Goal: Task Accomplishment & Management: Manage account settings

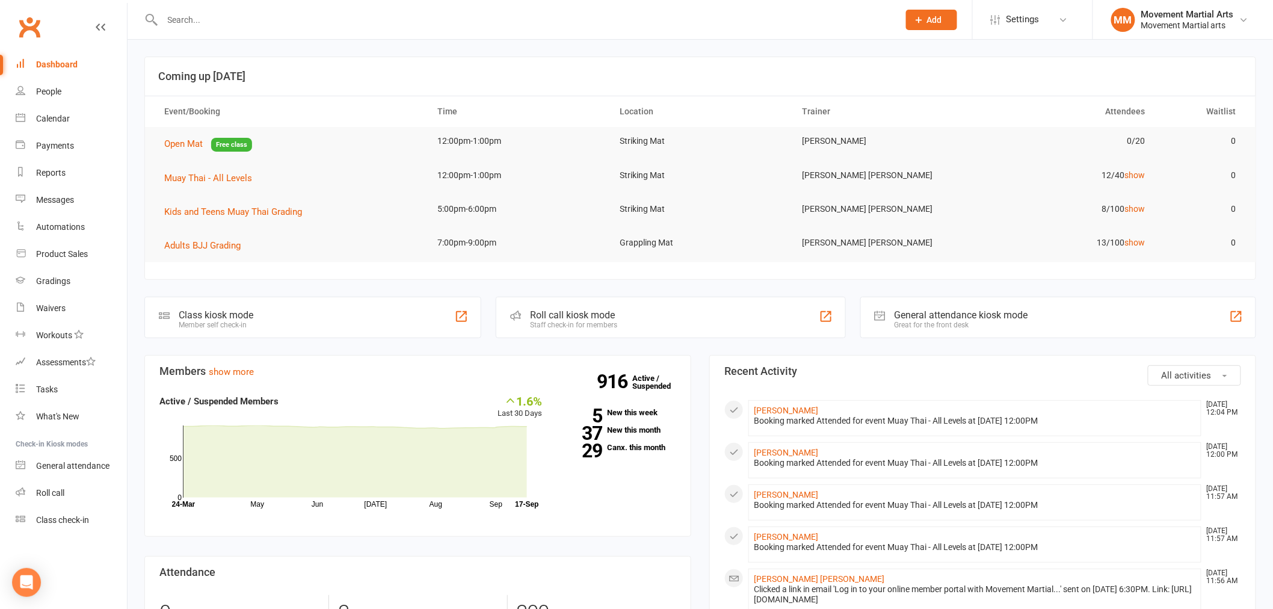
click at [202, 23] on input "text" at bounding box center [524, 19] width 731 height 17
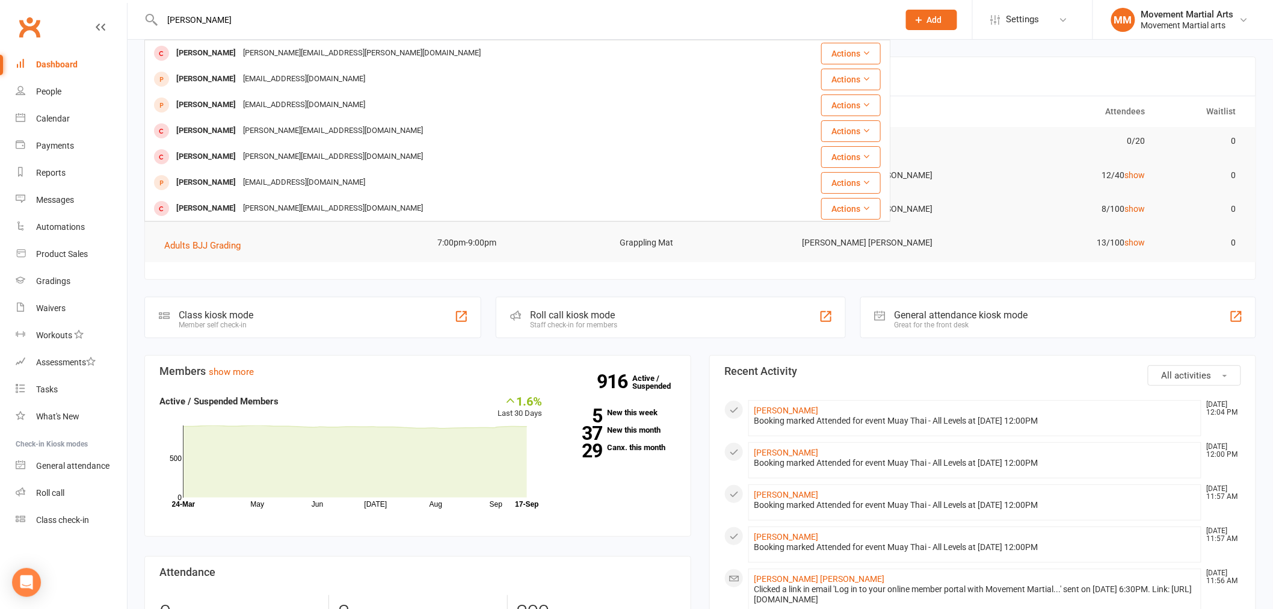
click at [238, 17] on input "[PERSON_NAME]" at bounding box center [524, 19] width 731 height 17
drag, startPoint x: 239, startPoint y: 18, endPoint x: 95, endPoint y: 6, distance: 144.9
click at [97, 3] on header "[PERSON_NAME] [PERSON_NAME] [PERSON_NAME][EMAIL_ADDRESS][PERSON_NAME][DOMAIN_NA…" at bounding box center [636, 3] width 1273 height 0
paste input "Tunmise Samuel"
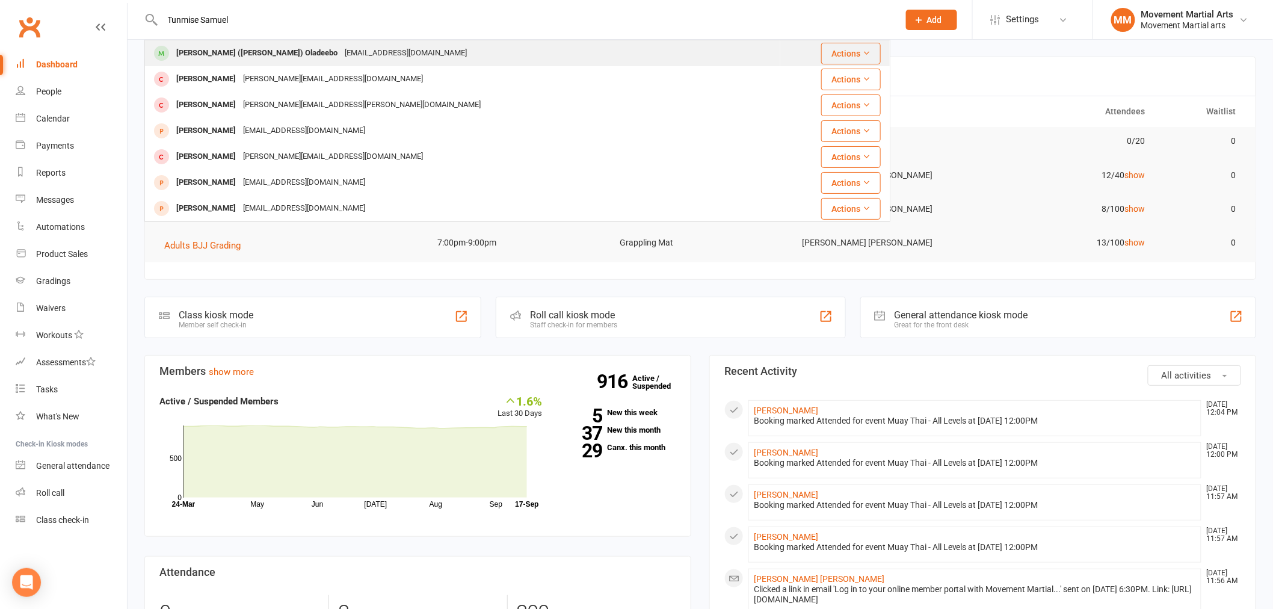
type input "Tunmise Samuel"
click at [360, 57] on div "[EMAIL_ADDRESS][DOMAIN_NAME]" at bounding box center [405, 53] width 129 height 17
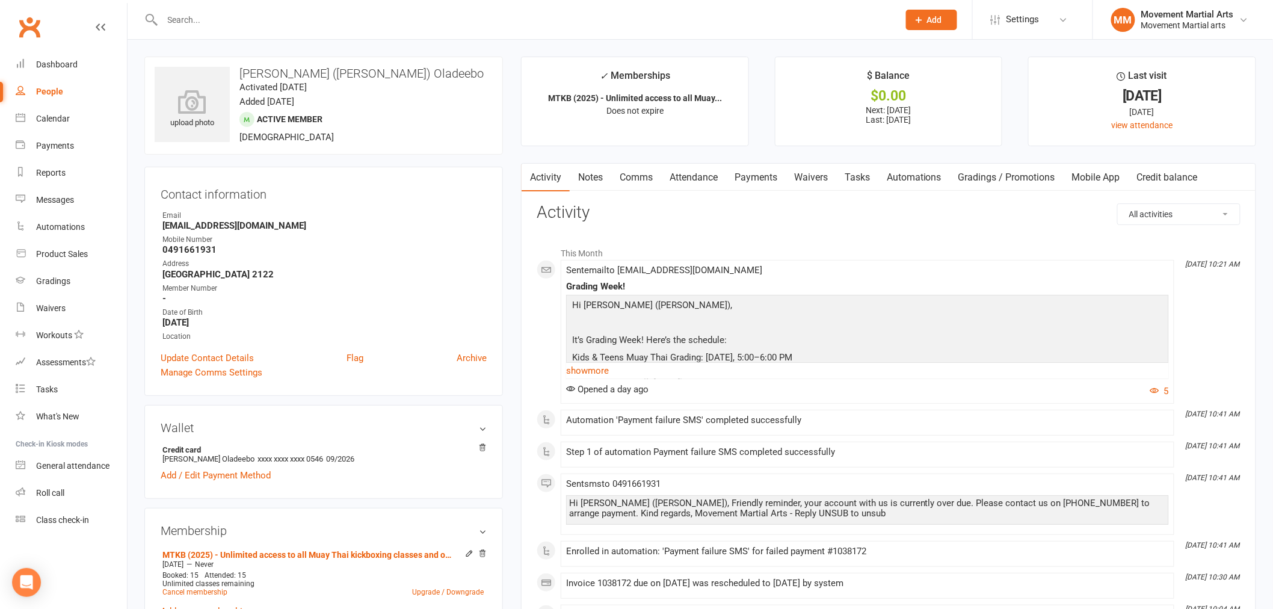
click at [767, 178] on link "Payments" at bounding box center [756, 178] width 60 height 28
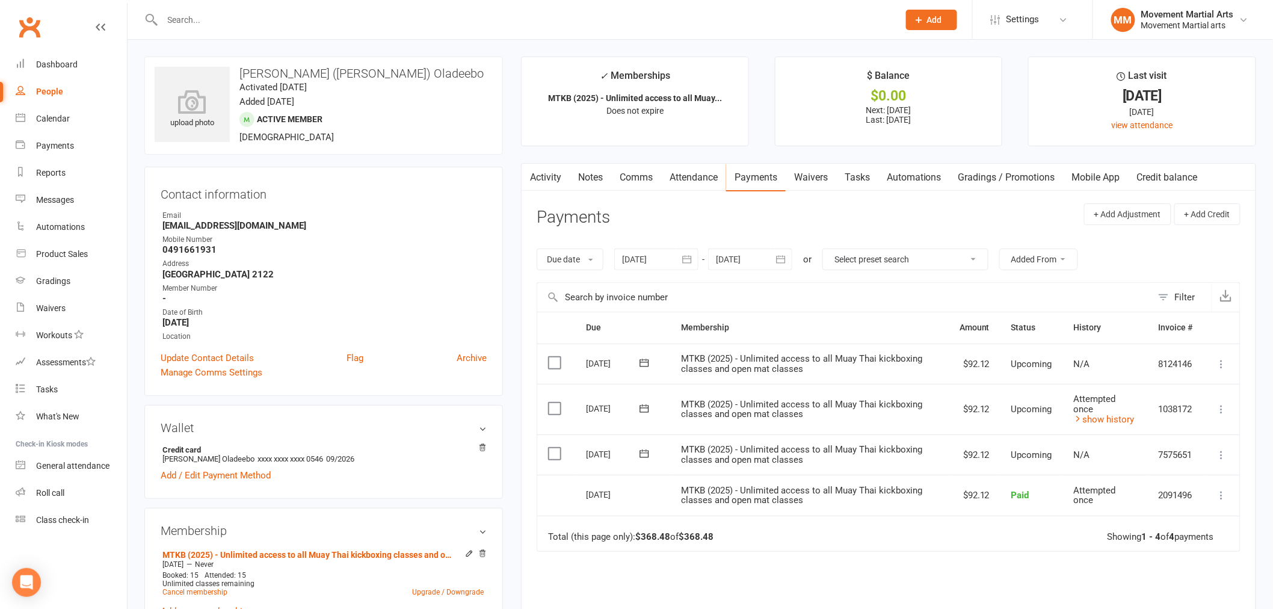
click at [251, 34] on div at bounding box center [517, 19] width 746 height 39
click at [254, 24] on input "text" at bounding box center [524, 19] width 731 height 17
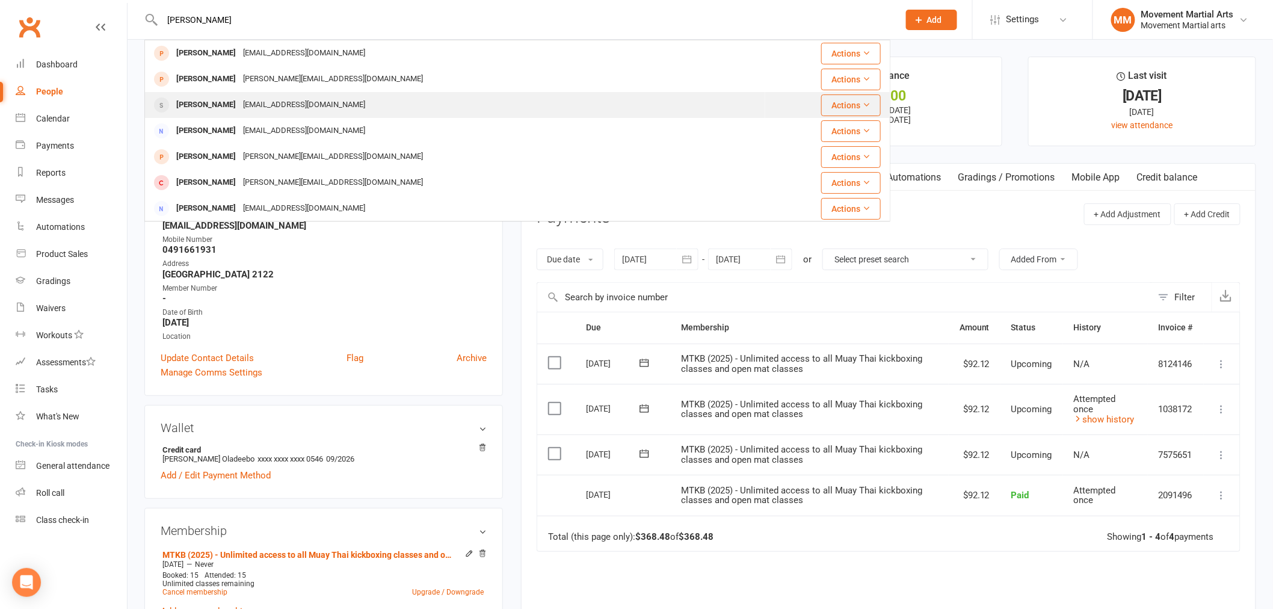
type input "[PERSON_NAME]"
click at [298, 99] on div "[EMAIL_ADDRESS][DOMAIN_NAME]" at bounding box center [303, 104] width 129 height 17
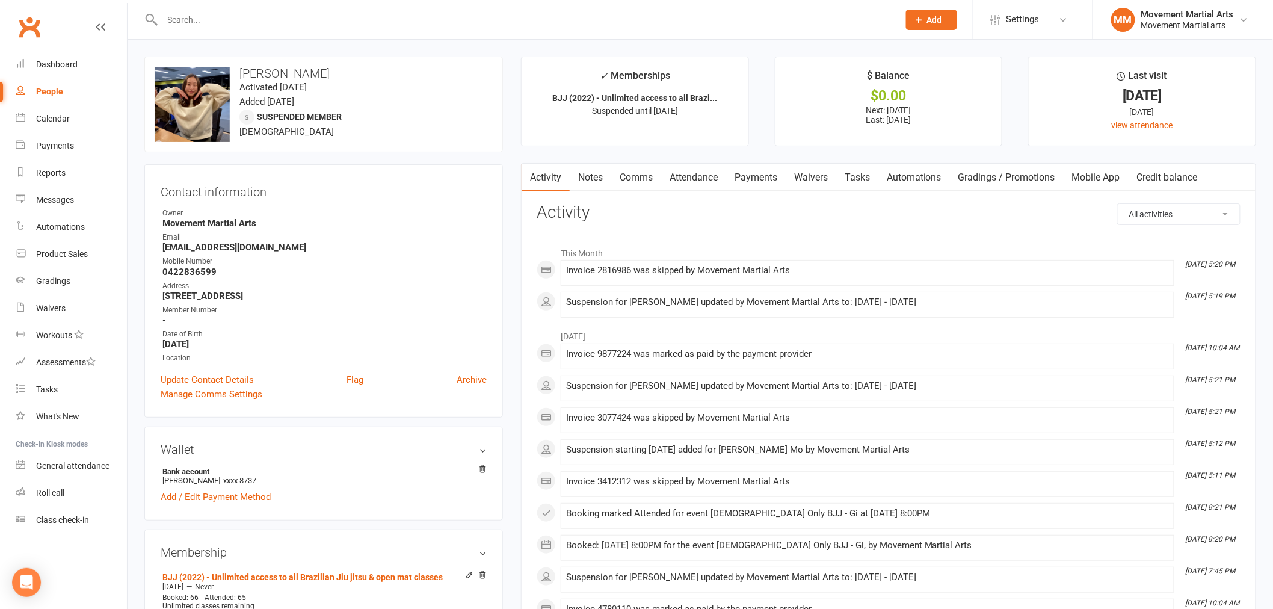
click at [765, 179] on link "Payments" at bounding box center [756, 178] width 60 height 28
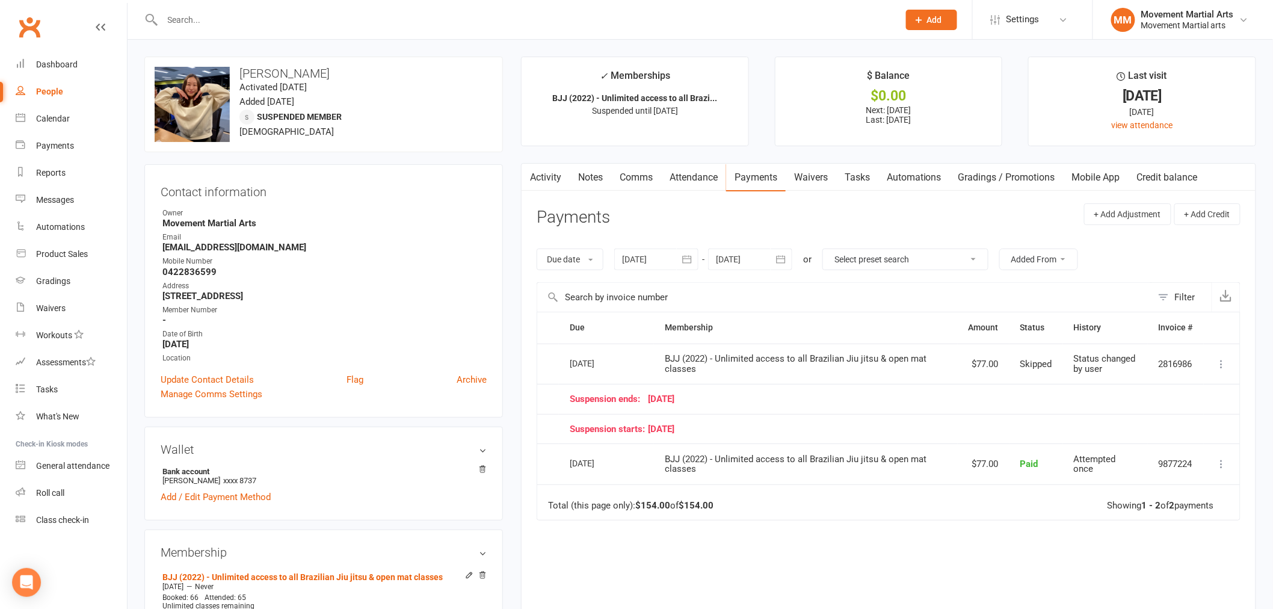
click at [680, 253] on button "button" at bounding box center [688, 259] width 22 height 22
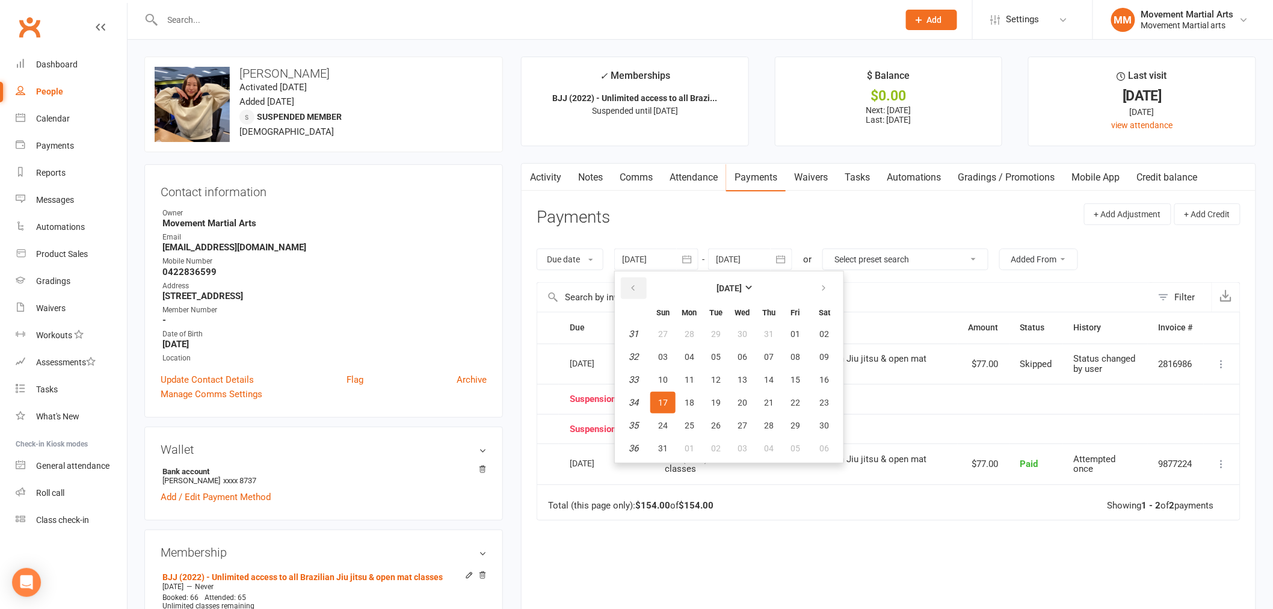
click at [630, 289] on icon "button" at bounding box center [633, 288] width 8 height 10
click at [825, 286] on button "button" at bounding box center [824, 288] width 26 height 22
click at [809, 357] on button "13" at bounding box center [824, 357] width 31 height 22
type input "[DATE]"
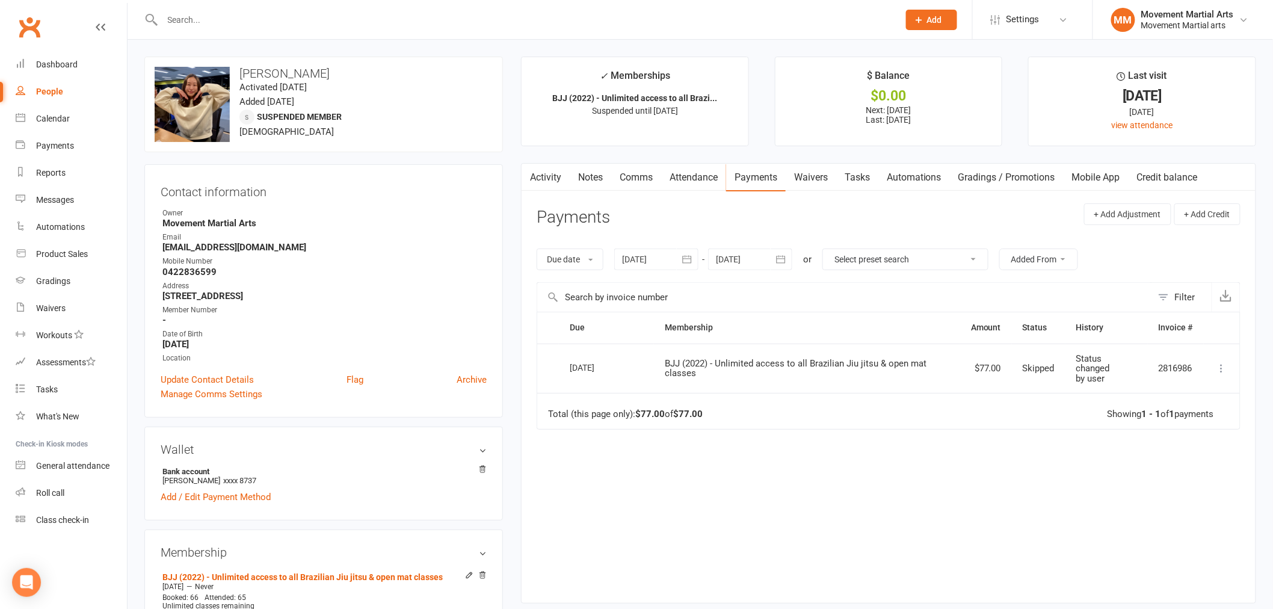
click at [804, 257] on div "Due date Due date Date paid Date failed Date settled [DATE] [DATE] Sun Mon Tue …" at bounding box center [889, 259] width 704 height 46
click at [783, 257] on icon "button" at bounding box center [781, 259] width 12 height 12
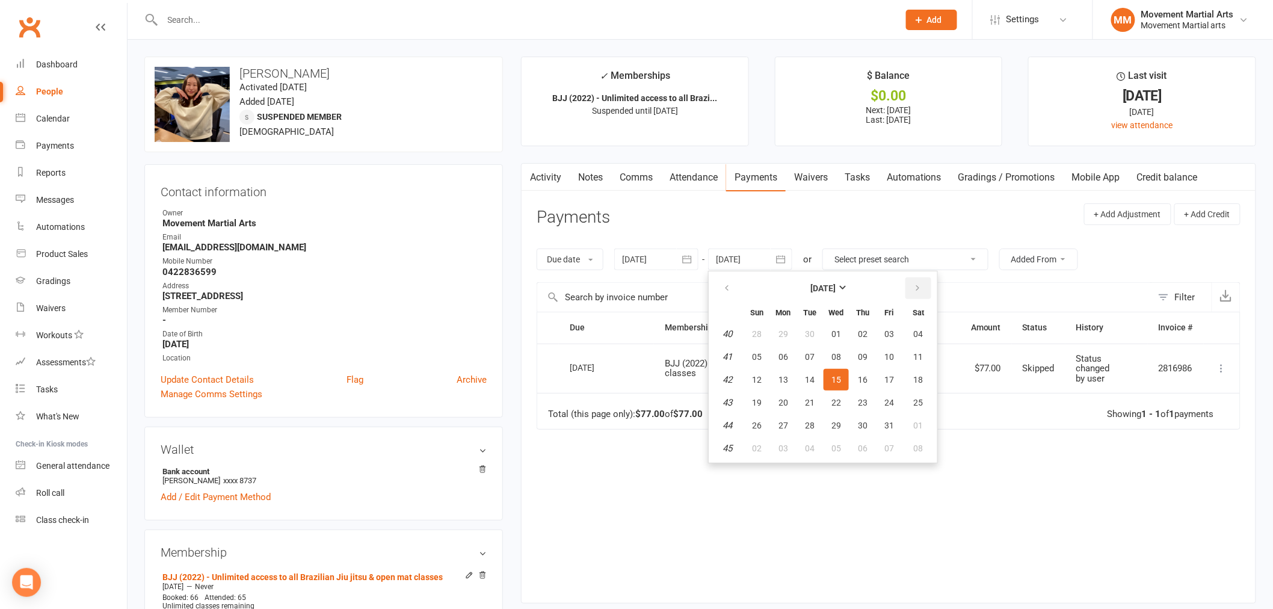
click at [913, 286] on icon "button" at bounding box center [917, 288] width 8 height 10
click at [903, 365] on button "08" at bounding box center [918, 357] width 31 height 22
type input "[DATE]"
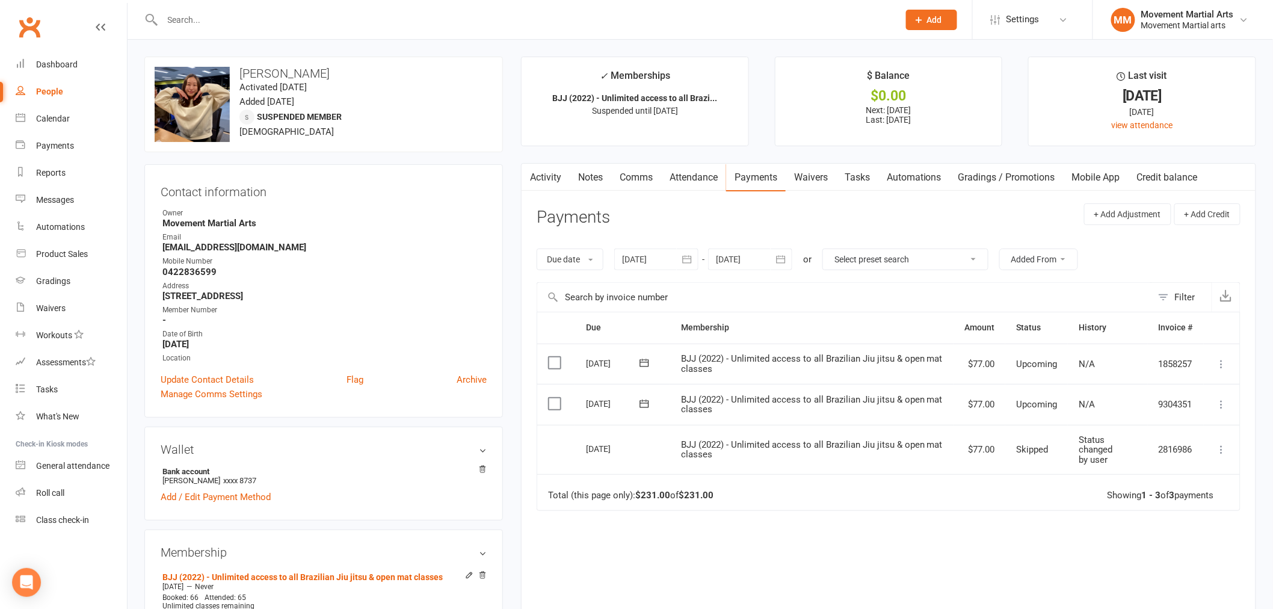
click at [591, 171] on link "Notes" at bounding box center [591, 178] width 42 height 28
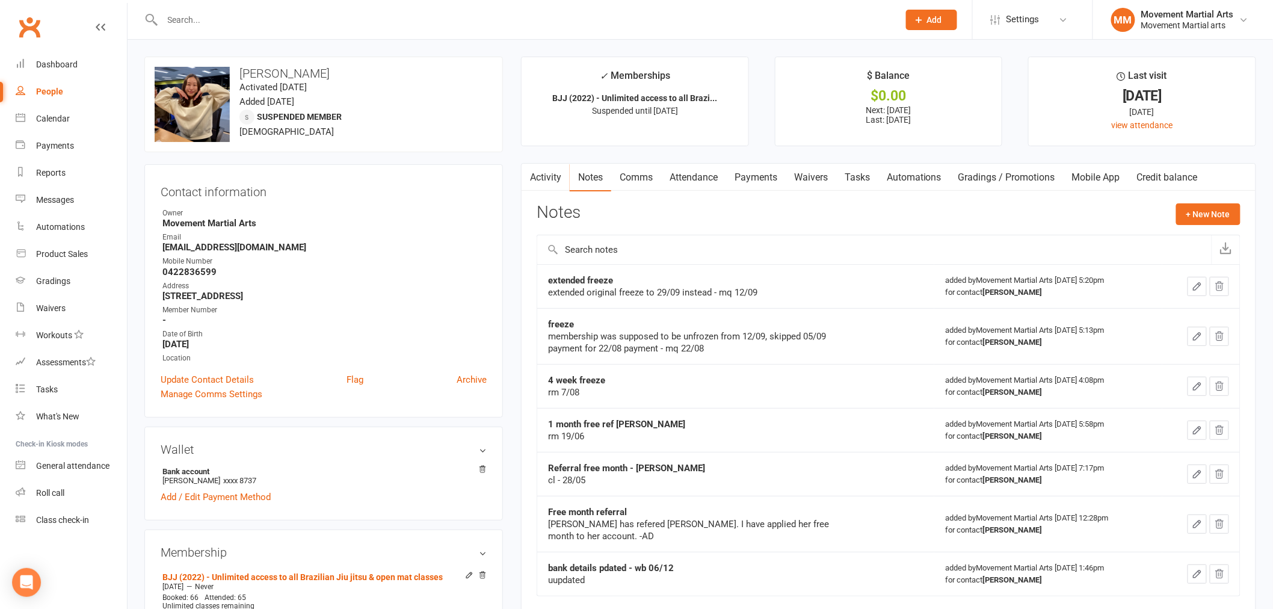
click at [742, 172] on link "Payments" at bounding box center [756, 178] width 60 height 28
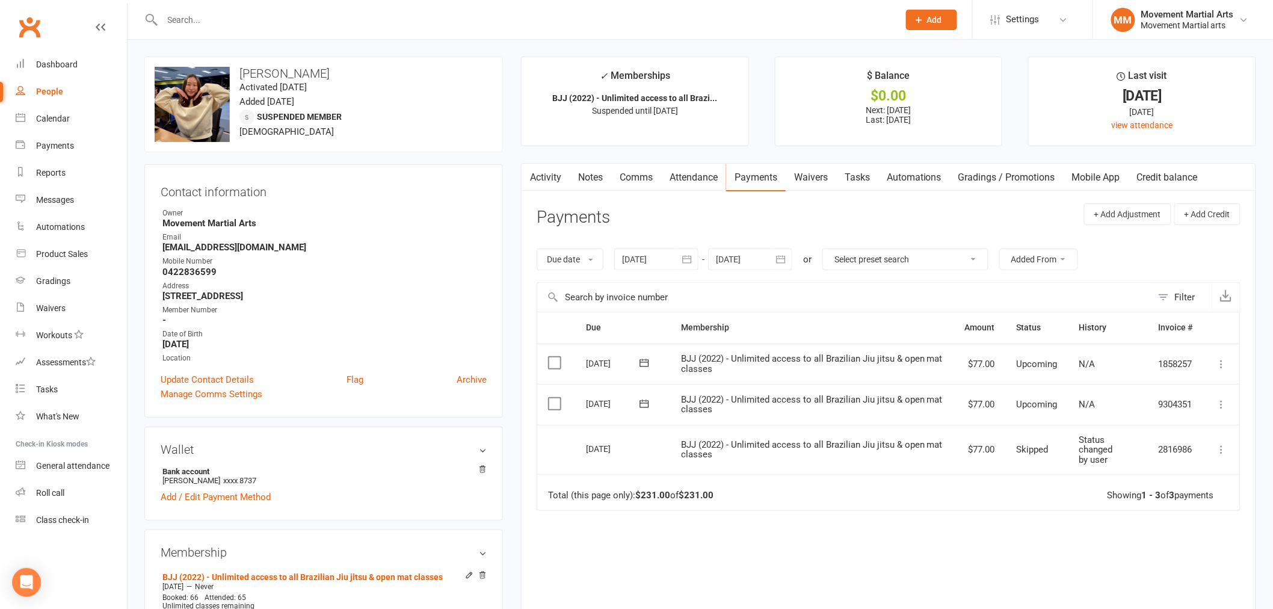
click at [1223, 406] on icon at bounding box center [1222, 404] width 12 height 12
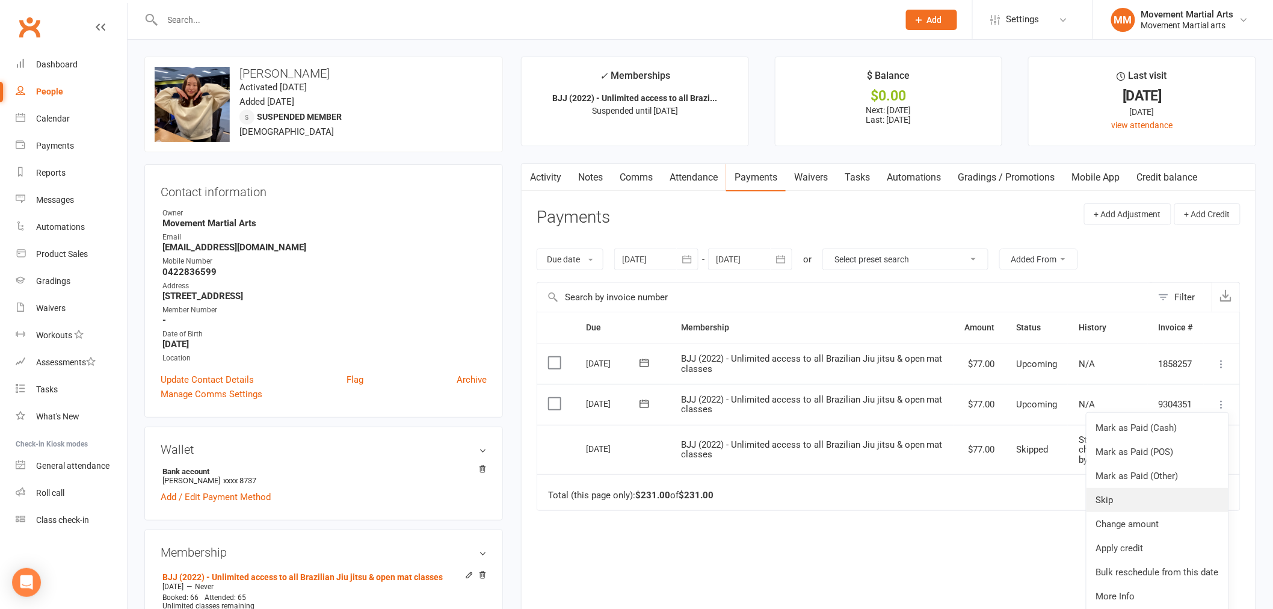
click at [1153, 502] on link "Skip" at bounding box center [1157, 500] width 142 height 24
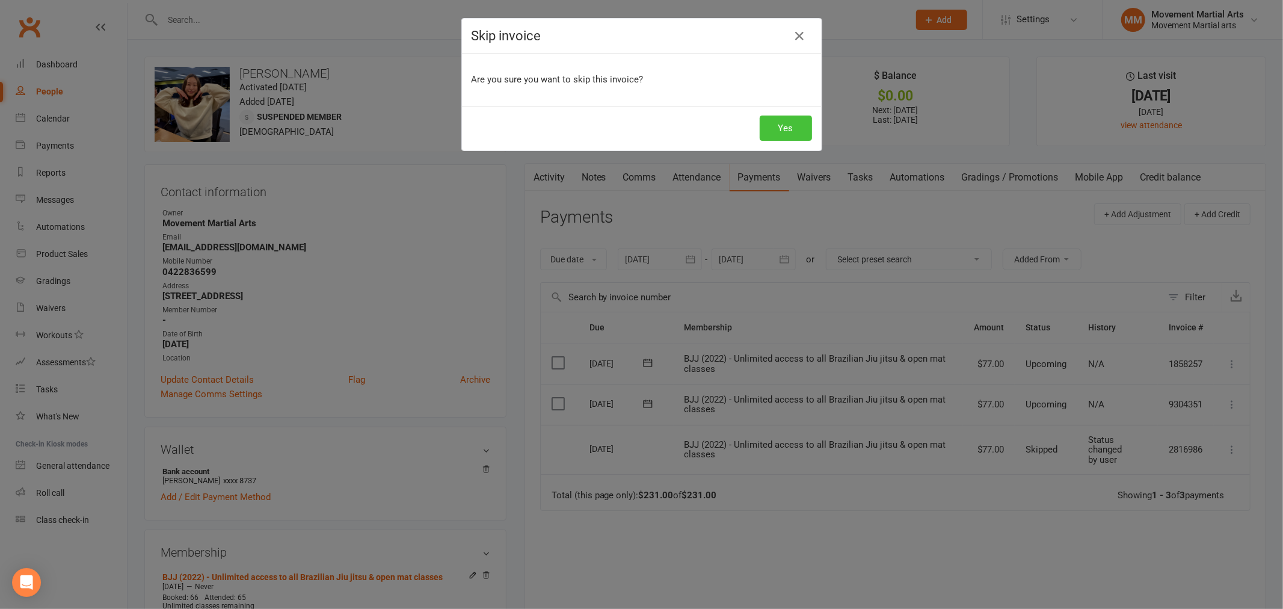
click at [793, 129] on button "Yes" at bounding box center [786, 127] width 52 height 25
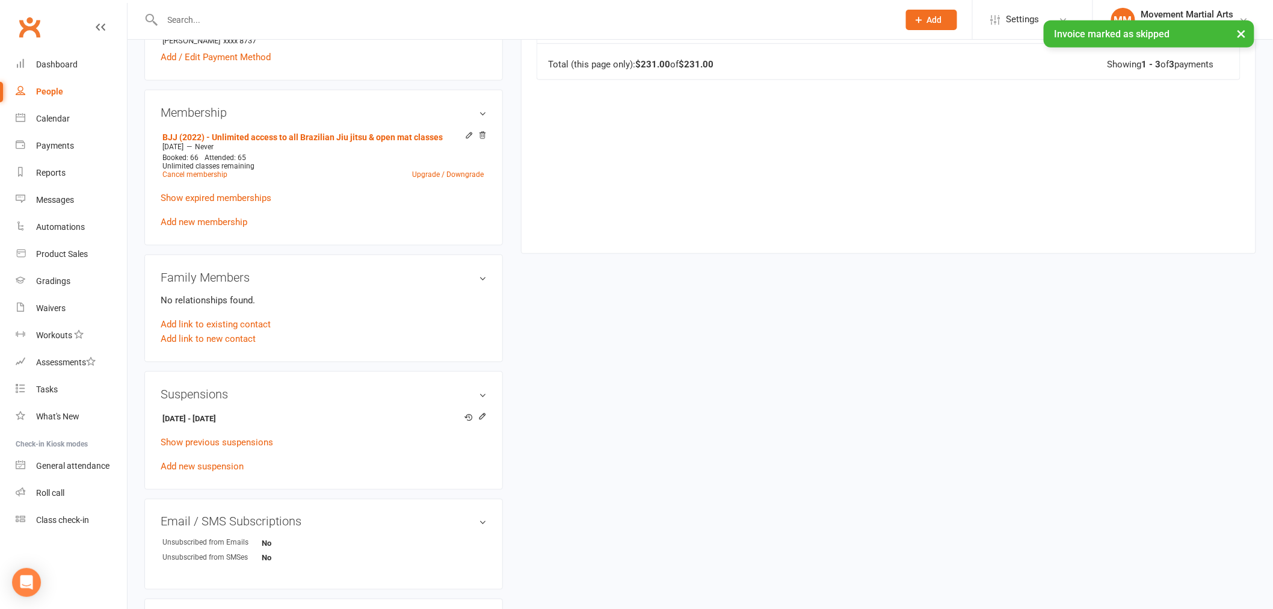
scroll to position [467, 0]
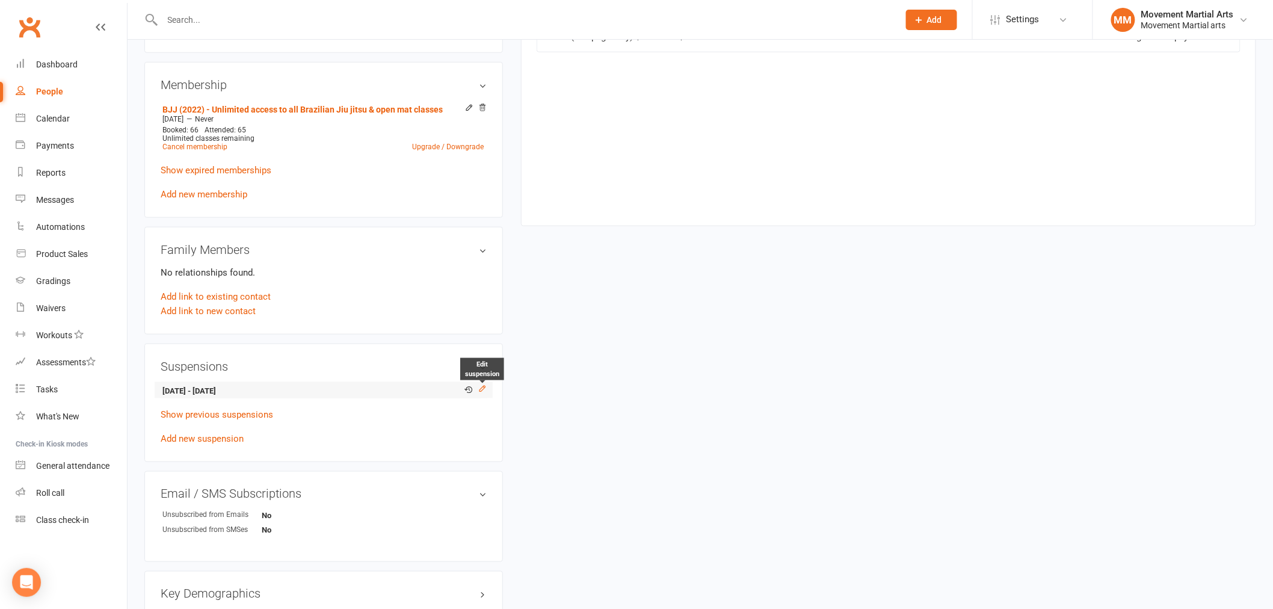
click at [481, 387] on icon at bounding box center [481, 388] width 5 height 5
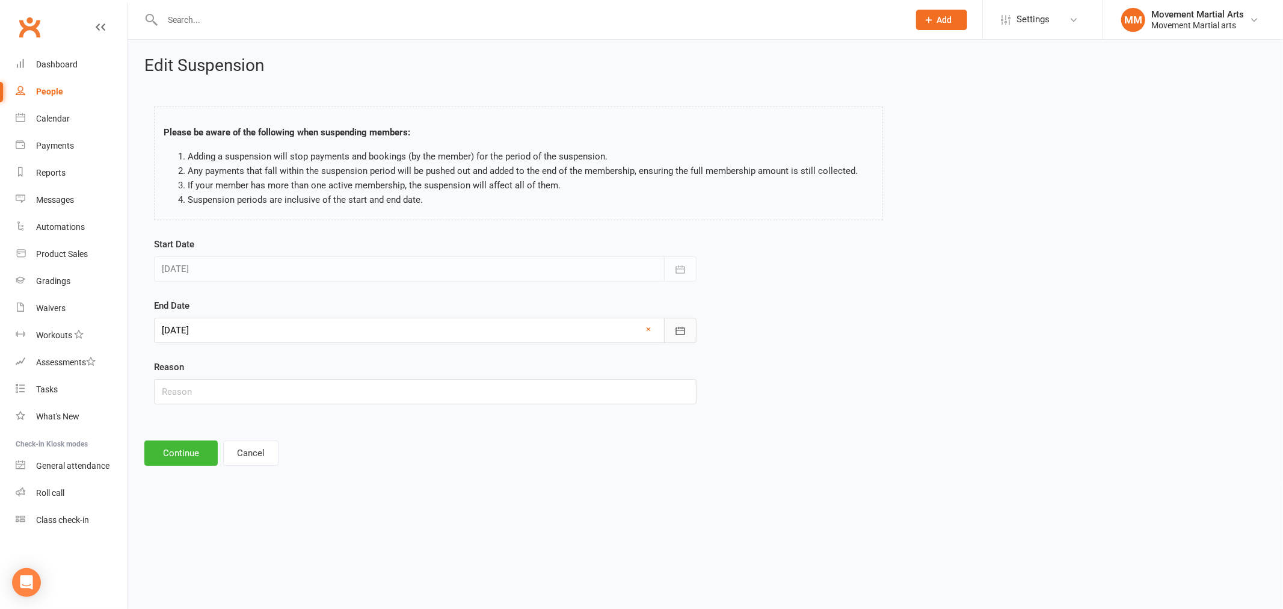
click at [680, 331] on icon "button" at bounding box center [680, 331] width 12 height 12
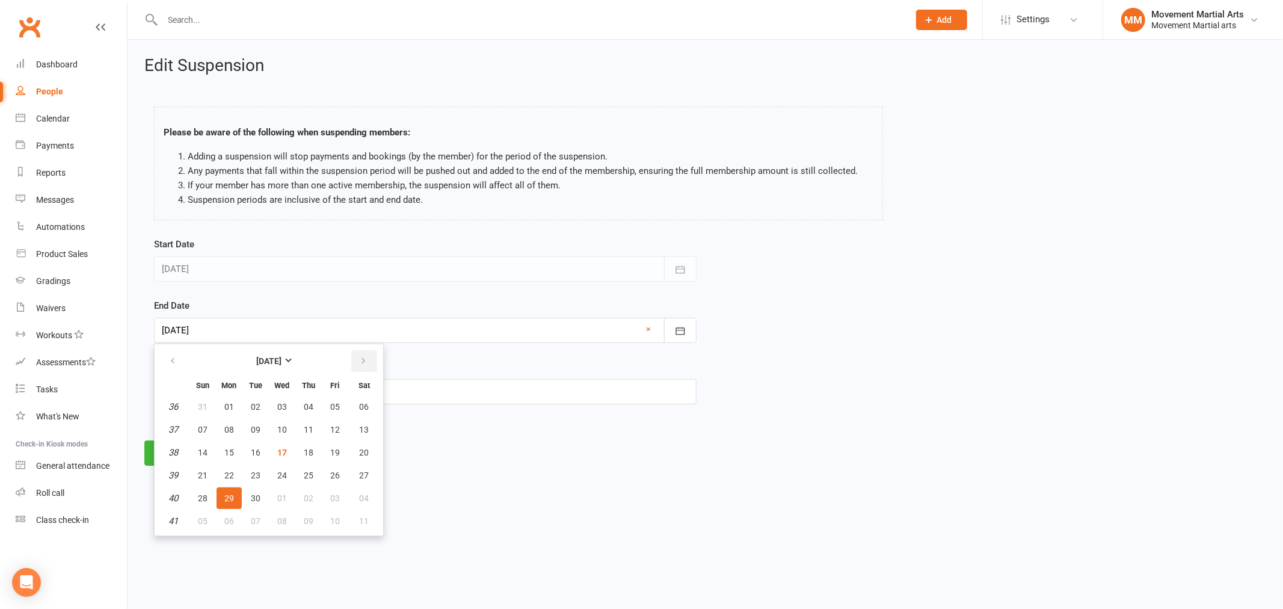
click at [359, 356] on icon "button" at bounding box center [363, 361] width 8 height 10
click at [198, 447] on span "12" at bounding box center [203, 452] width 10 height 10
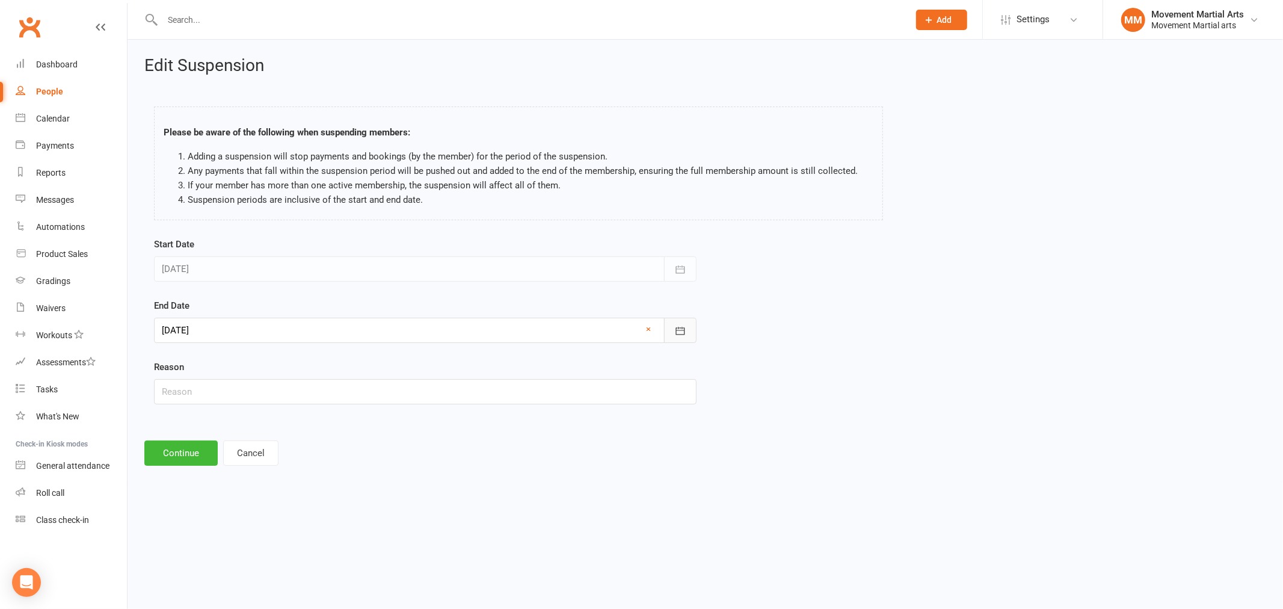
click at [683, 334] on icon "button" at bounding box center [680, 331] width 12 height 12
click at [366, 425] on button "11" at bounding box center [364, 430] width 31 height 22
type input "[DATE]"
click at [171, 445] on button "Continue" at bounding box center [180, 452] width 73 height 25
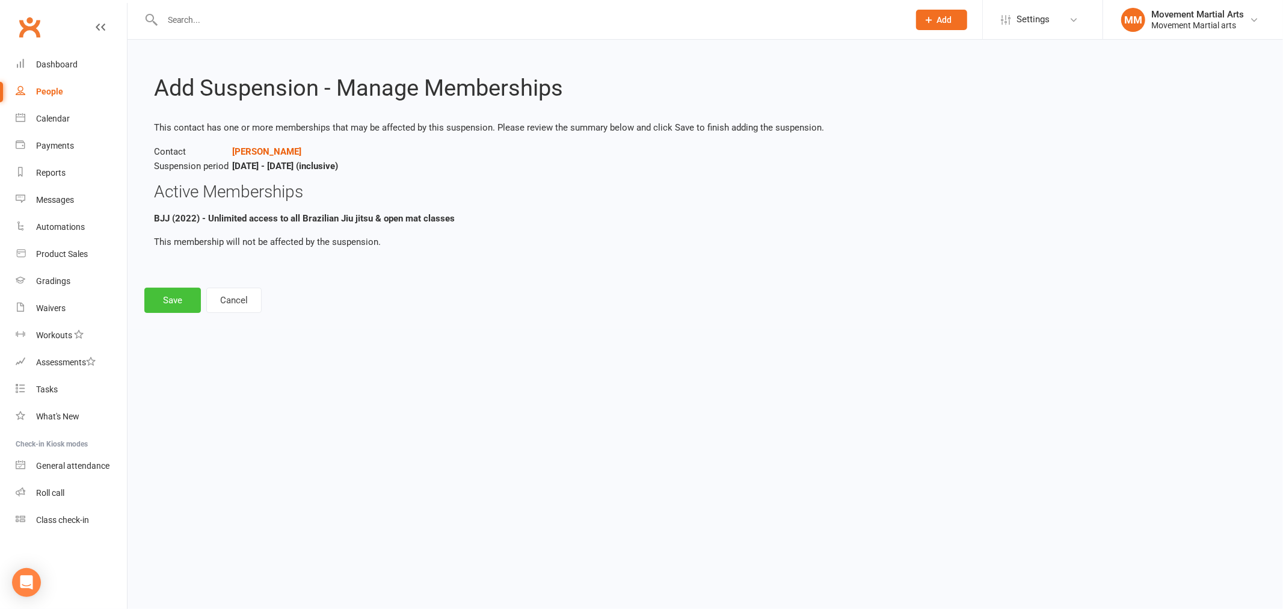
click at [182, 300] on button "Save" at bounding box center [172, 300] width 57 height 25
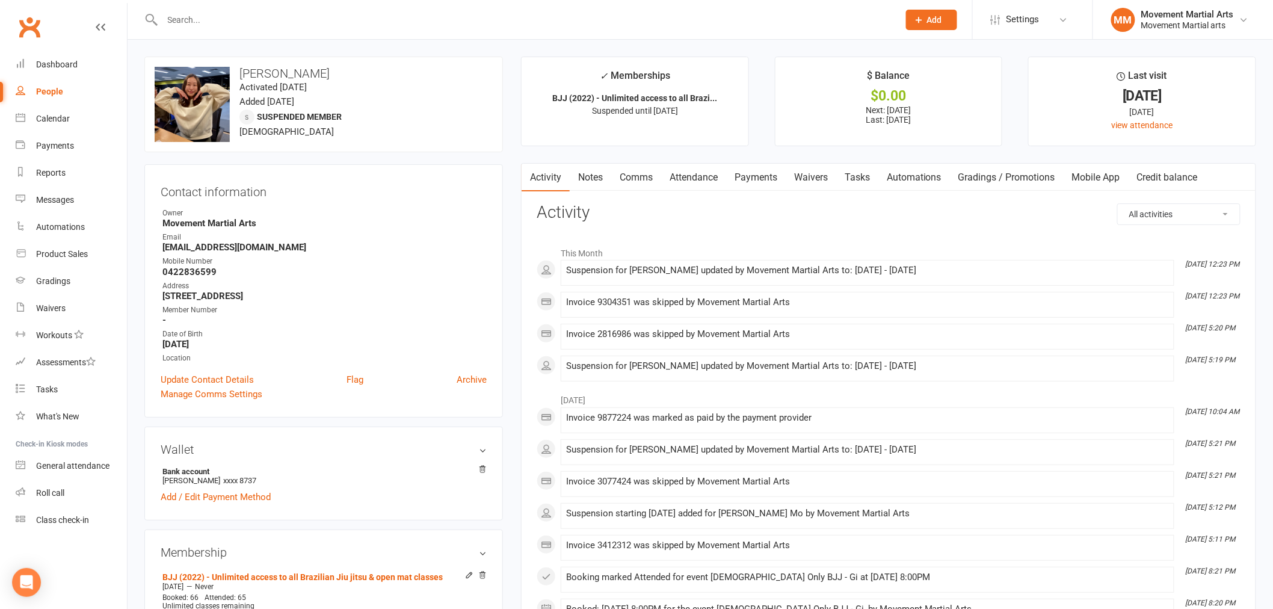
click at [588, 175] on link "Notes" at bounding box center [591, 178] width 42 height 28
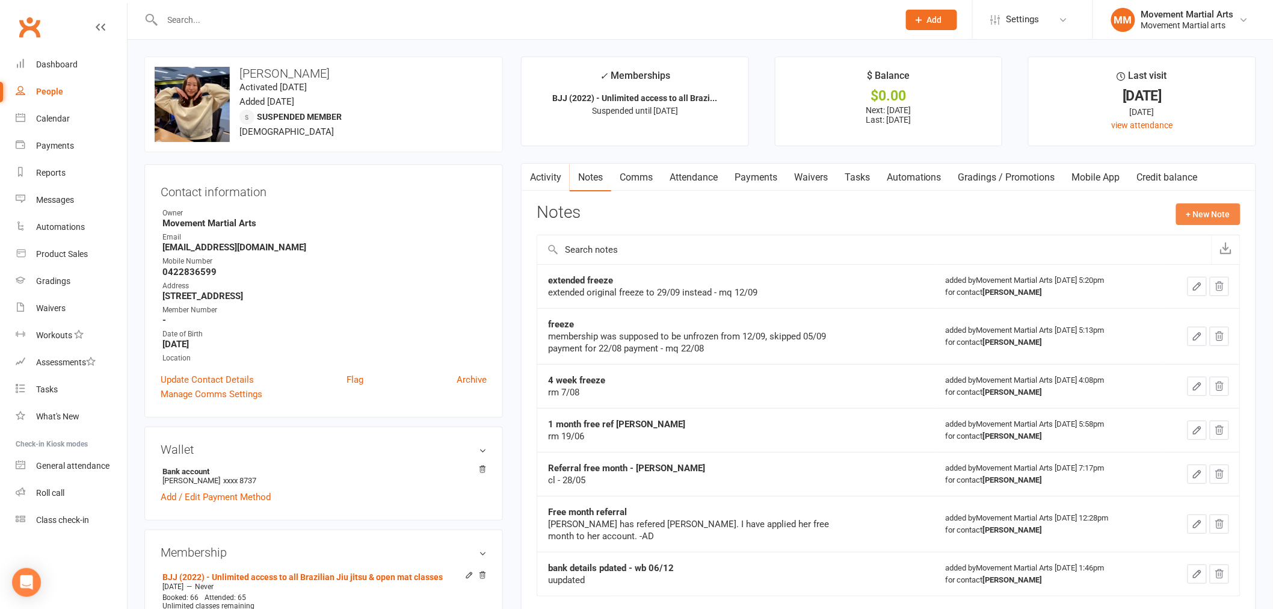
click at [1204, 215] on button "+ New Note" at bounding box center [1208, 214] width 64 height 22
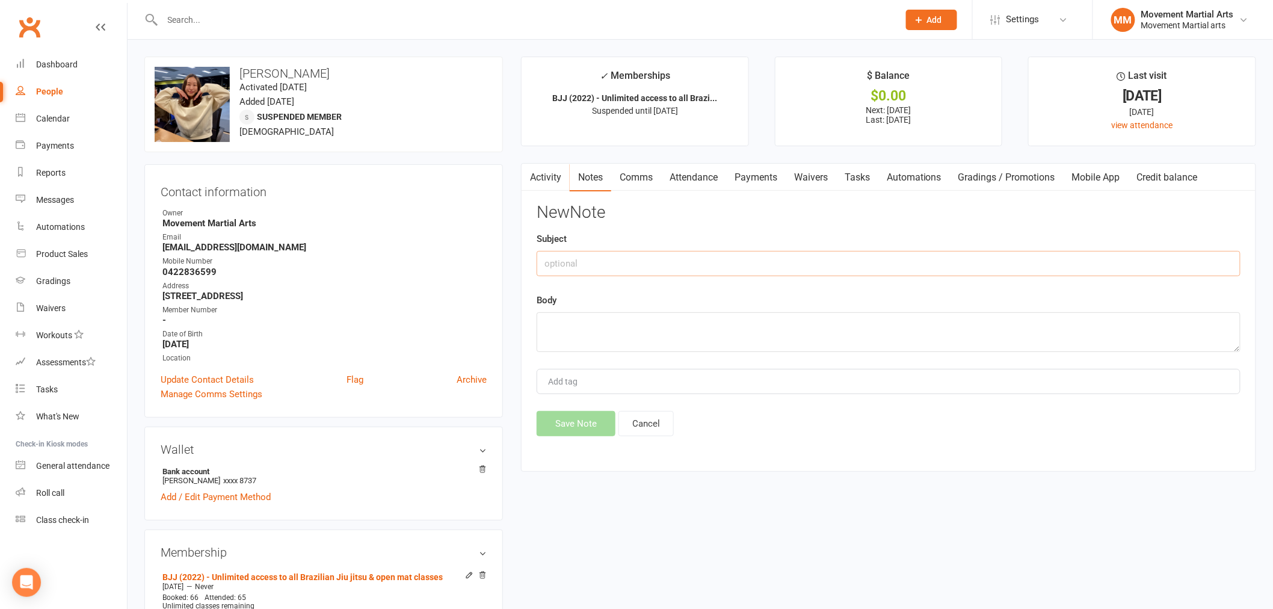
click at [629, 262] on input "text" at bounding box center [889, 263] width 704 height 25
type input "freeze"
type textarea "extended her freeze until the [DATE] AH"
click at [594, 427] on button "Save Note" at bounding box center [576, 423] width 79 height 25
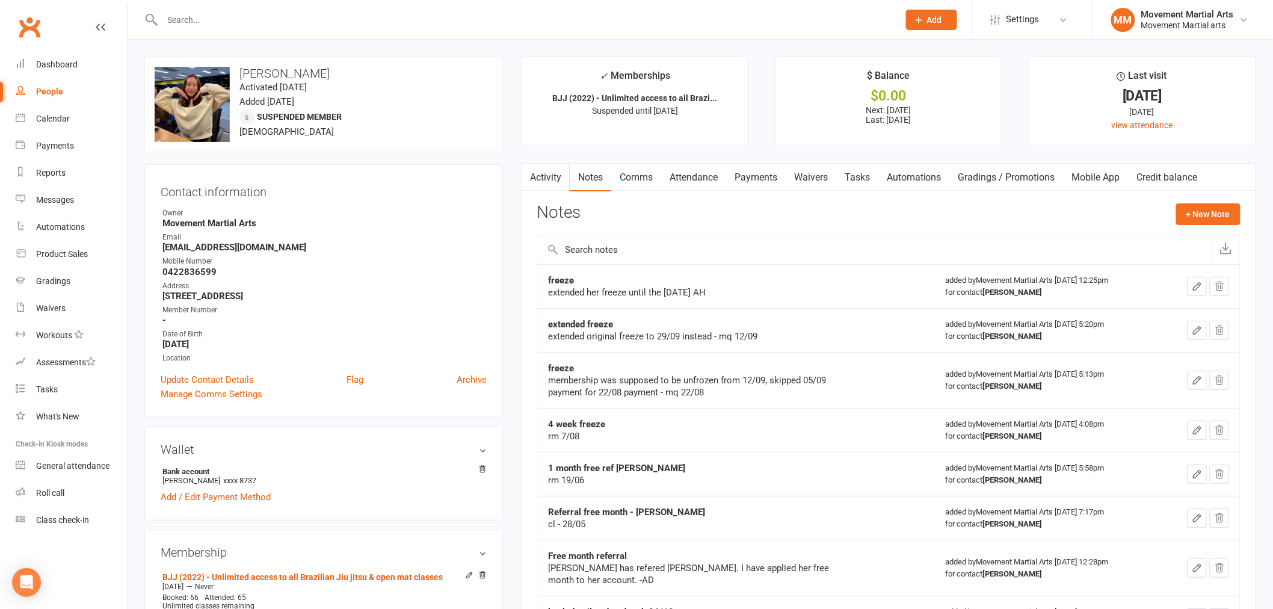
click at [233, 20] on input "text" at bounding box center [524, 19] width 731 height 17
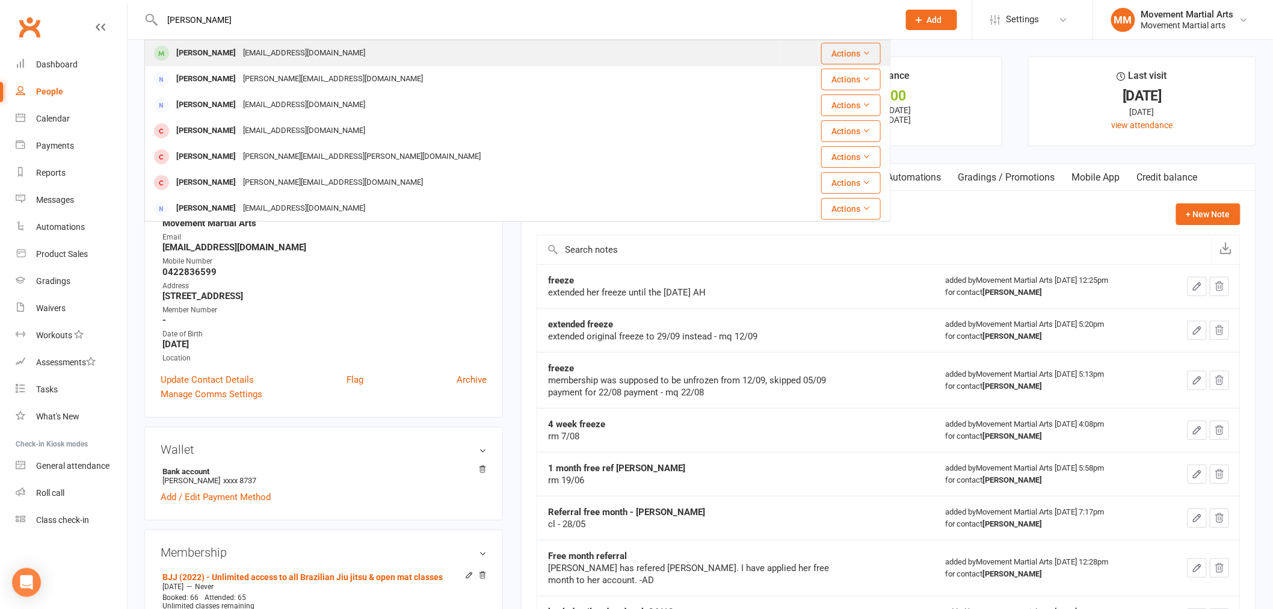
type input "[PERSON_NAME]"
click at [239, 52] on div "[EMAIL_ADDRESS][DOMAIN_NAME]" at bounding box center [303, 53] width 129 height 17
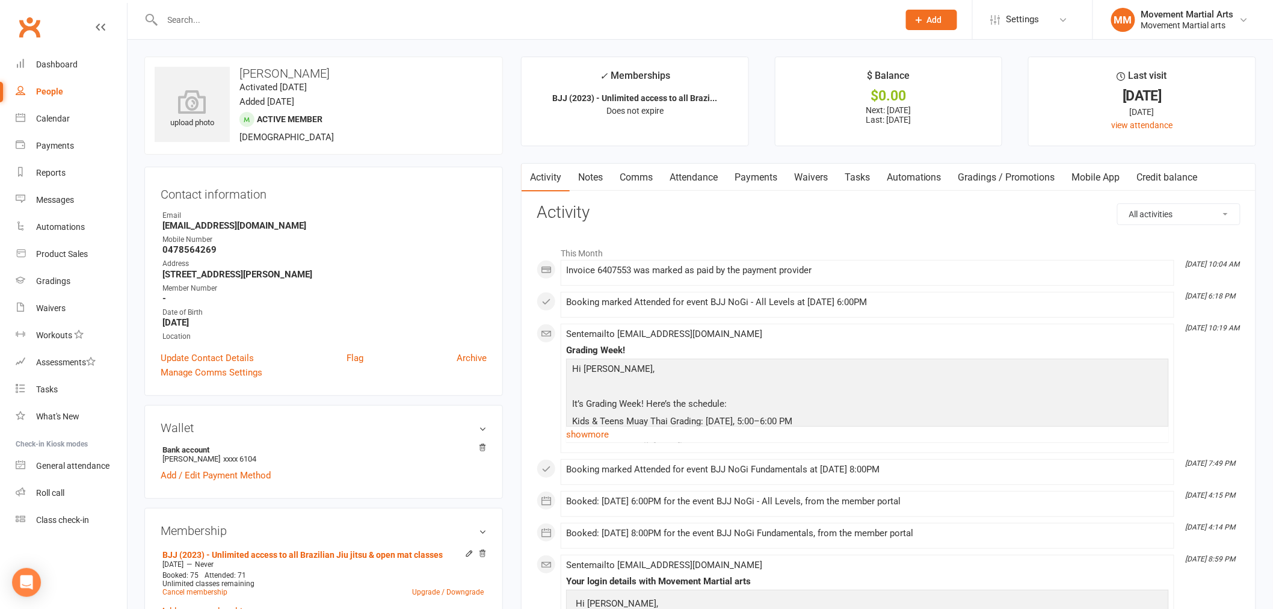
click at [746, 173] on link "Payments" at bounding box center [756, 178] width 60 height 28
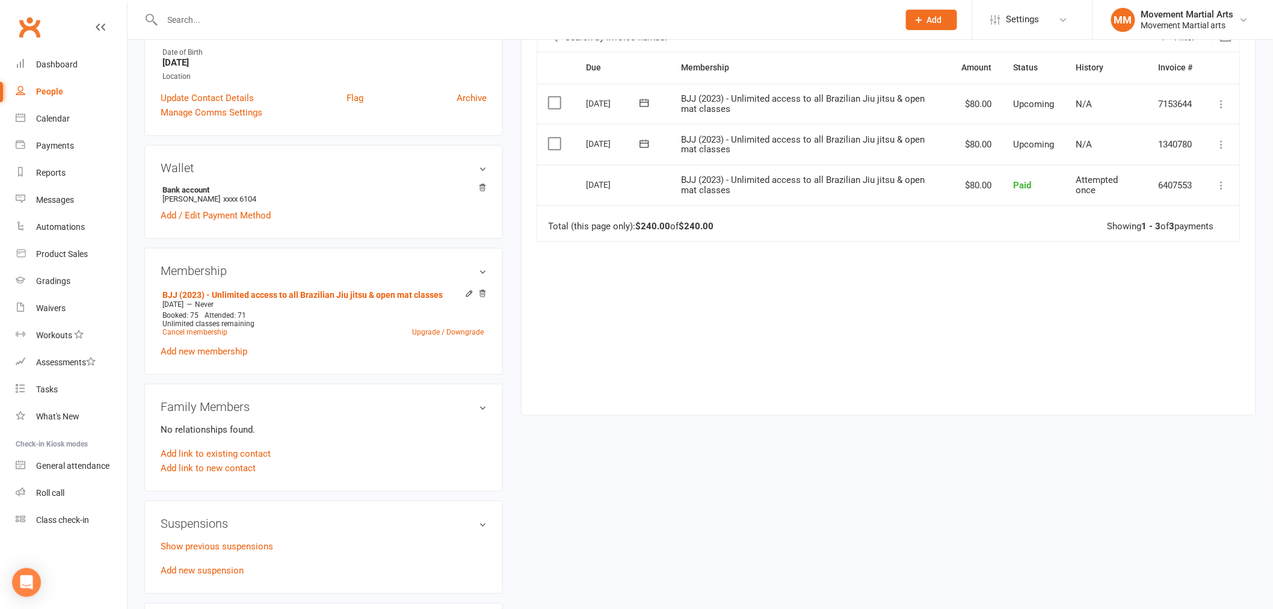
scroll to position [312, 0]
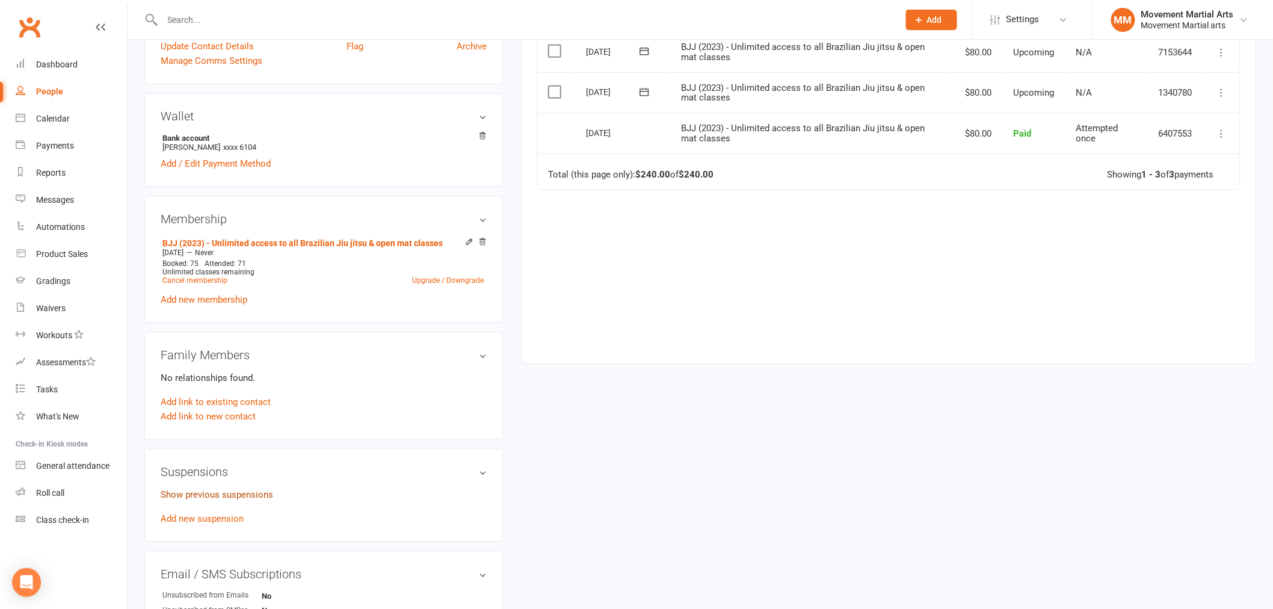
click at [257, 490] on link "Show previous suspensions" at bounding box center [217, 494] width 112 height 11
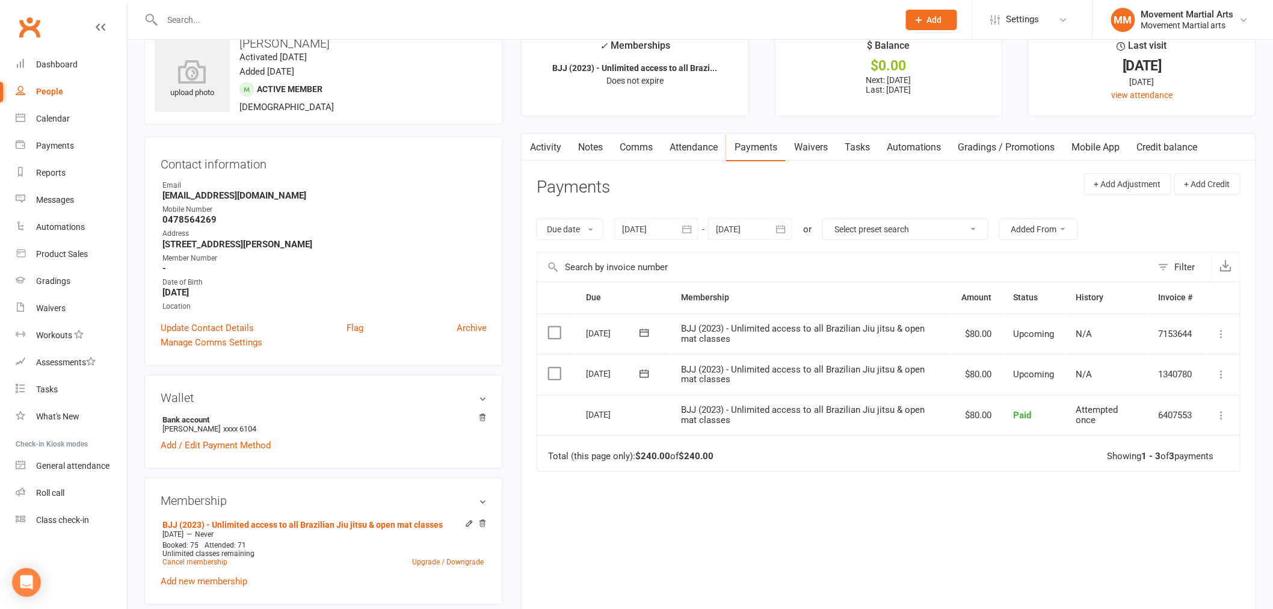
scroll to position [0, 0]
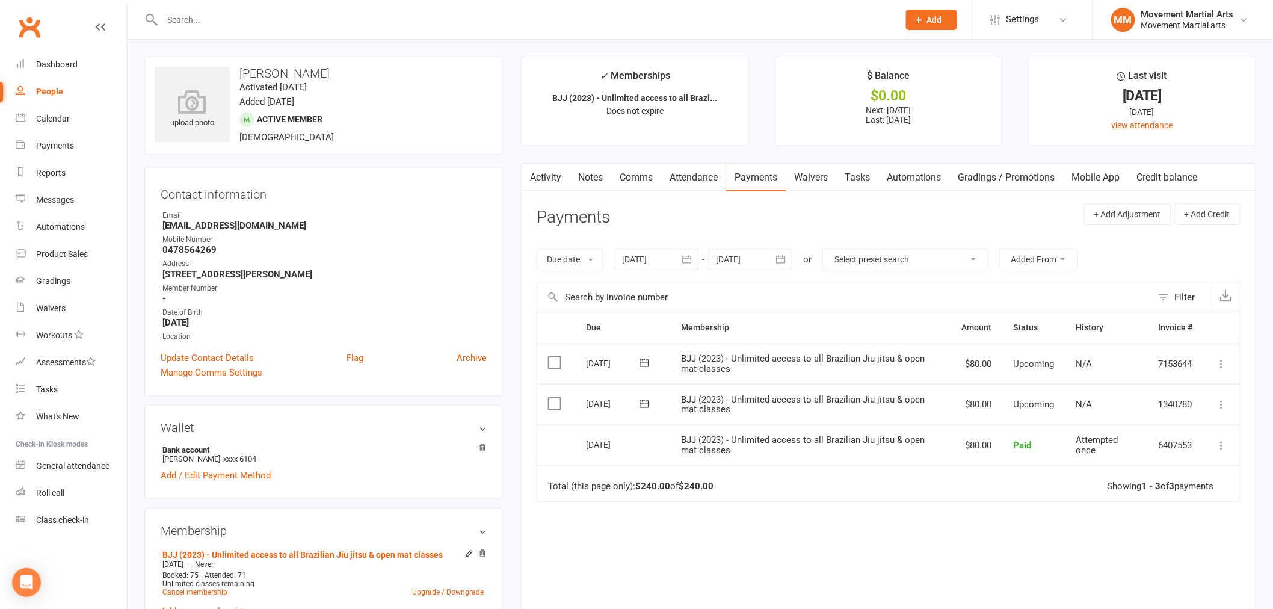
click at [666, 260] on div at bounding box center [656, 259] width 84 height 22
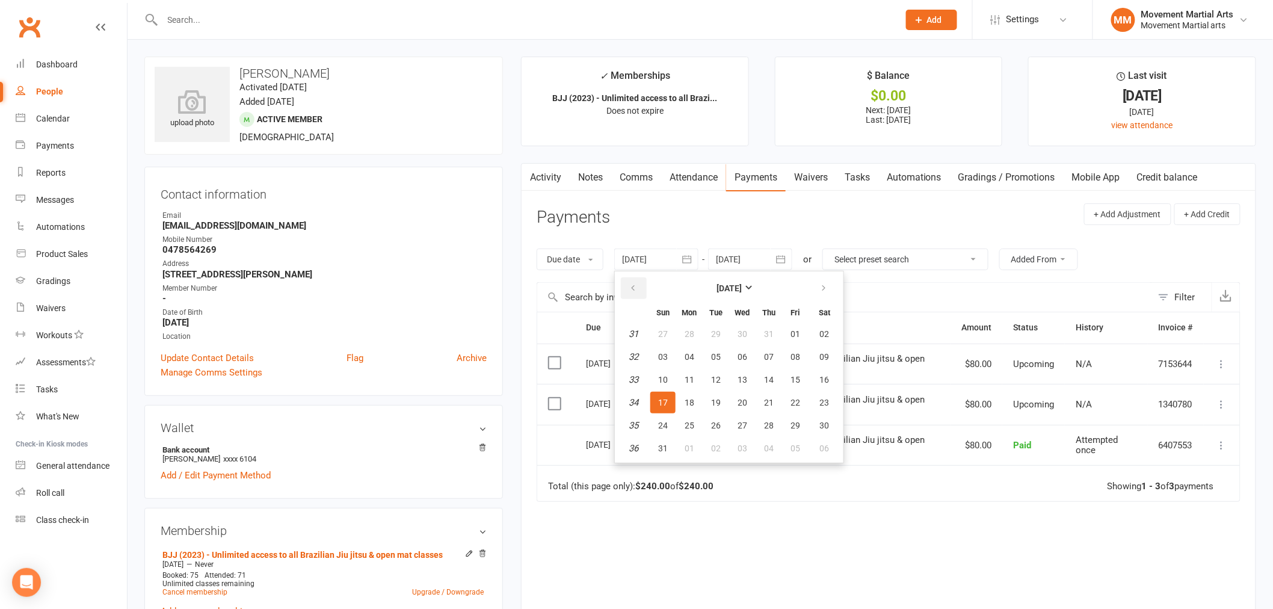
click at [632, 295] on button "button" at bounding box center [634, 288] width 26 height 22
click at [730, 419] on button "30" at bounding box center [742, 425] width 25 height 22
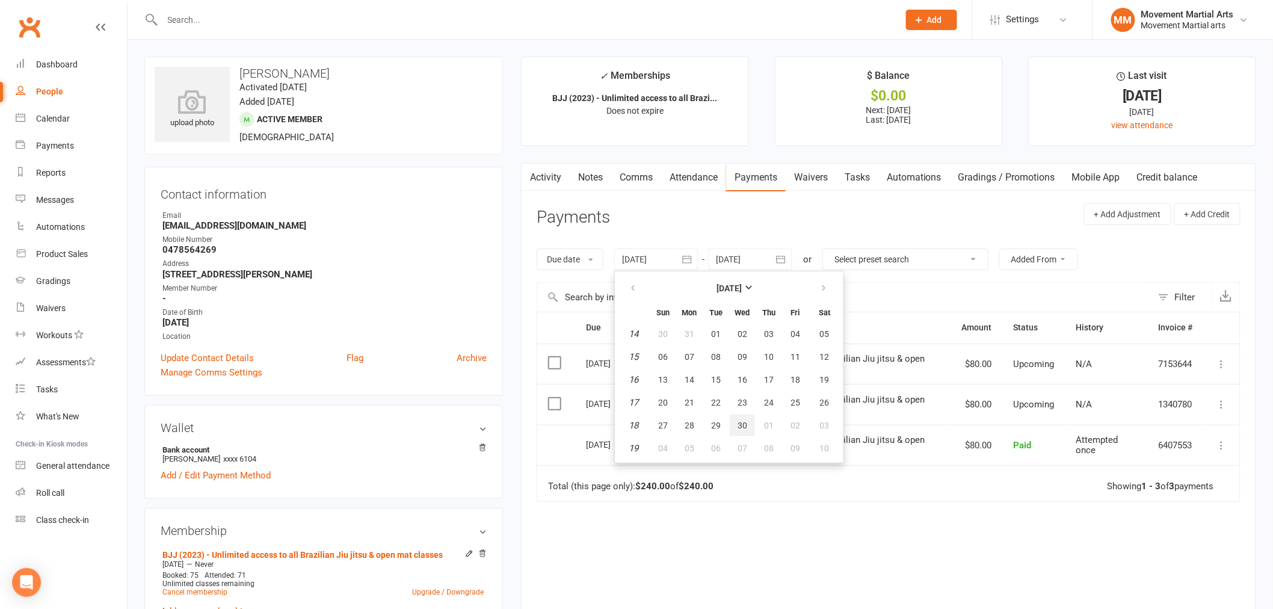
type input "[DATE]"
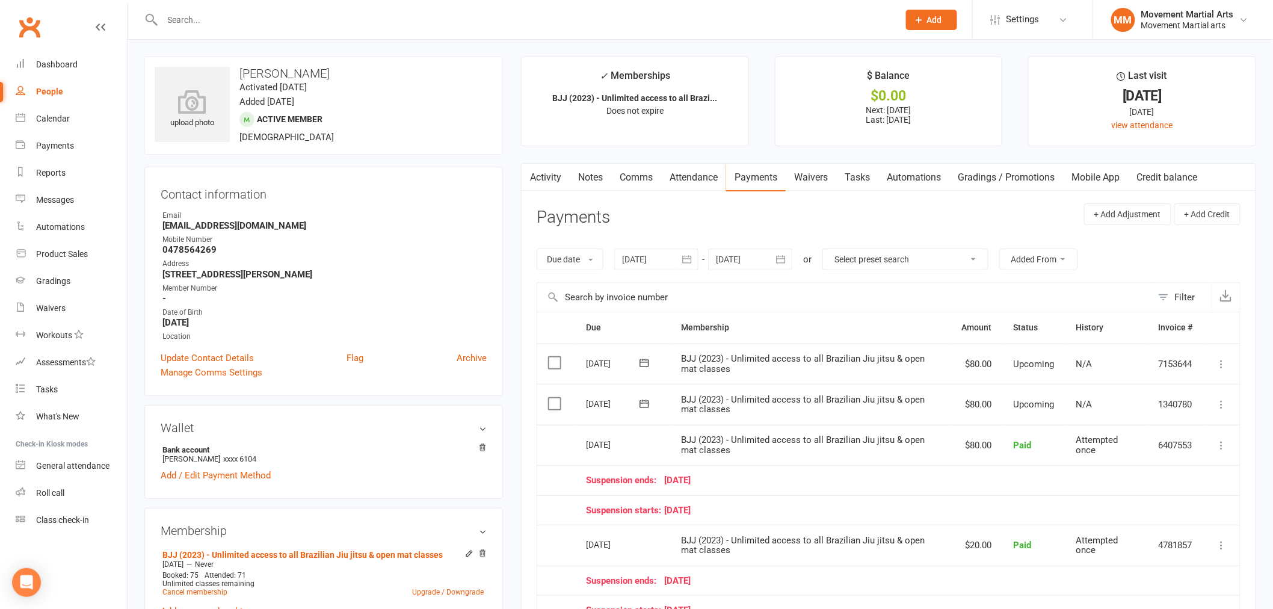
click at [779, 260] on icon "button" at bounding box center [781, 259] width 12 height 12
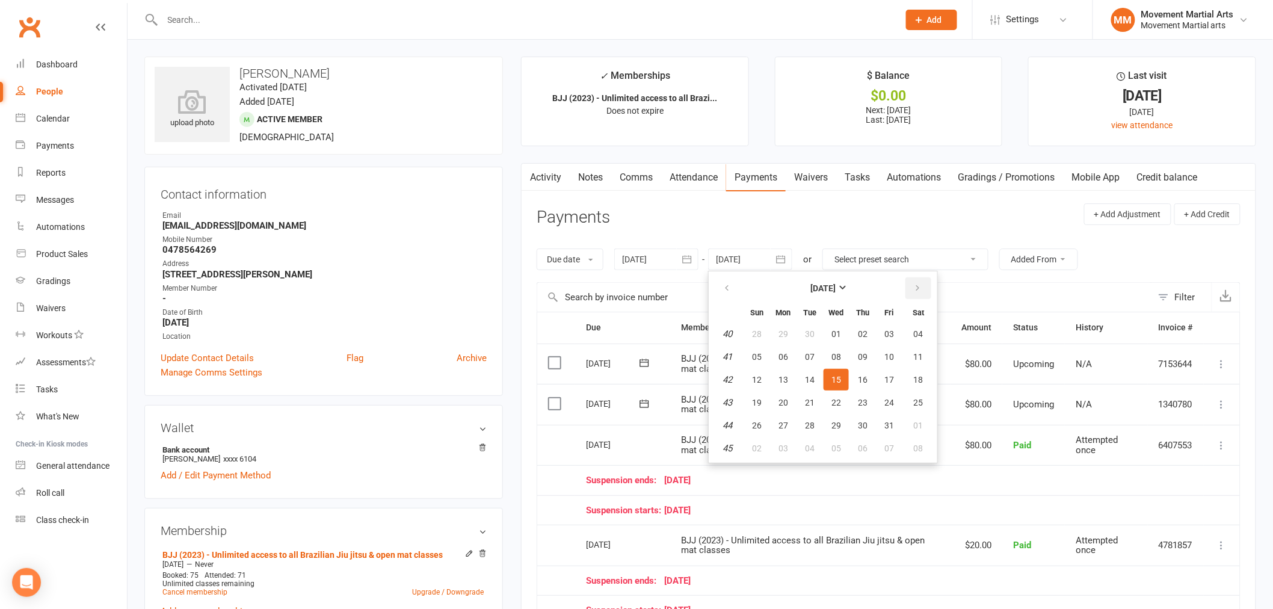
click at [907, 289] on button "button" at bounding box center [918, 288] width 26 height 22
click at [897, 375] on button "19" at bounding box center [888, 380] width 25 height 22
type input "[DATE]"
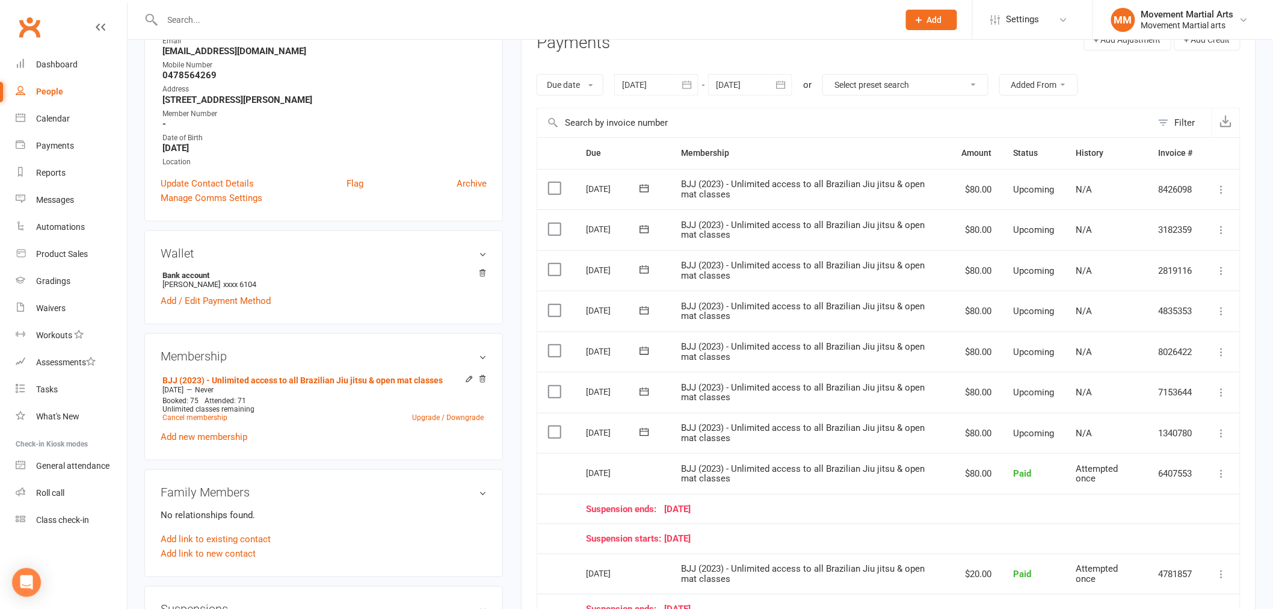
scroll to position [312, 0]
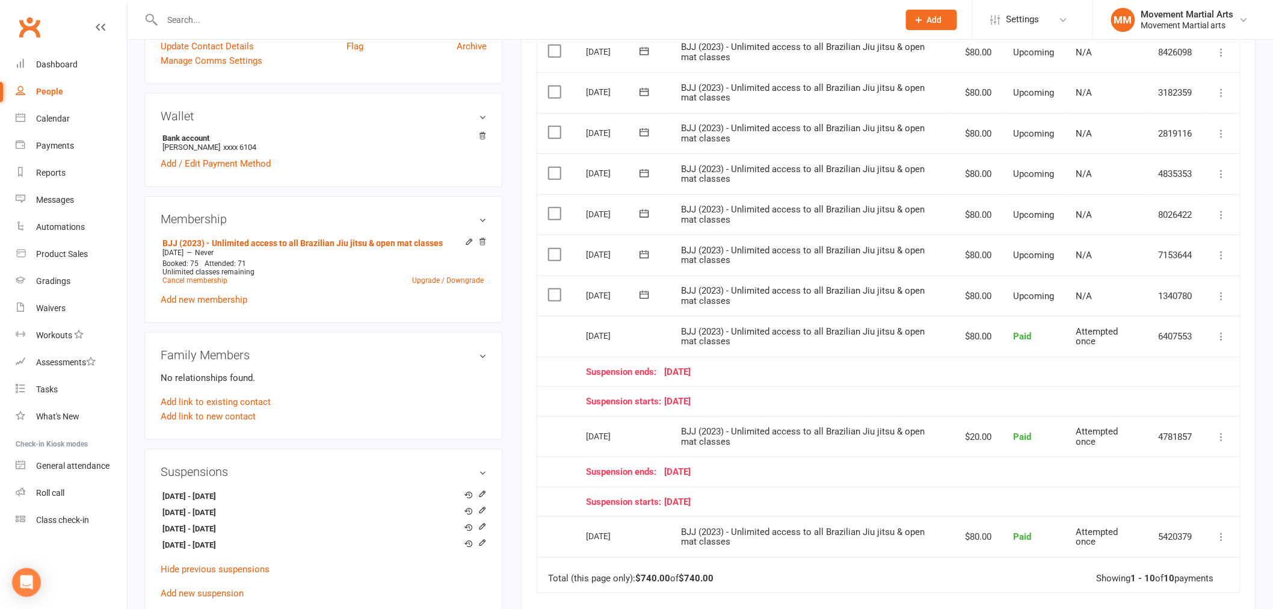
click at [1222, 296] on icon at bounding box center [1222, 296] width 12 height 12
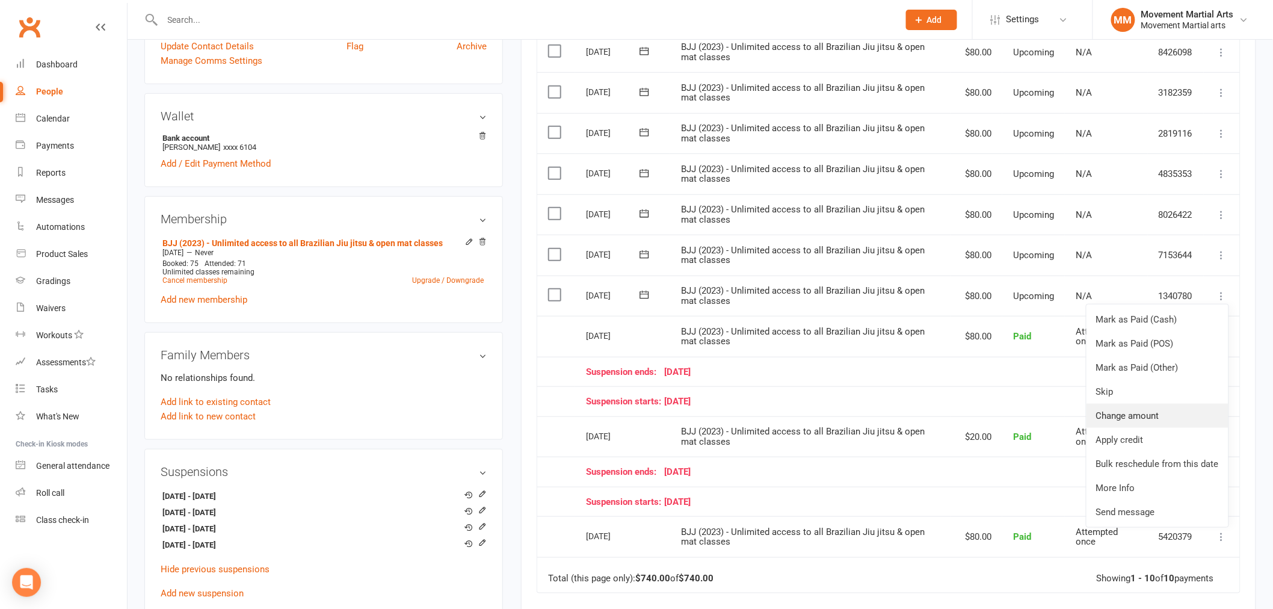
click at [1169, 407] on link "Change amount" at bounding box center [1157, 416] width 142 height 24
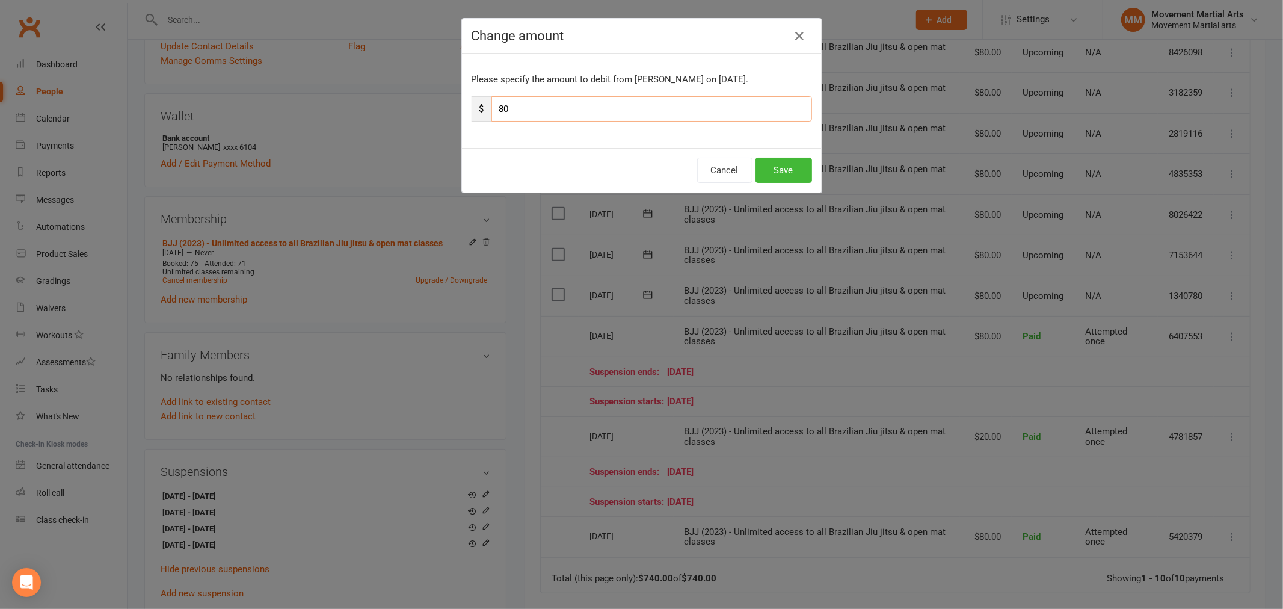
drag, startPoint x: 509, startPoint y: 108, endPoint x: 485, endPoint y: 105, distance: 24.2
click at [485, 105] on div "$ 80" at bounding box center [642, 108] width 340 height 25
type input "10"
click at [784, 165] on button "Save" at bounding box center [783, 170] width 57 height 25
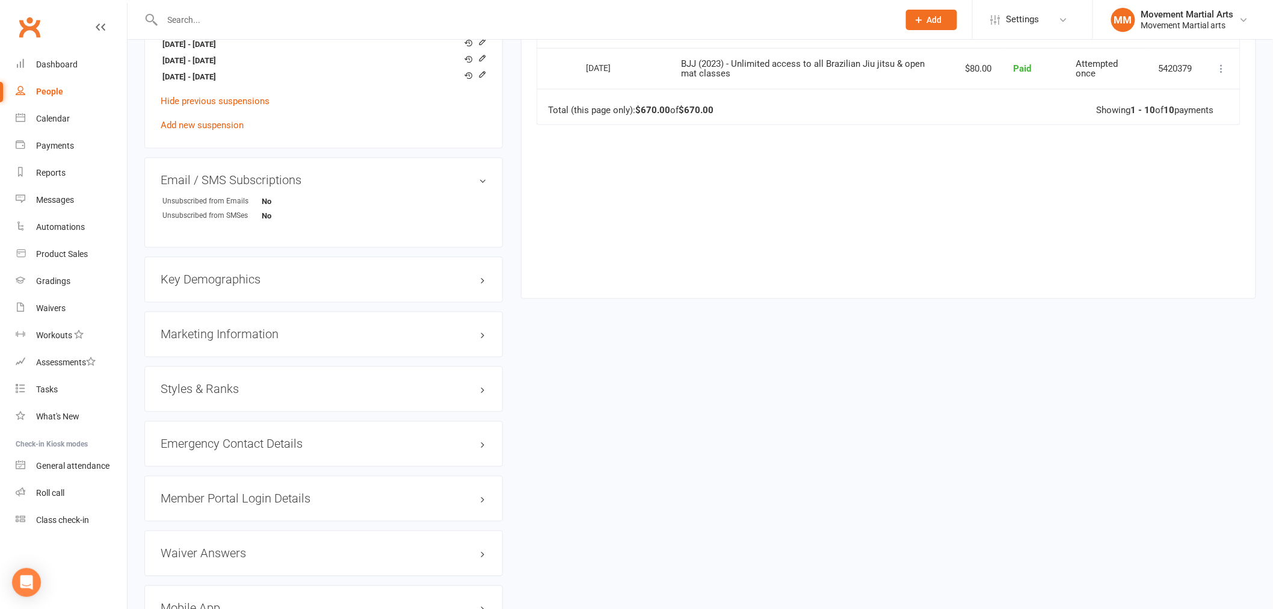
scroll to position [623, 0]
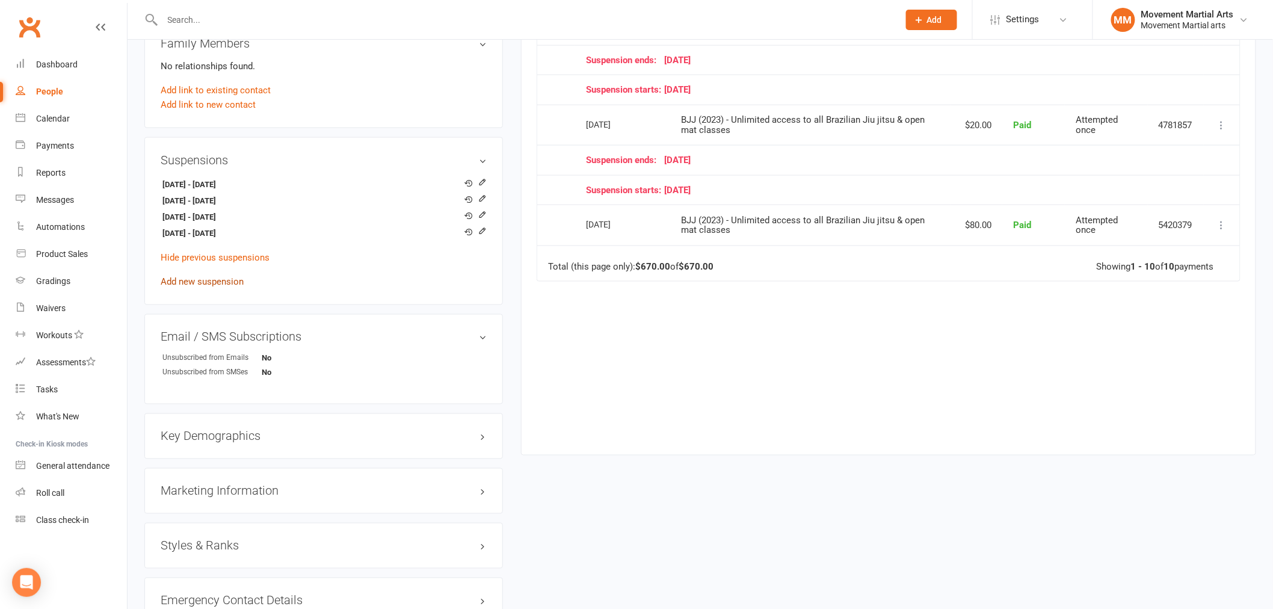
click at [226, 278] on link "Add new suspension" at bounding box center [202, 281] width 83 height 11
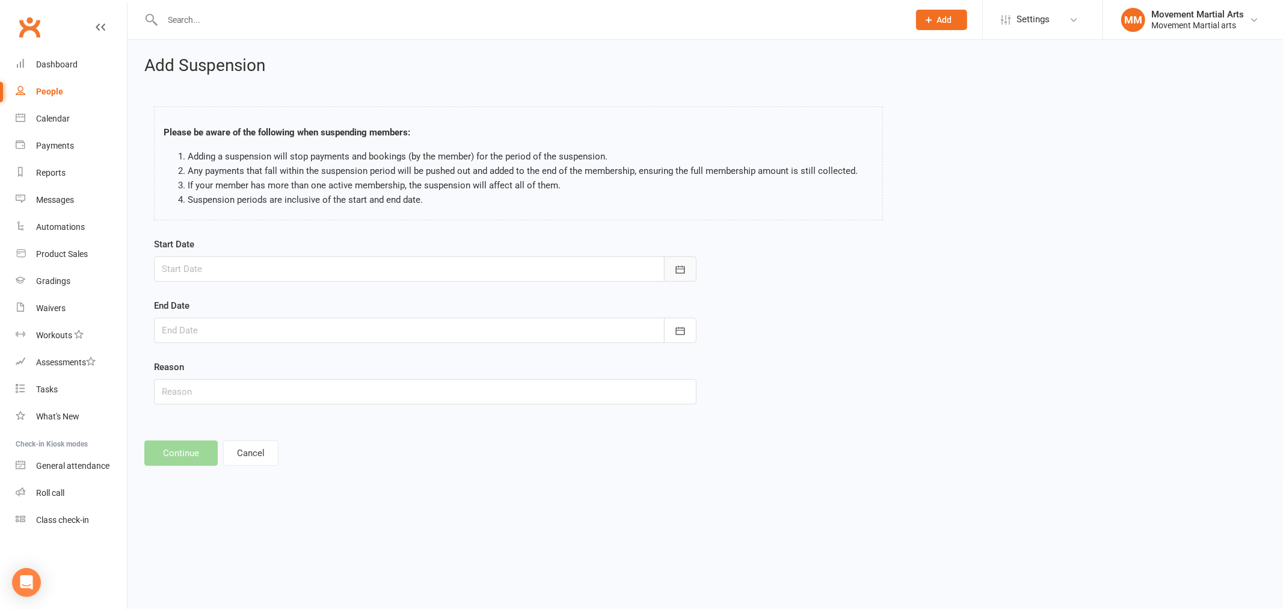
click at [680, 268] on icon "button" at bounding box center [680, 269] width 12 height 12
drag, startPoint x: 358, startPoint y: 407, endPoint x: 363, endPoint y: 404, distance: 6.2
click at [363, 404] on button "27" at bounding box center [364, 414] width 31 height 22
type input "[DATE]"
click at [686, 327] on button "button" at bounding box center [680, 330] width 32 height 25
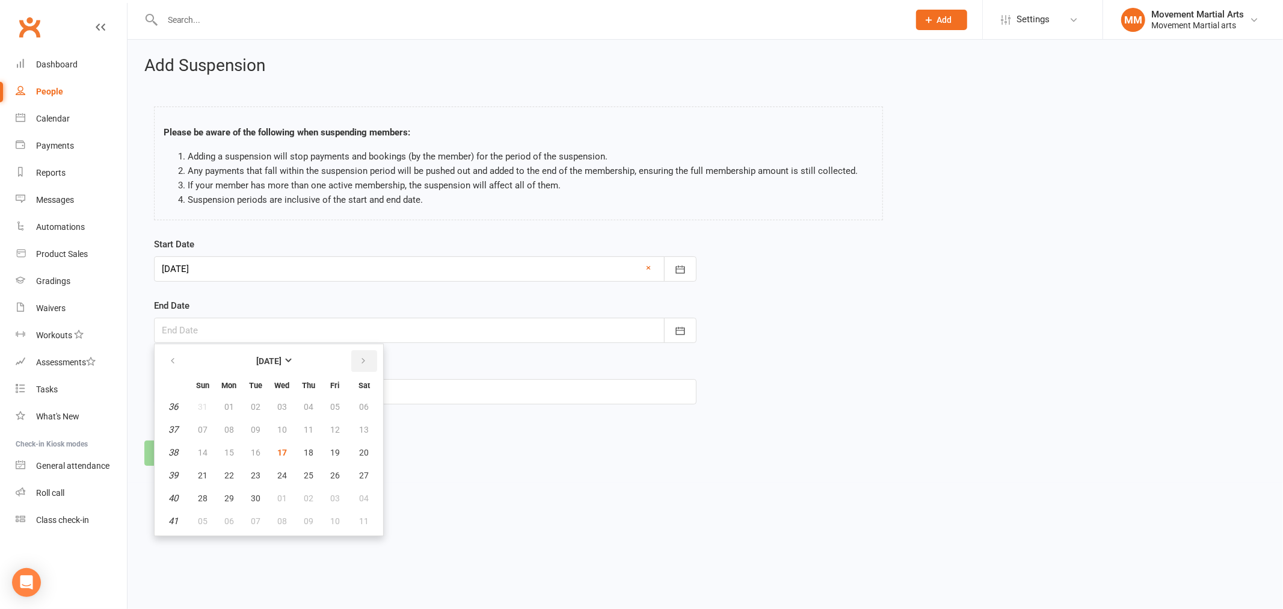
click at [359, 356] on icon "button" at bounding box center [363, 361] width 8 height 10
click at [361, 358] on icon "button" at bounding box center [363, 361] width 8 height 10
click at [308, 470] on span "20" at bounding box center [309, 475] width 10 height 10
type input "[DATE]"
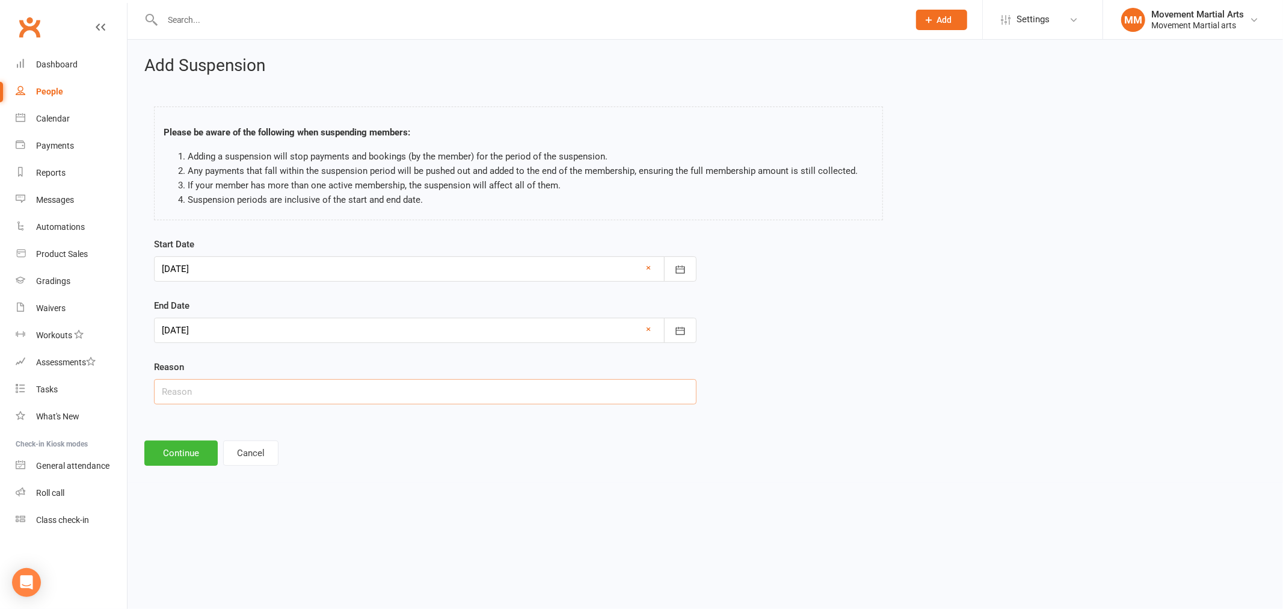
click at [220, 383] on input "text" at bounding box center [425, 391] width 543 height 25
type input "injury"
click at [185, 446] on button "Continue" at bounding box center [180, 452] width 73 height 25
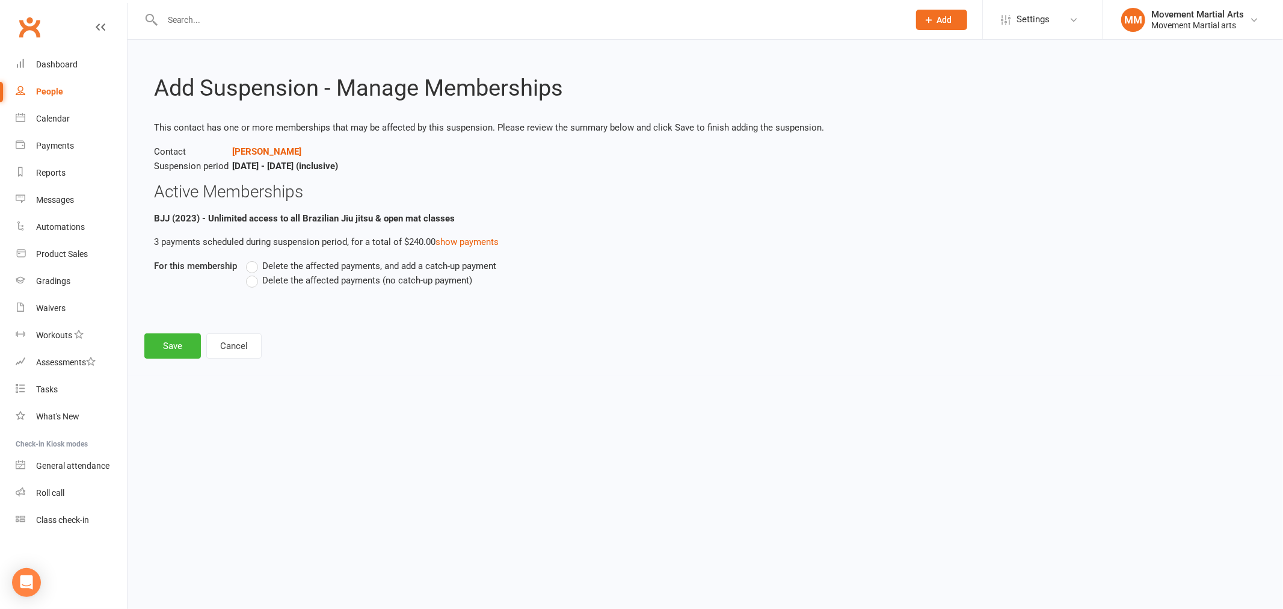
click at [268, 283] on span "Delete the affected payments (no catch-up payment)" at bounding box center [367, 279] width 210 height 13
click at [254, 273] on input "Delete the affected payments (no catch-up payment)" at bounding box center [250, 273] width 8 height 0
click at [170, 353] on button "Save" at bounding box center [172, 345] width 57 height 25
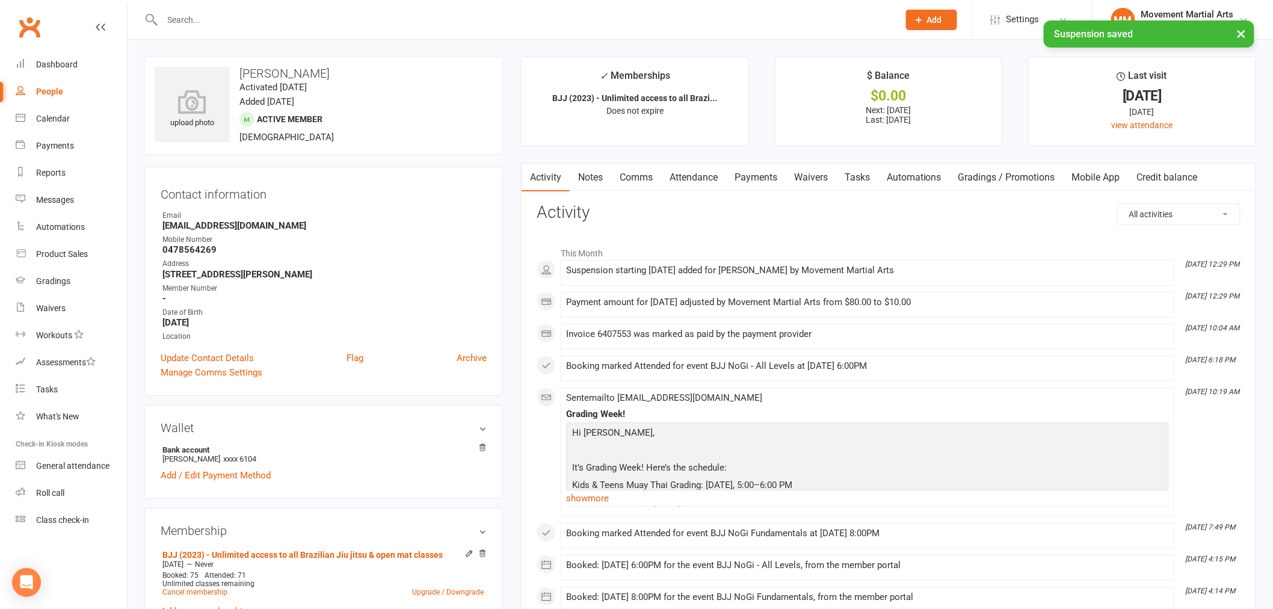
click at [583, 176] on link "Notes" at bounding box center [591, 178] width 42 height 28
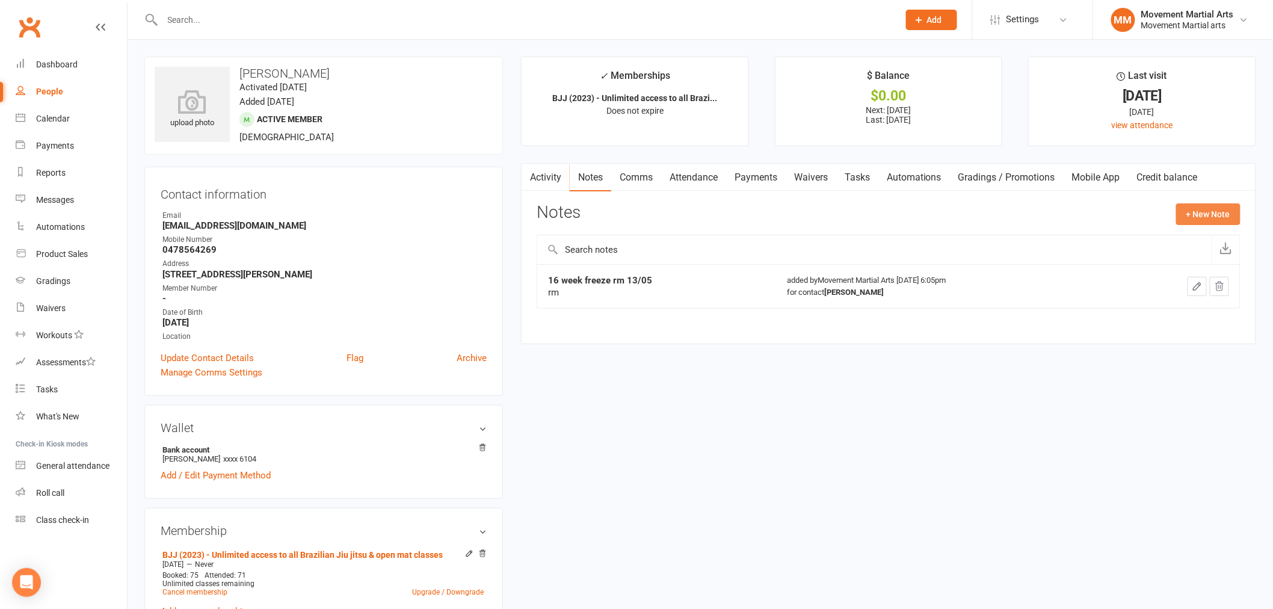
click at [1217, 218] on button "+ New Note" at bounding box center [1208, 214] width 64 height 22
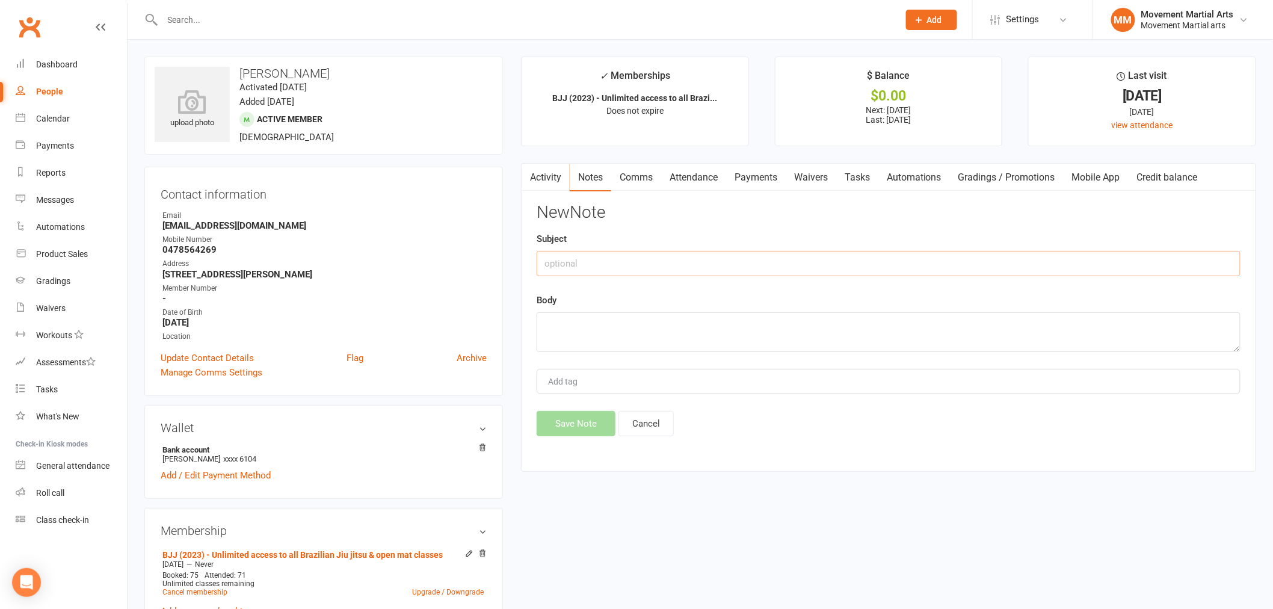
click at [657, 255] on input "text" at bounding box center [889, 263] width 704 height 25
type input "freeze"
type textarea "AH froze for 8 weeks as requested"
click at [594, 420] on button "Save Note" at bounding box center [576, 423] width 79 height 25
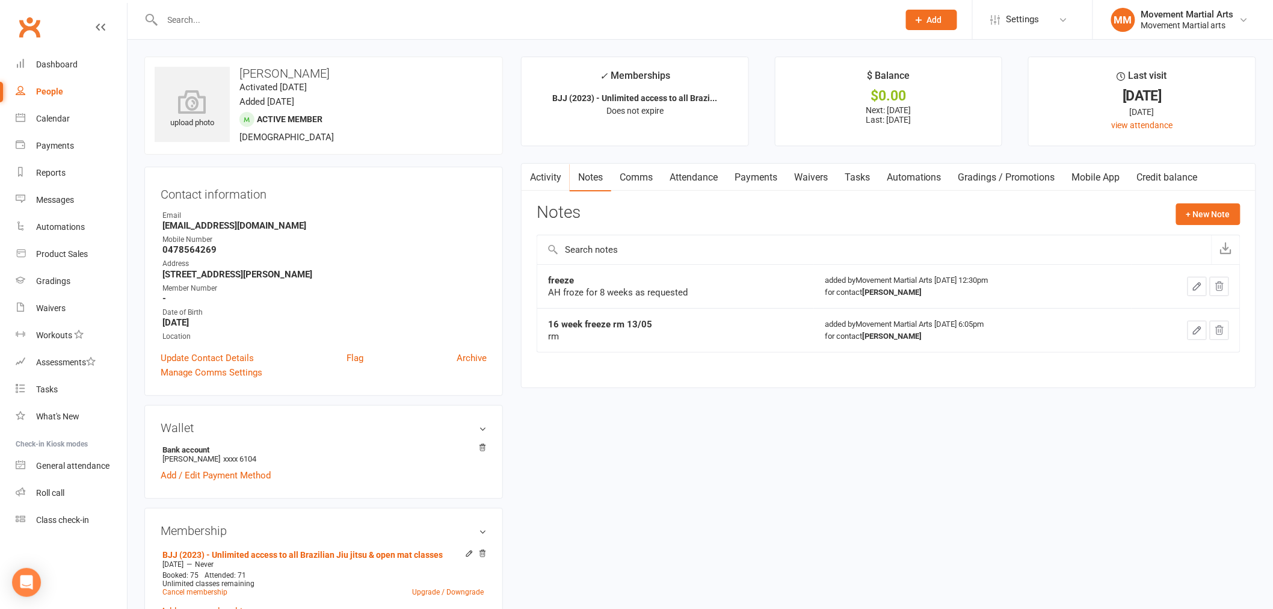
click at [291, 24] on input "text" at bounding box center [524, 19] width 731 height 17
type input "j"
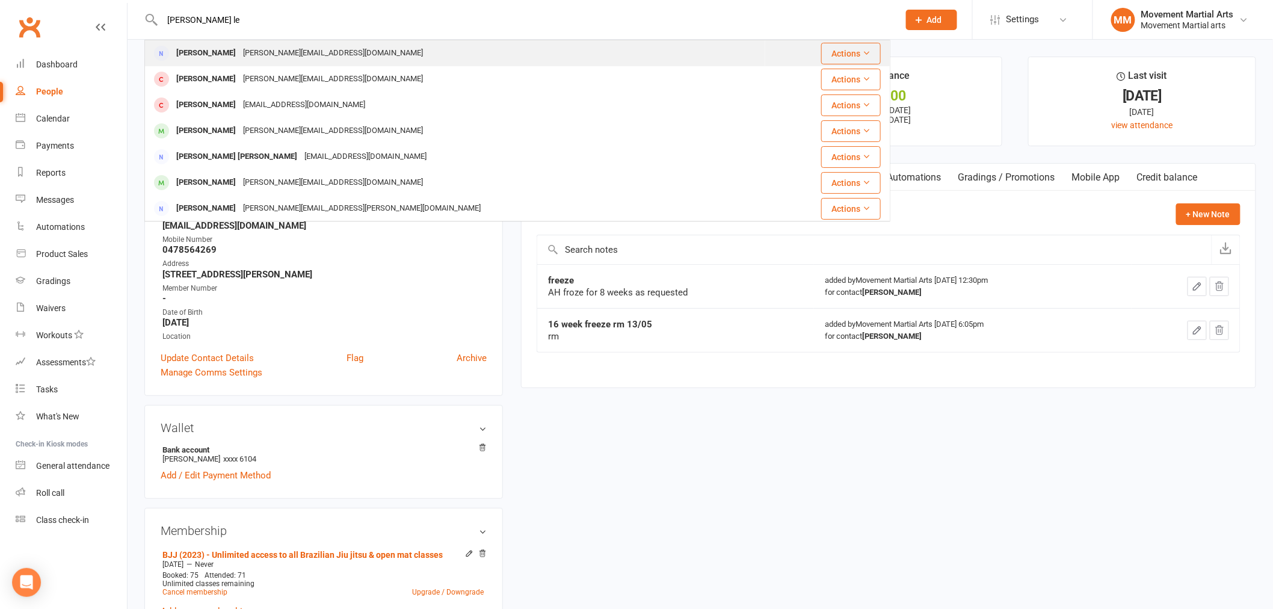
type input "[PERSON_NAME] le"
click at [251, 53] on div "[PERSON_NAME][EMAIL_ADDRESS][DOMAIN_NAME]" at bounding box center [332, 53] width 187 height 17
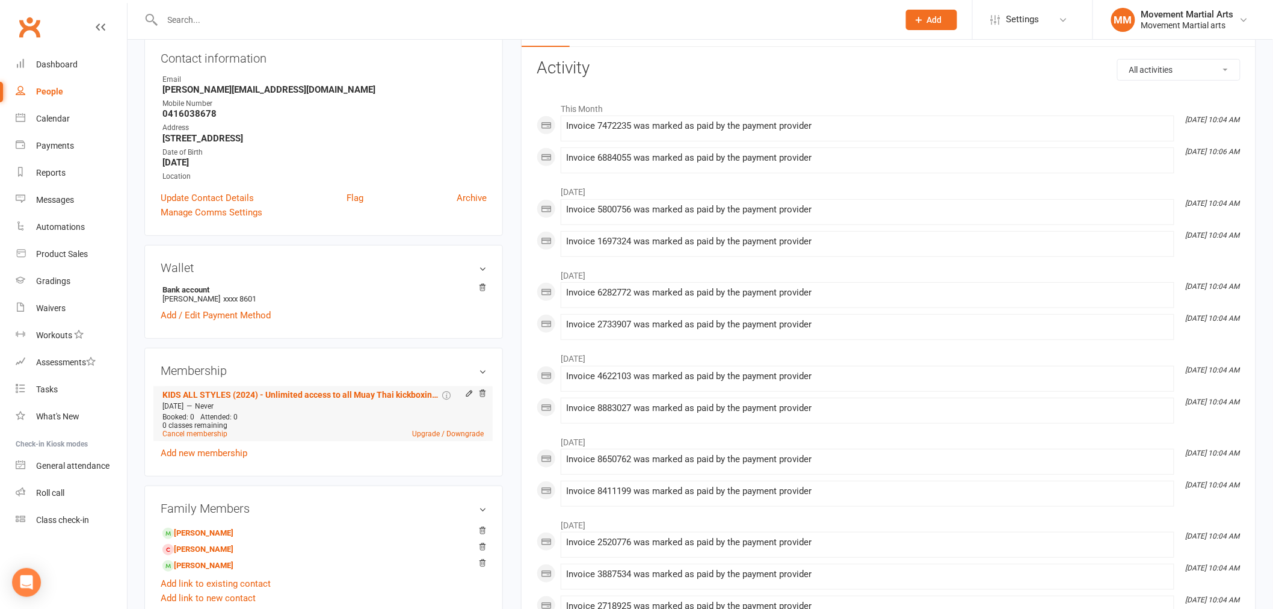
scroll to position [155, 0]
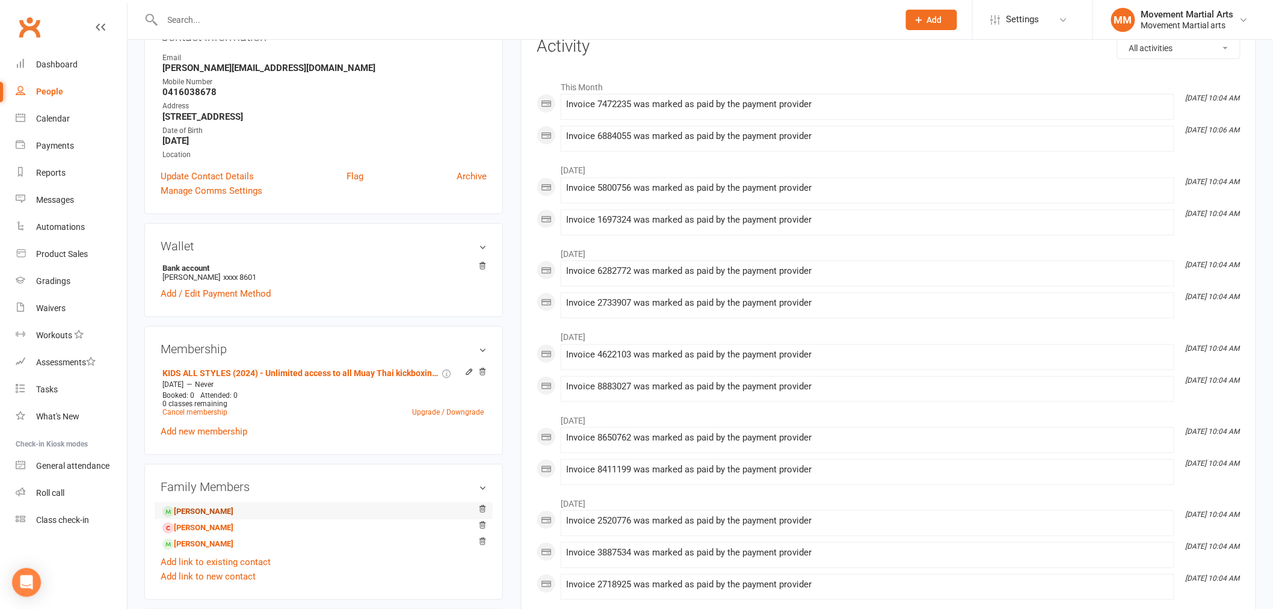
click at [233, 512] on link "[PERSON_NAME]" at bounding box center [197, 511] width 71 height 13
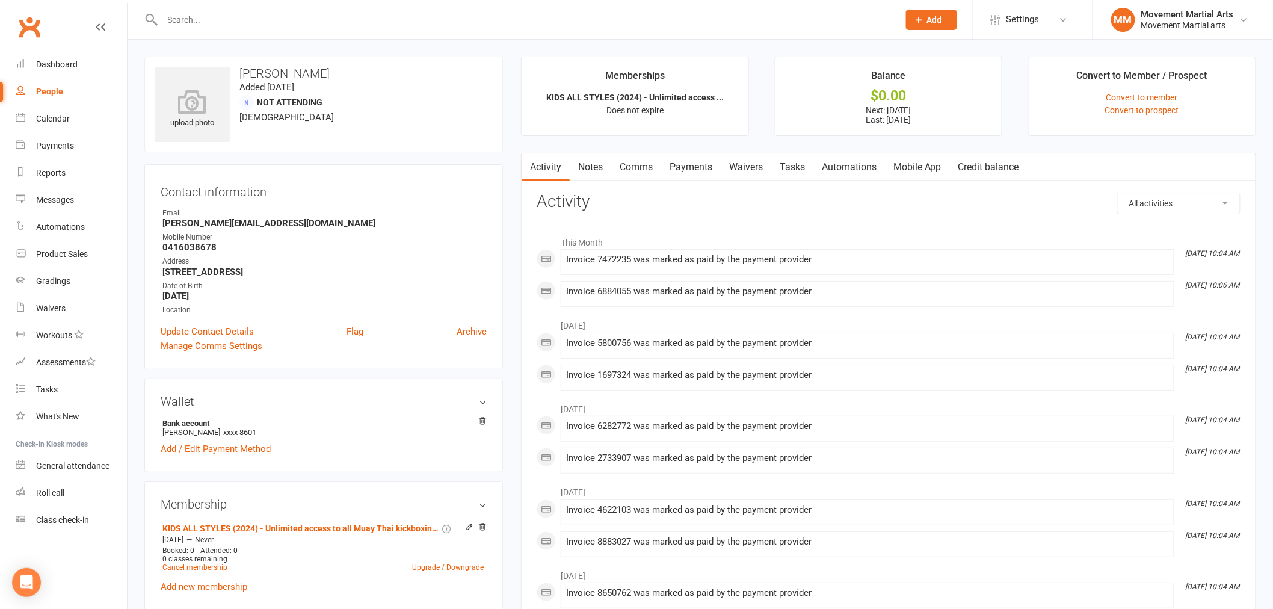
click at [681, 162] on link "Payments" at bounding box center [691, 167] width 60 height 28
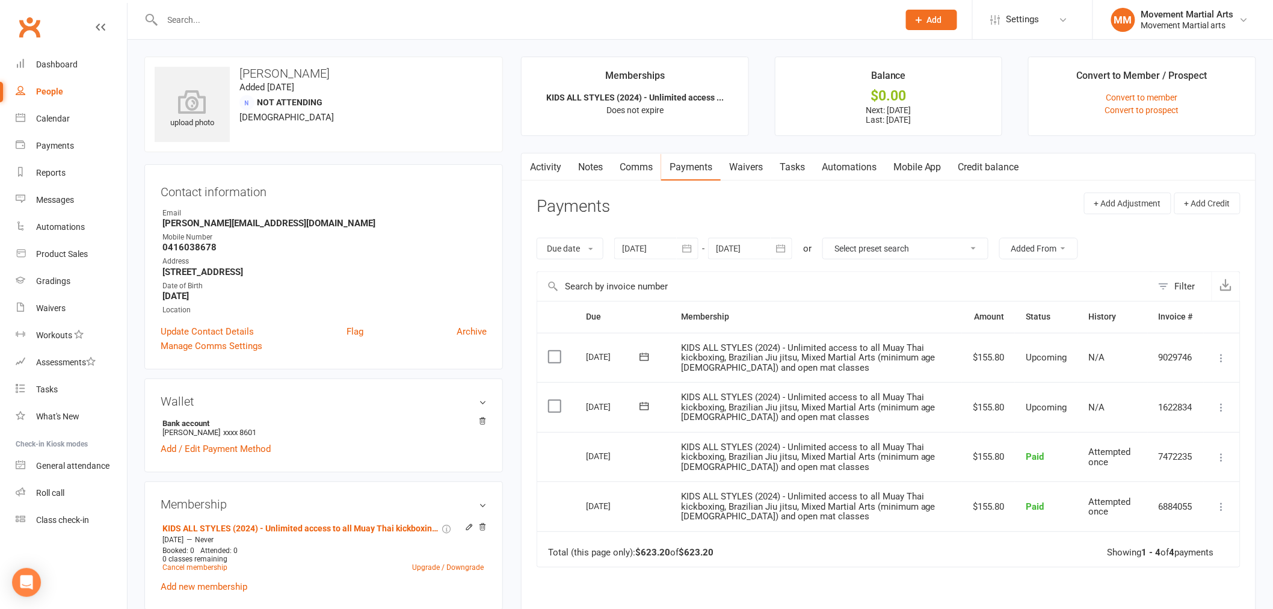
click at [272, 16] on input "text" at bounding box center [524, 19] width 731 height 17
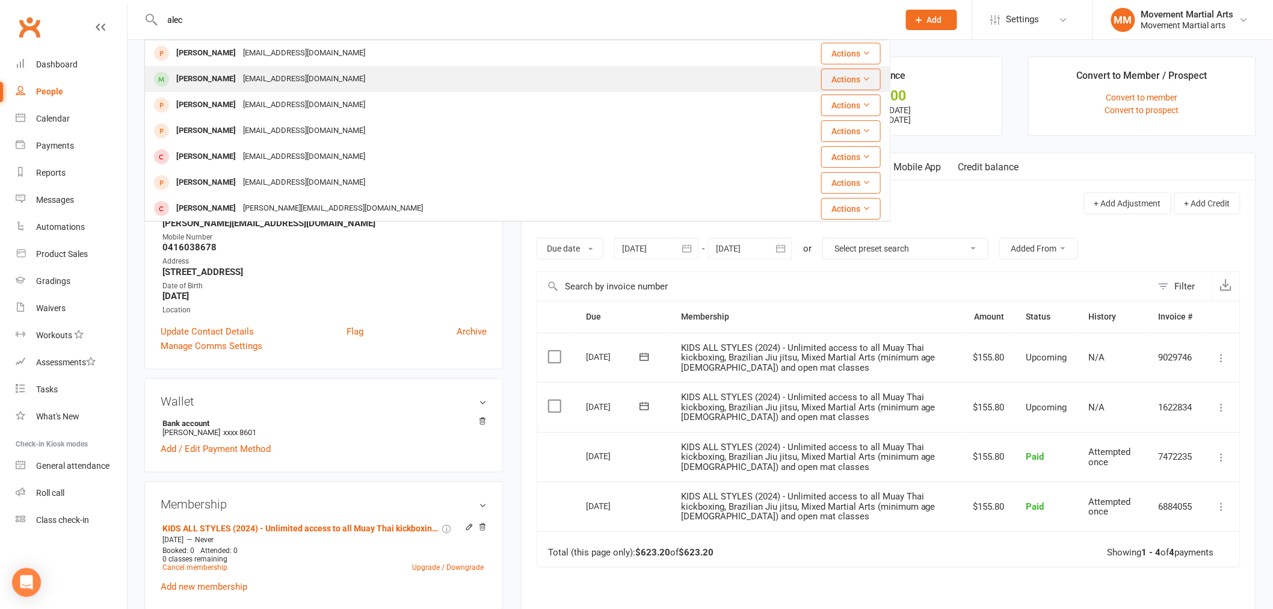
type input "alec"
click at [262, 75] on div "[EMAIL_ADDRESS][DOMAIN_NAME]" at bounding box center [303, 78] width 129 height 17
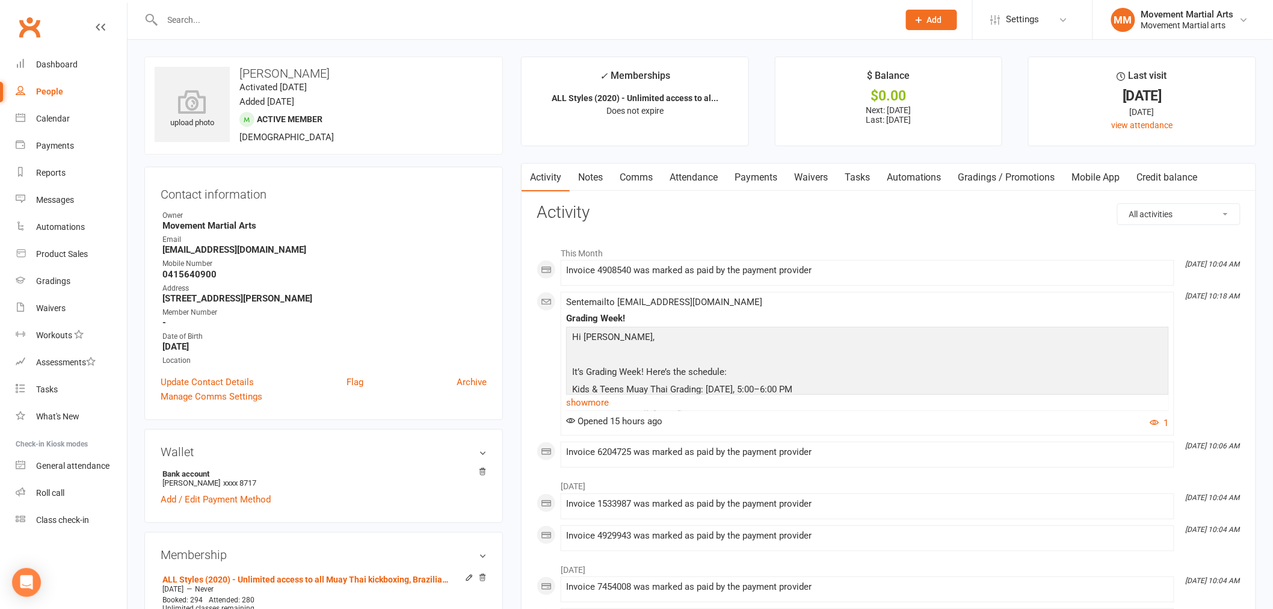
click at [773, 179] on link "Payments" at bounding box center [756, 178] width 60 height 28
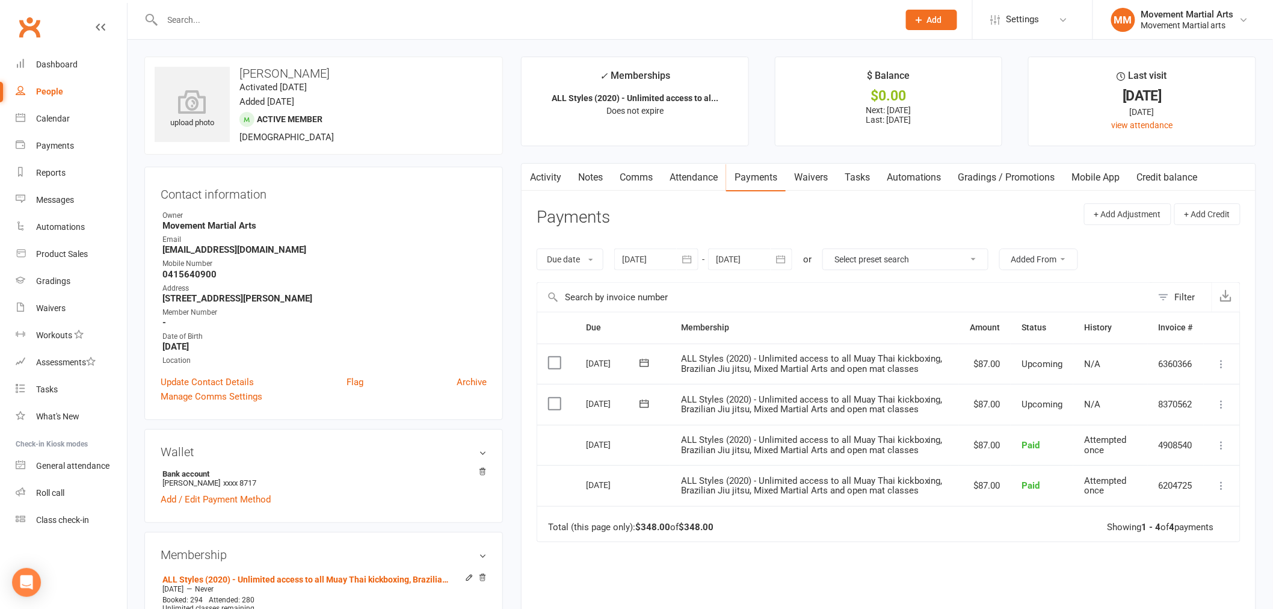
click at [686, 263] on icon "button" at bounding box center [687, 259] width 9 height 8
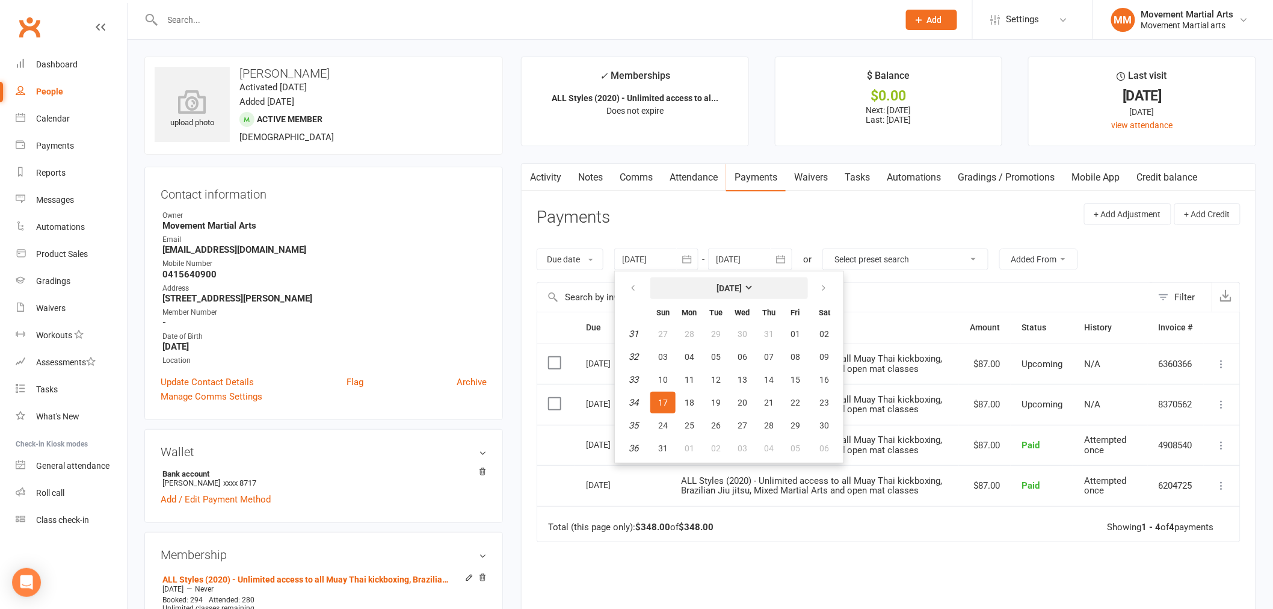
click at [716, 284] on strong "[DATE]" at bounding box center [728, 288] width 25 height 10
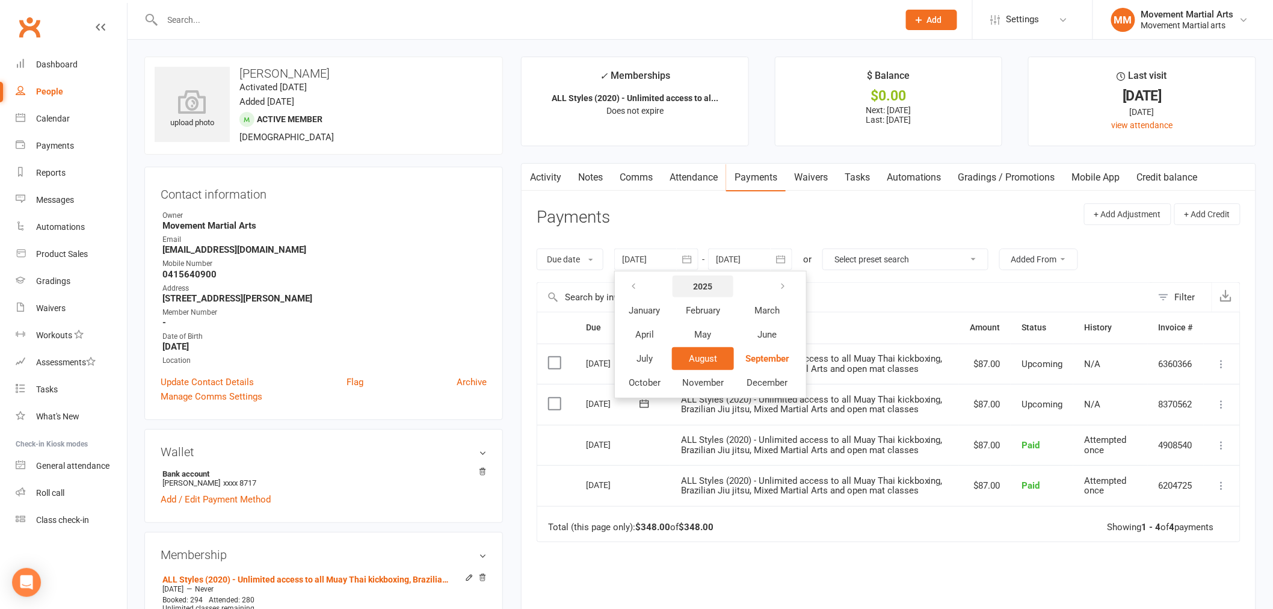
click at [701, 288] on strong "2025" at bounding box center [702, 286] width 19 height 10
click at [728, 313] on span "2023" at bounding box center [719, 310] width 19 height 11
click at [710, 332] on span "May" at bounding box center [702, 334] width 17 height 11
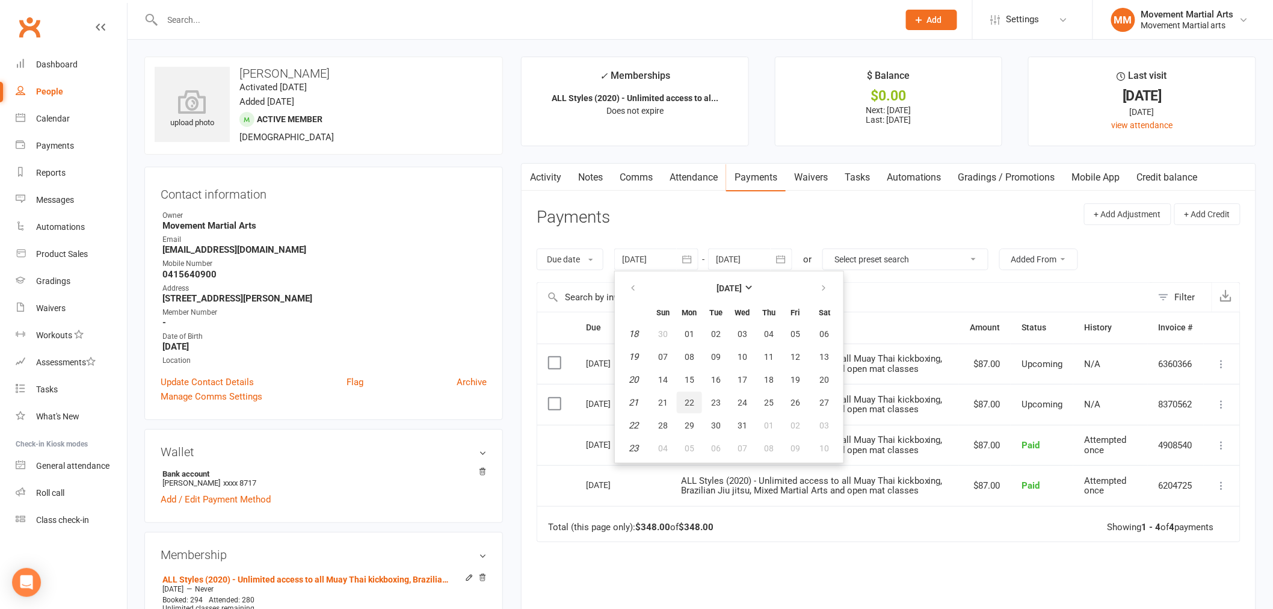
click at [695, 395] on button "22" at bounding box center [689, 403] width 25 height 22
type input "[DATE]"
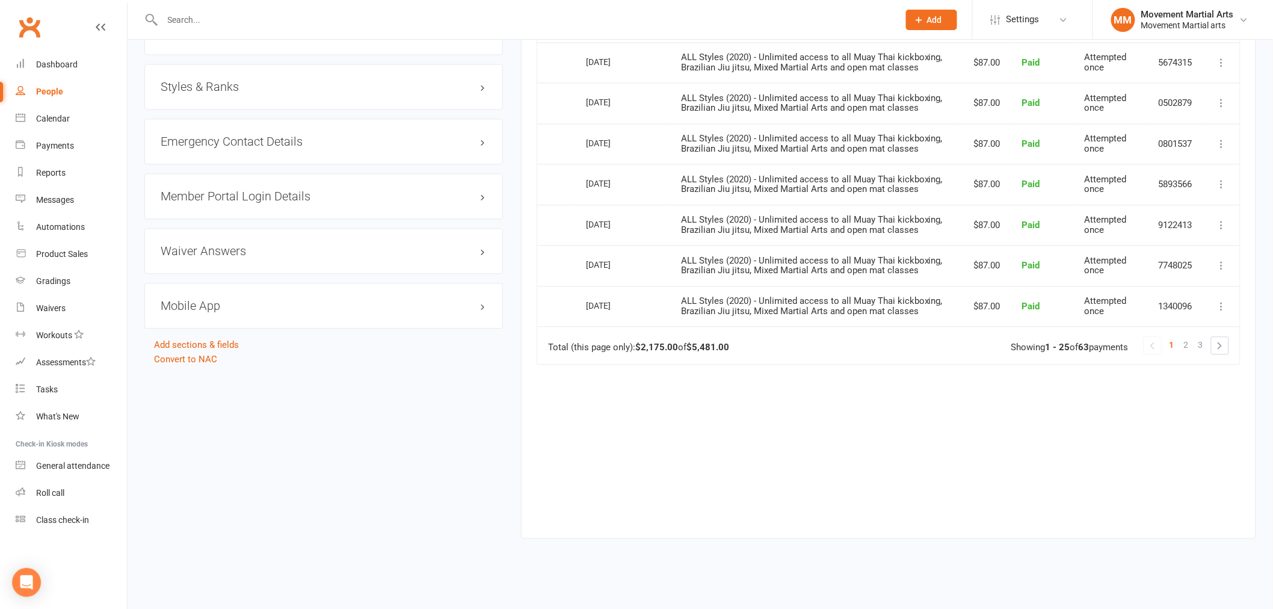
scroll to position [1035, 0]
click at [1221, 343] on link at bounding box center [1219, 342] width 17 height 17
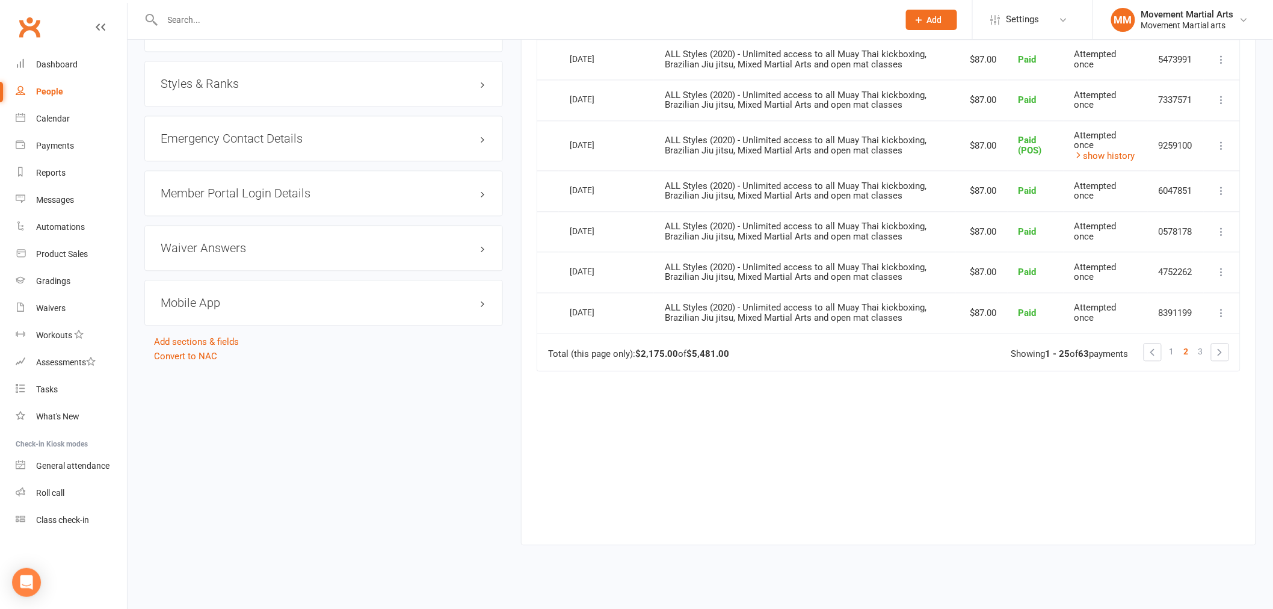
click at [1221, 343] on link at bounding box center [1219, 351] width 17 height 17
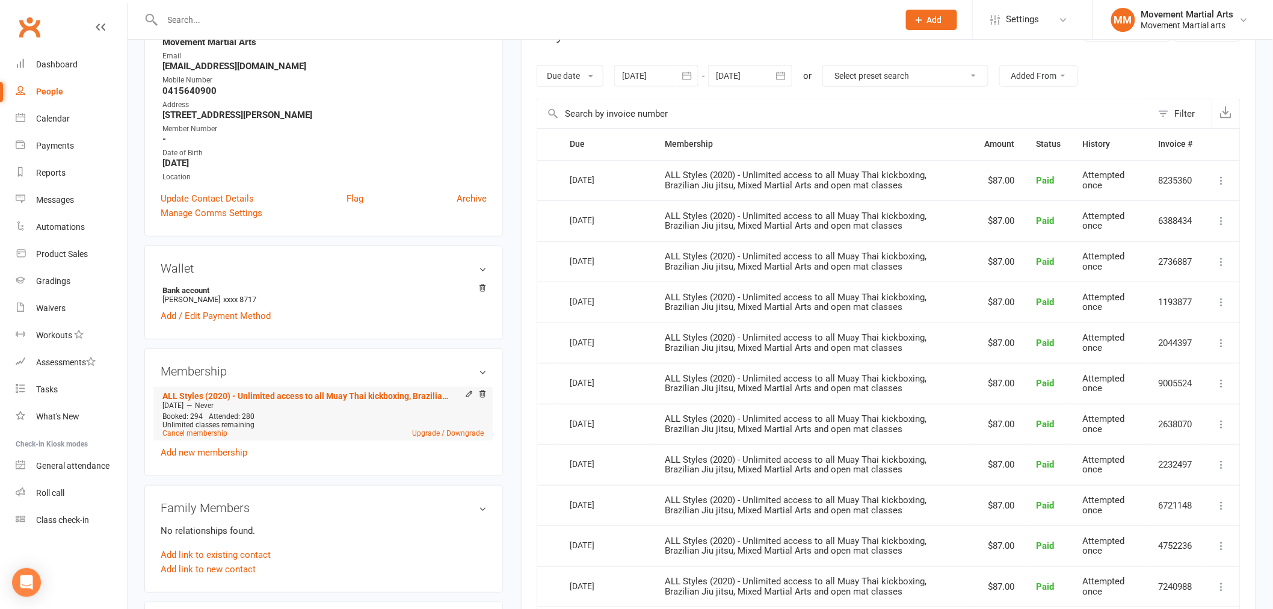
scroll to position [214, 0]
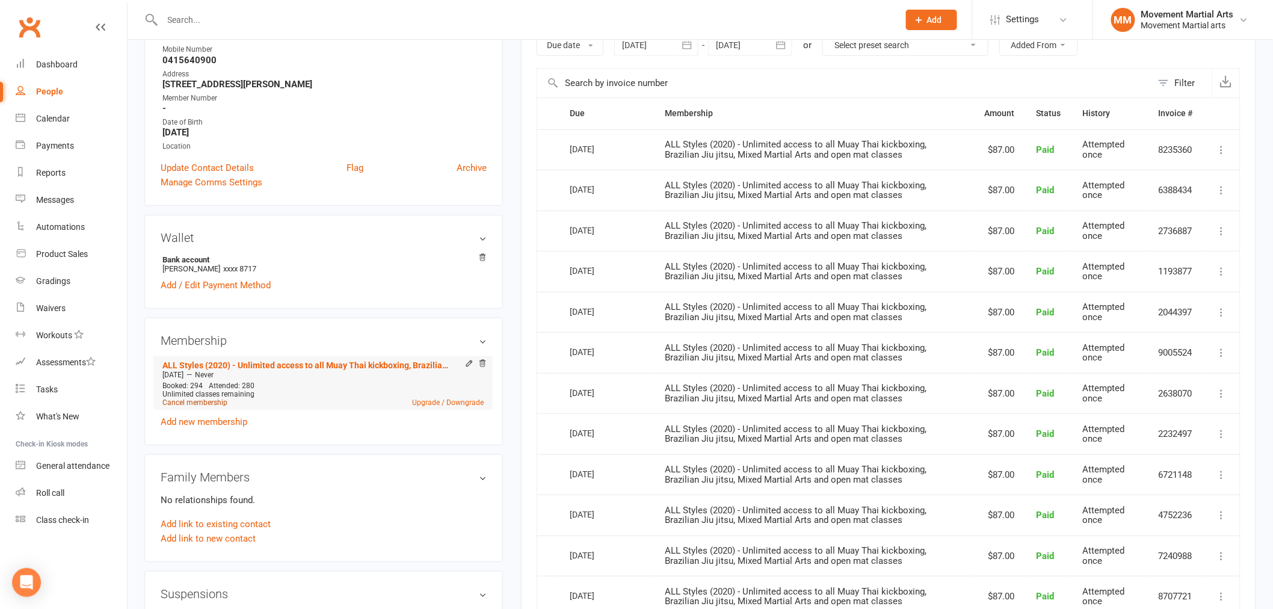
click at [211, 398] on link "Cancel membership" at bounding box center [194, 402] width 65 height 8
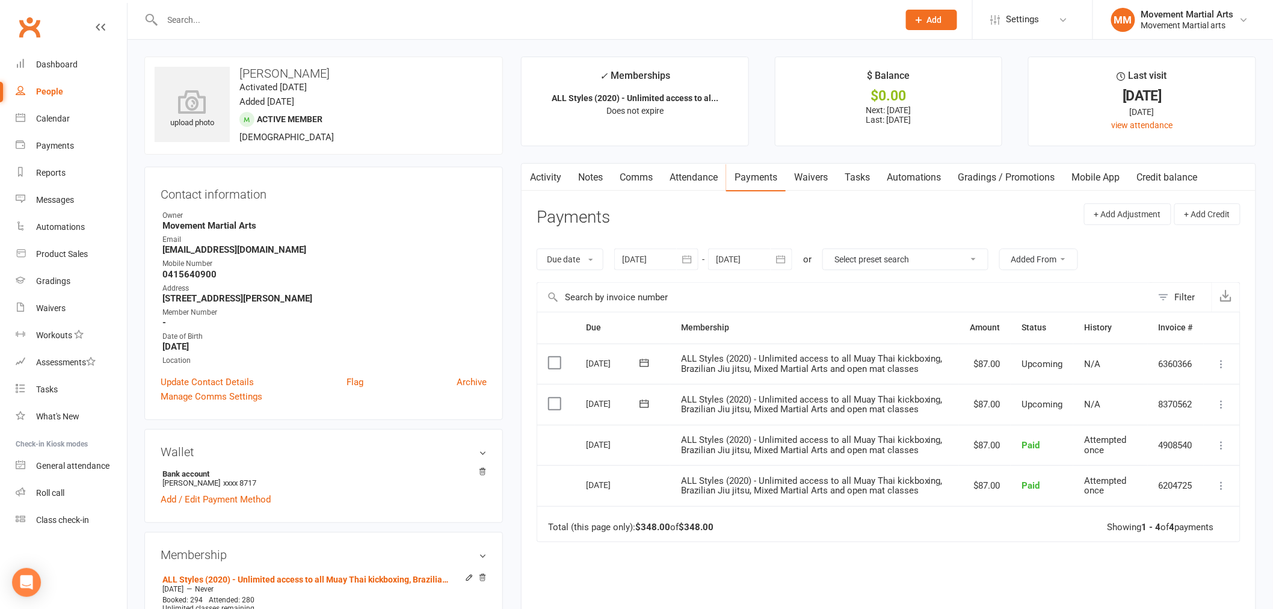
drag, startPoint x: 914, startPoint y: 521, endPoint x: 873, endPoint y: 475, distance: 61.7
click at [912, 521] on td "Total (this page only): $348.00 of $348.00 Showing 1 - 4 of 4 payments" at bounding box center [888, 524] width 703 height 36
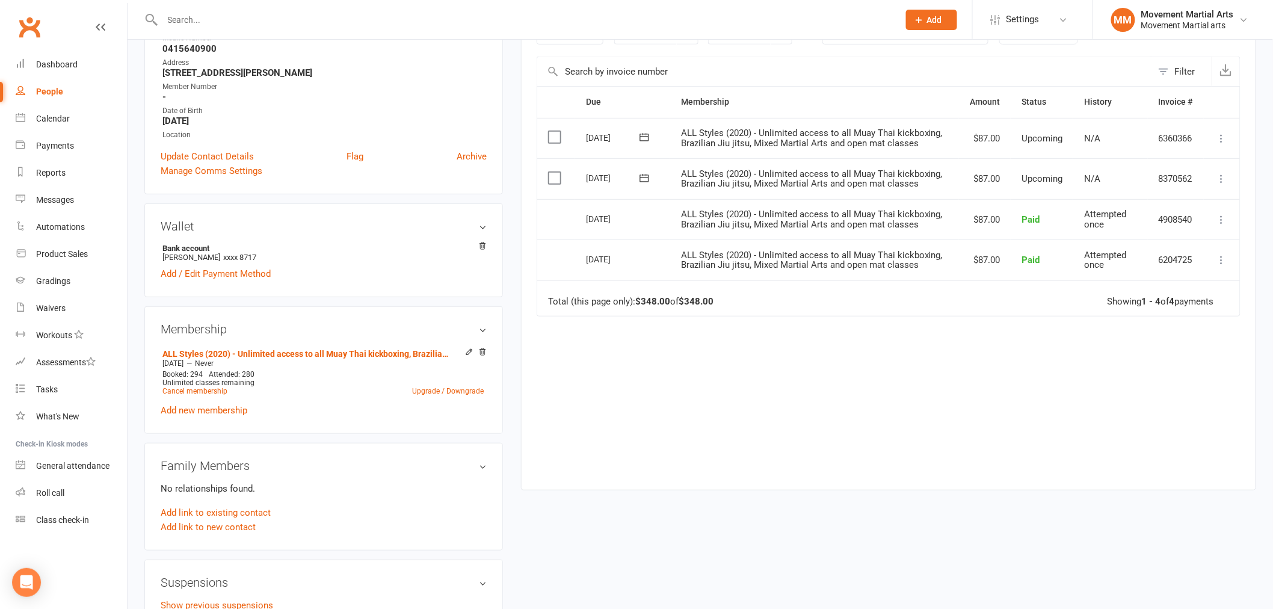
scroll to position [312, 0]
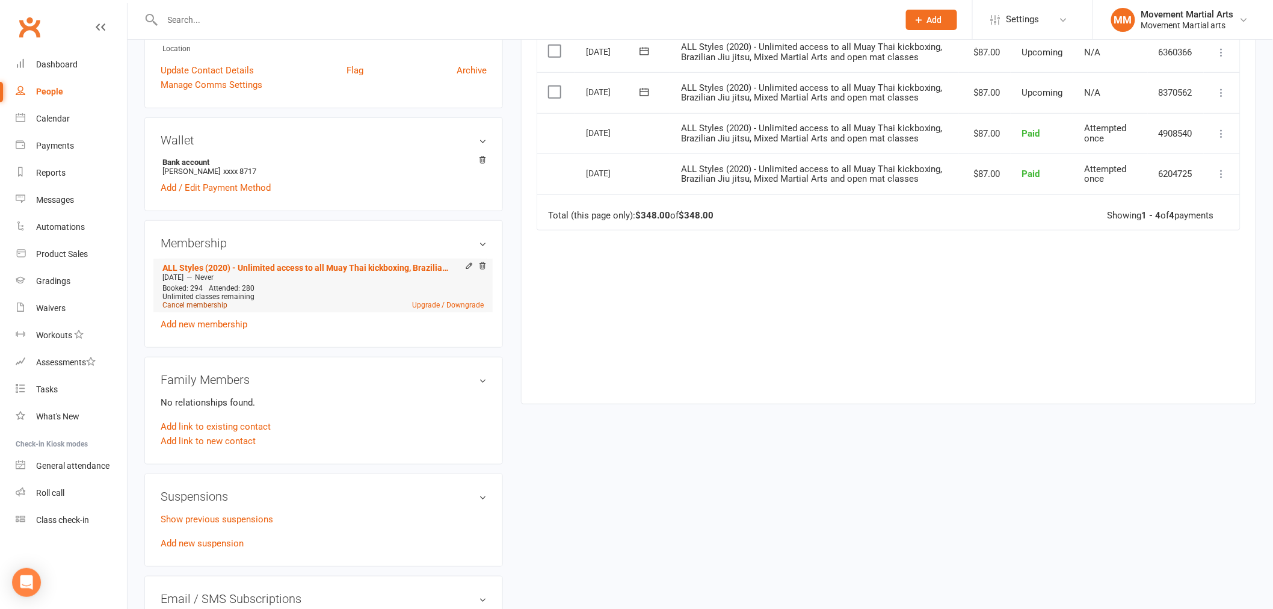
click at [200, 303] on link "Cancel membership" at bounding box center [194, 305] width 65 height 8
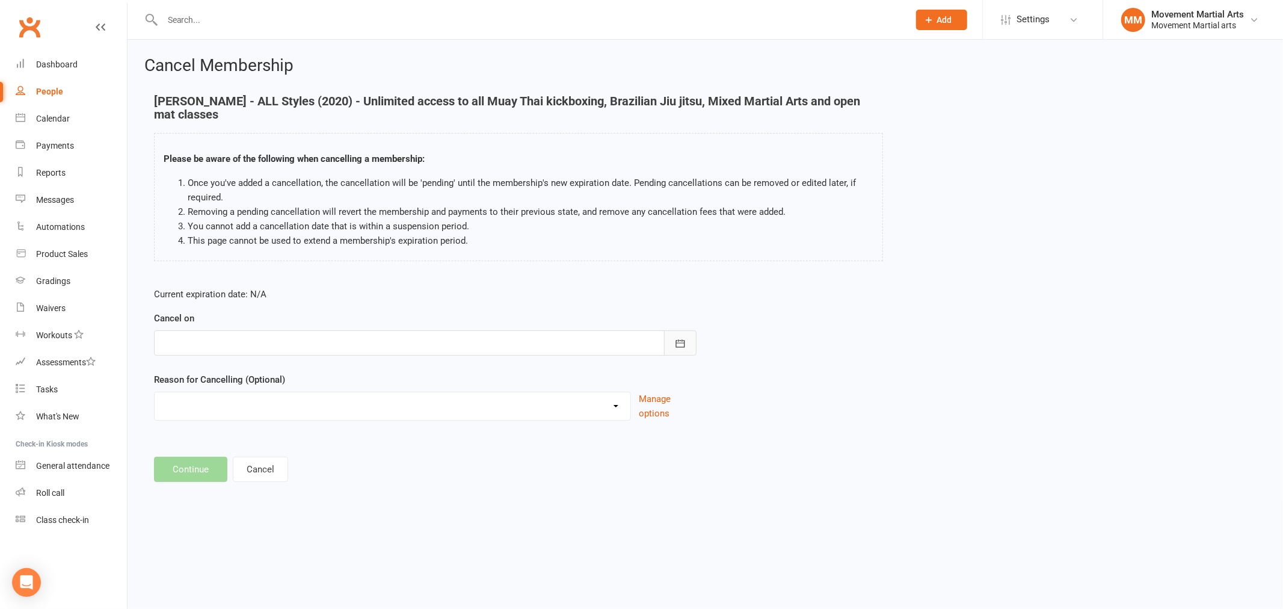
click at [678, 343] on icon "button" at bounding box center [679, 343] width 9 height 8
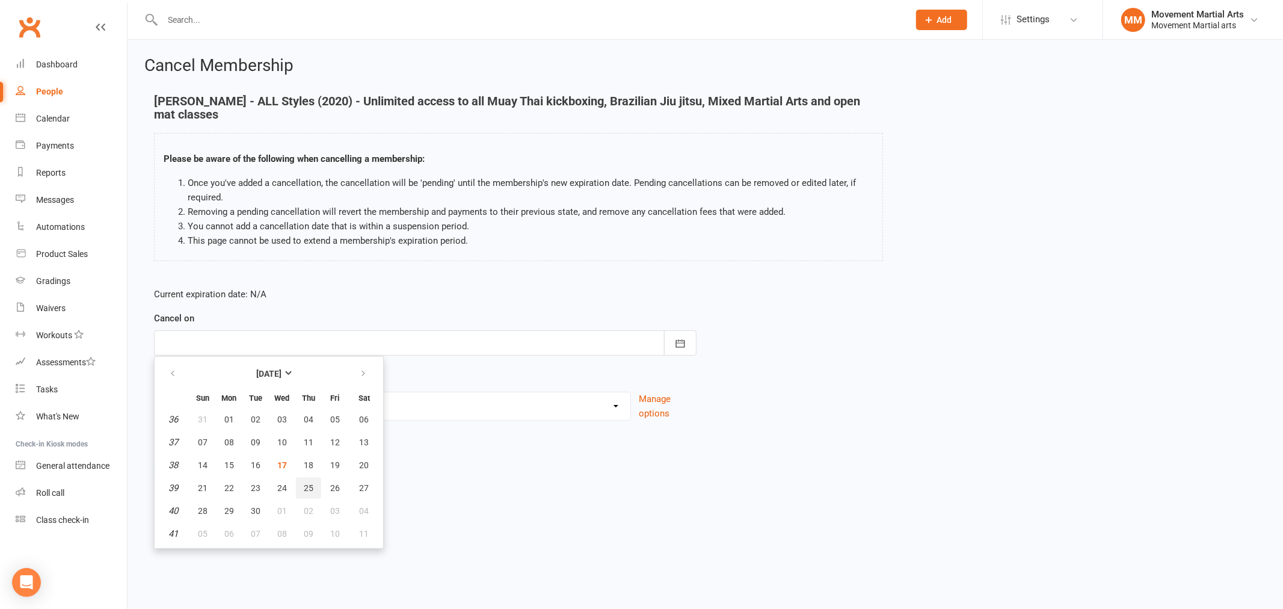
click at [304, 483] on span "25" at bounding box center [309, 488] width 10 height 10
type input "[DATE]"
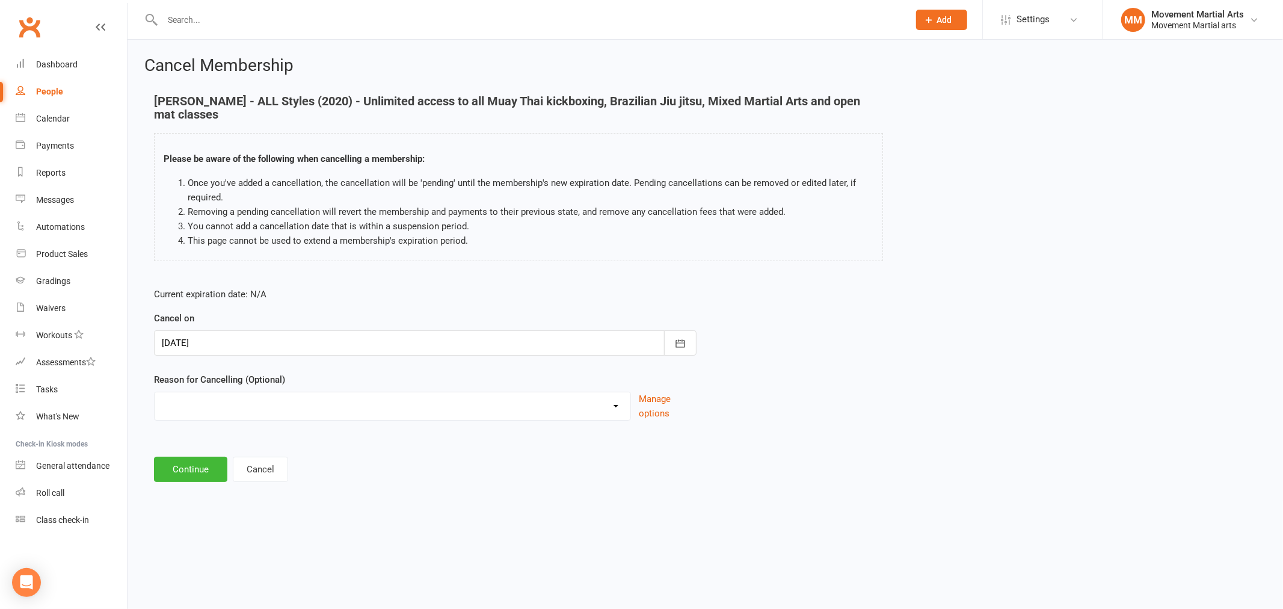
click at [616, 405] on select "Busy/Work Cooling off Financial Holiday Injury Lost interest Moving Upgrade/Dow…" at bounding box center [393, 404] width 476 height 24
select select "0"
click at [155, 392] on select "Busy/Work Cooling off Financial Holiday Injury Lost interest Moving Upgrade/Dow…" at bounding box center [393, 404] width 476 height 24
click at [183, 474] on button "Continue" at bounding box center [190, 469] width 73 height 25
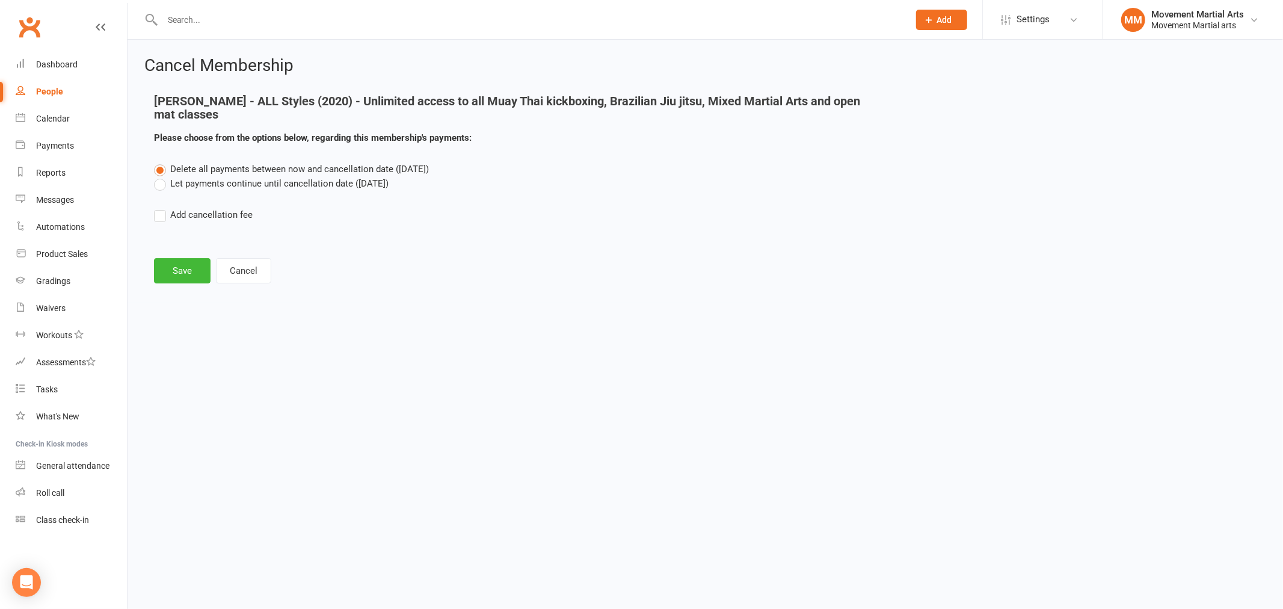
click at [205, 179] on label "Let payments continue until cancellation date ([DATE])" at bounding box center [271, 183] width 235 height 14
click at [162, 176] on input "Let payments continue until cancellation date ([DATE])" at bounding box center [158, 176] width 8 height 0
click at [192, 170] on span "Delete all payments between now and cancellation date ([DATE])" at bounding box center [299, 169] width 259 height 11
click at [162, 162] on input "Delete all payments between now and cancellation date ([DATE])" at bounding box center [158, 162] width 8 height 0
click at [187, 259] on button "Save" at bounding box center [182, 270] width 57 height 25
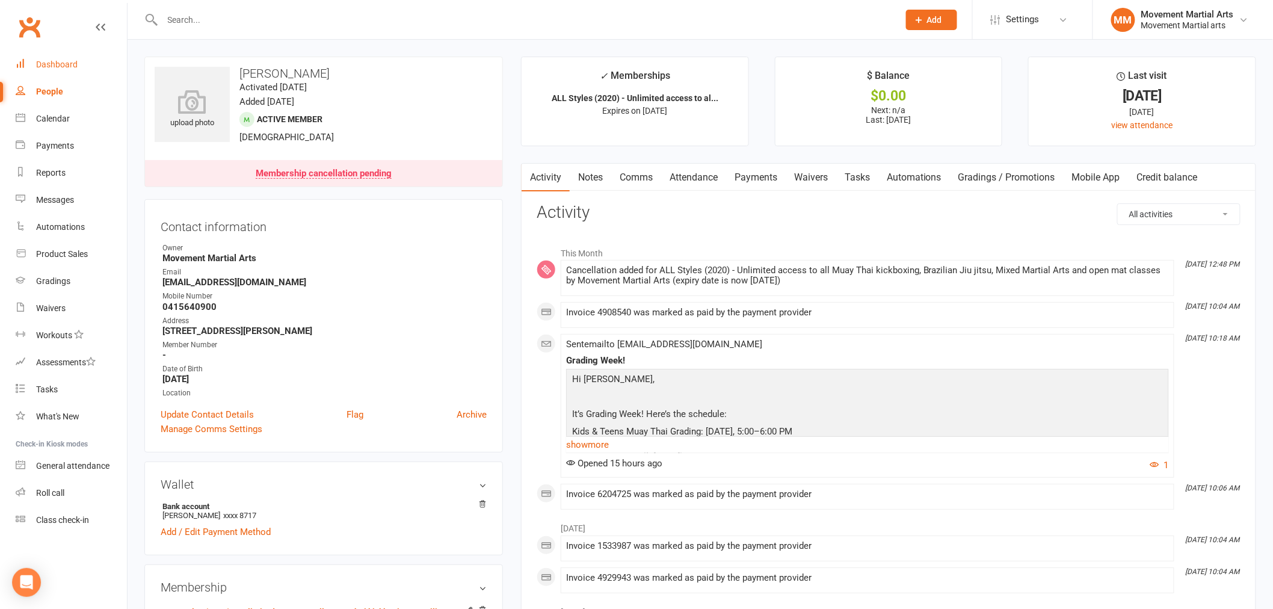
click at [66, 64] on div "Dashboard" at bounding box center [57, 65] width 42 height 10
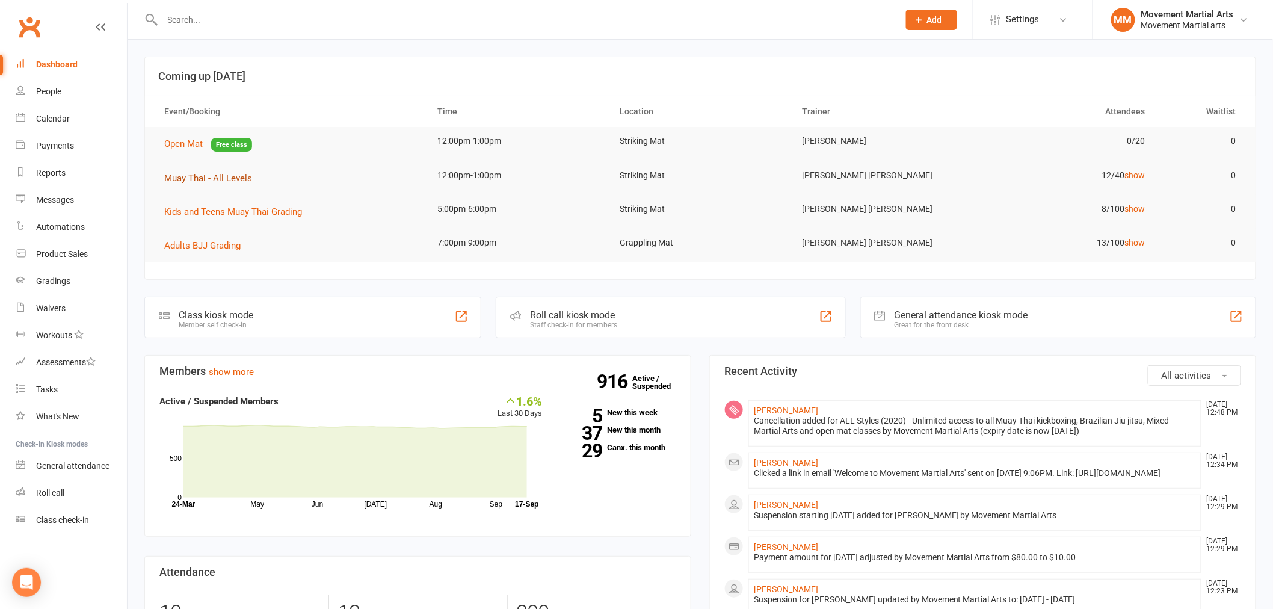
click at [209, 177] on span "Muay Thai - All Levels" at bounding box center [208, 178] width 88 height 11
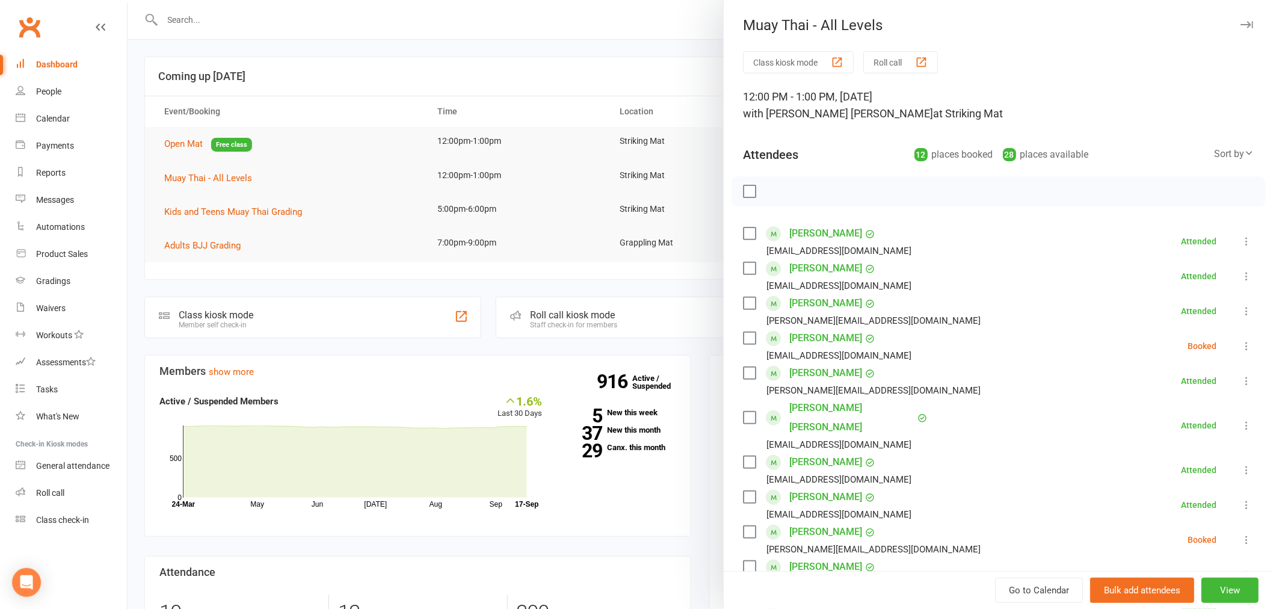
click at [1240, 343] on icon at bounding box center [1246, 346] width 12 height 12
click at [1179, 408] on link "Check in" at bounding box center [1193, 417] width 119 height 24
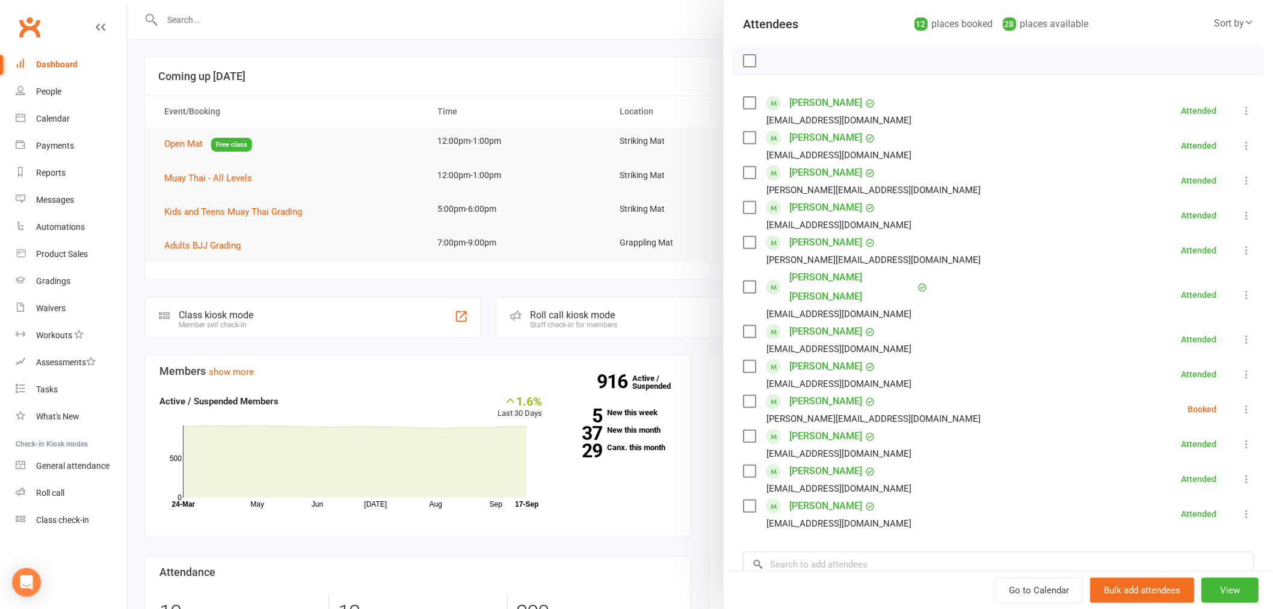
scroll to position [155, 0]
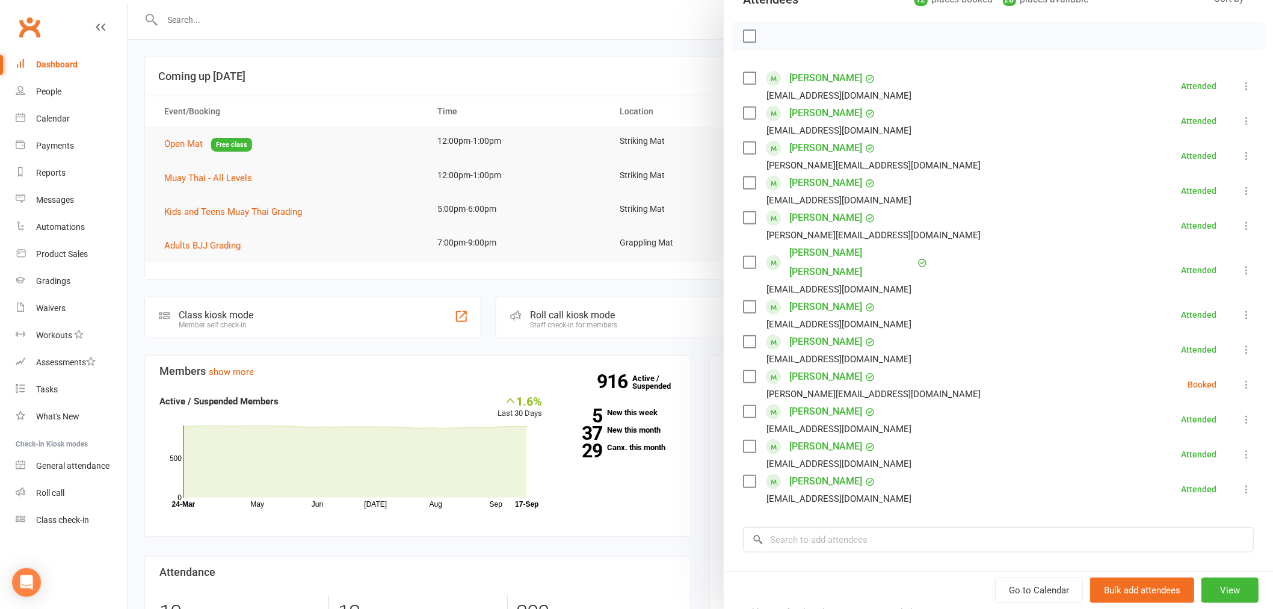
click at [1240, 378] on icon at bounding box center [1246, 384] width 12 height 12
click at [1195, 444] on link "Check in" at bounding box center [1193, 456] width 119 height 24
click at [179, 16] on div at bounding box center [700, 304] width 1145 height 609
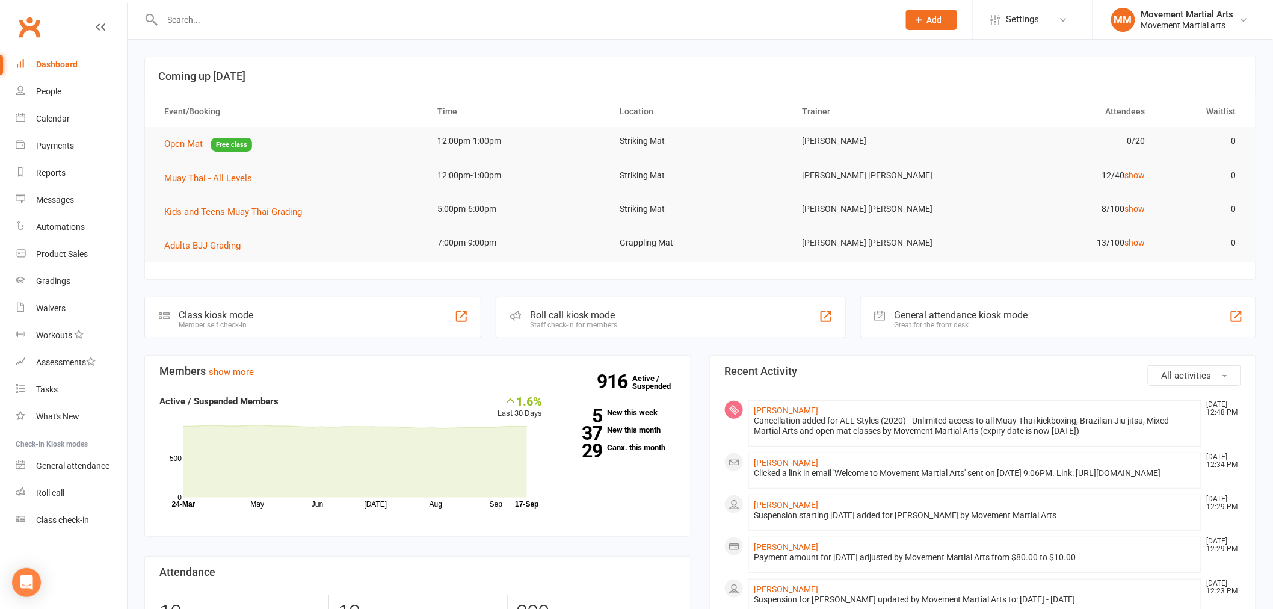
click at [185, 22] on input "text" at bounding box center [524, 19] width 731 height 17
paste input "0451 418 673"
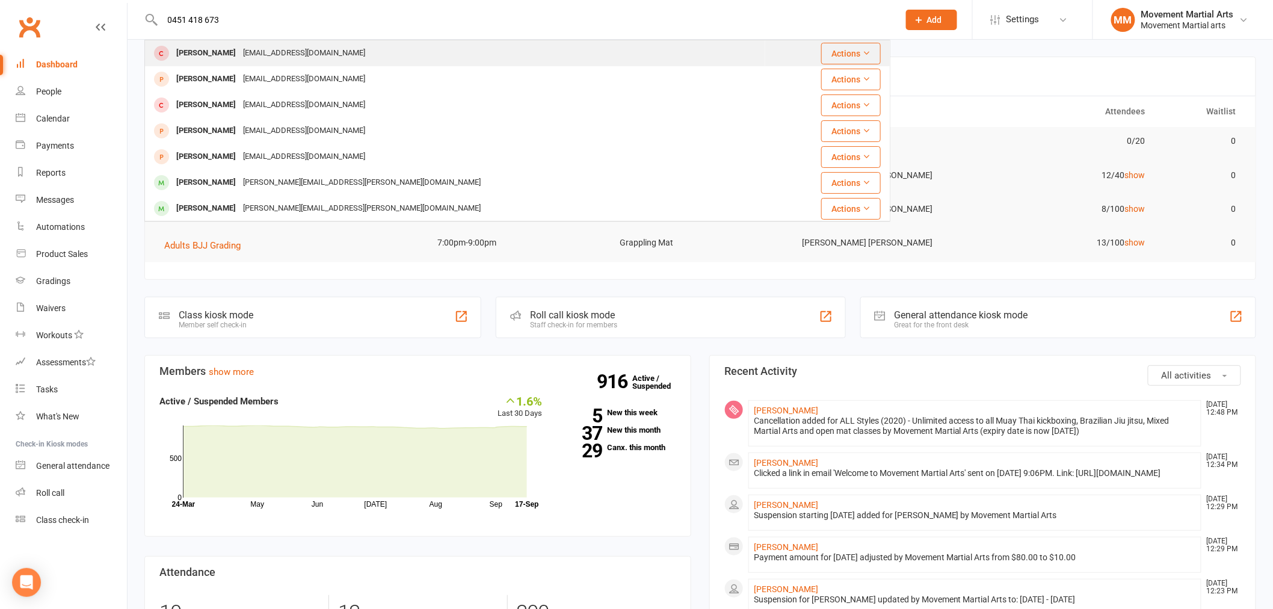
type input "0451 418 673"
click at [247, 57] on div "[EMAIL_ADDRESS][DOMAIN_NAME]" at bounding box center [303, 53] width 129 height 17
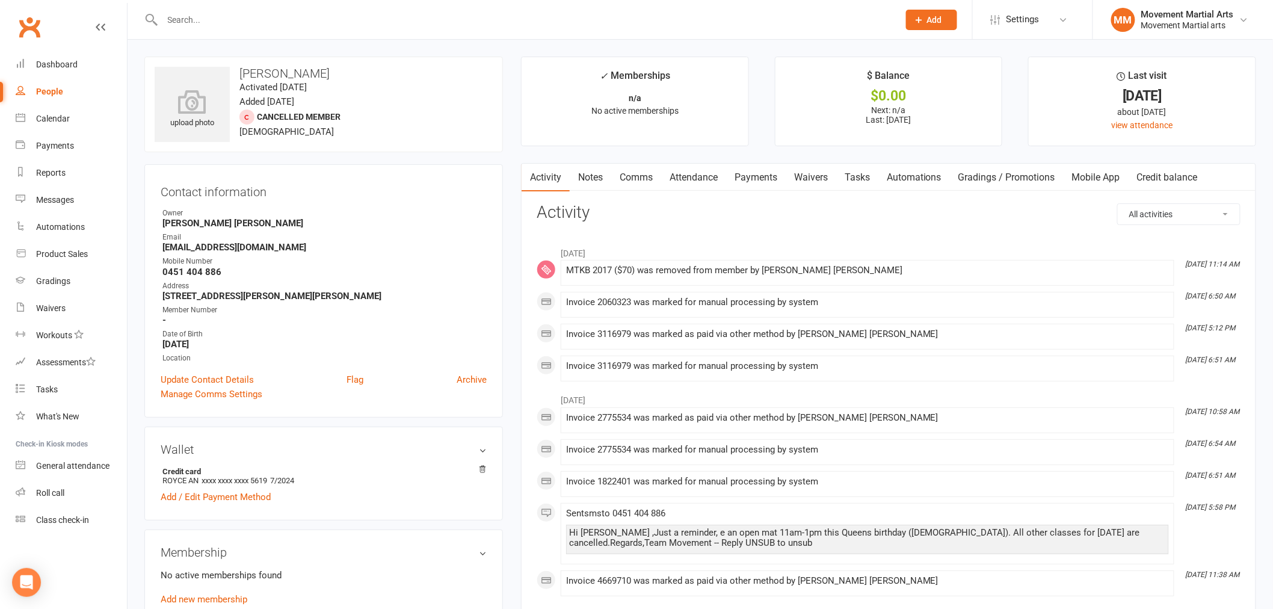
click at [292, 19] on input "text" at bounding box center [524, 19] width 731 height 17
paste input "0408 407 810"
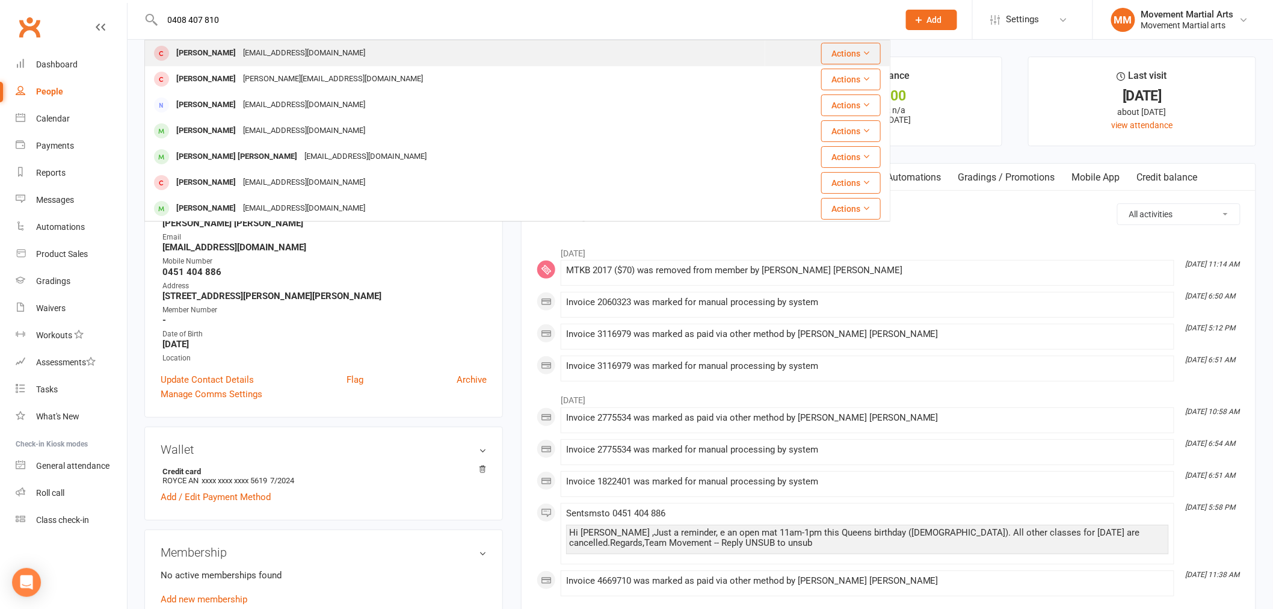
type input "0408 407 810"
click at [280, 57] on div "[EMAIL_ADDRESS][DOMAIN_NAME]" at bounding box center [303, 53] width 129 height 17
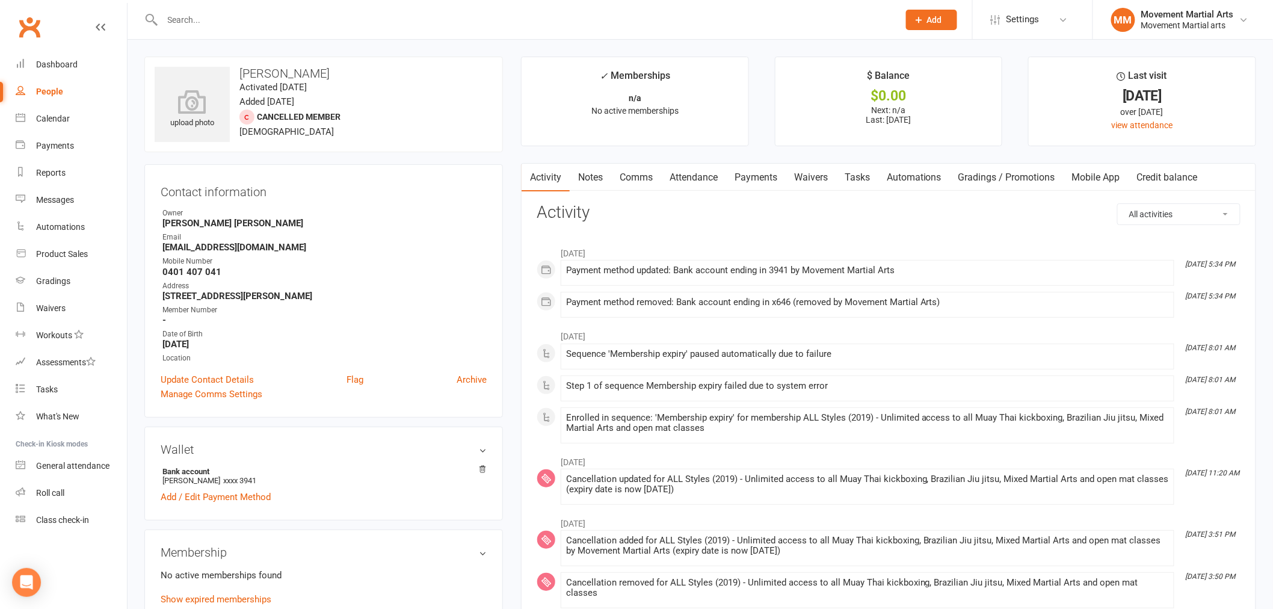
click at [244, 20] on input "text" at bounding box center [524, 19] width 731 height 17
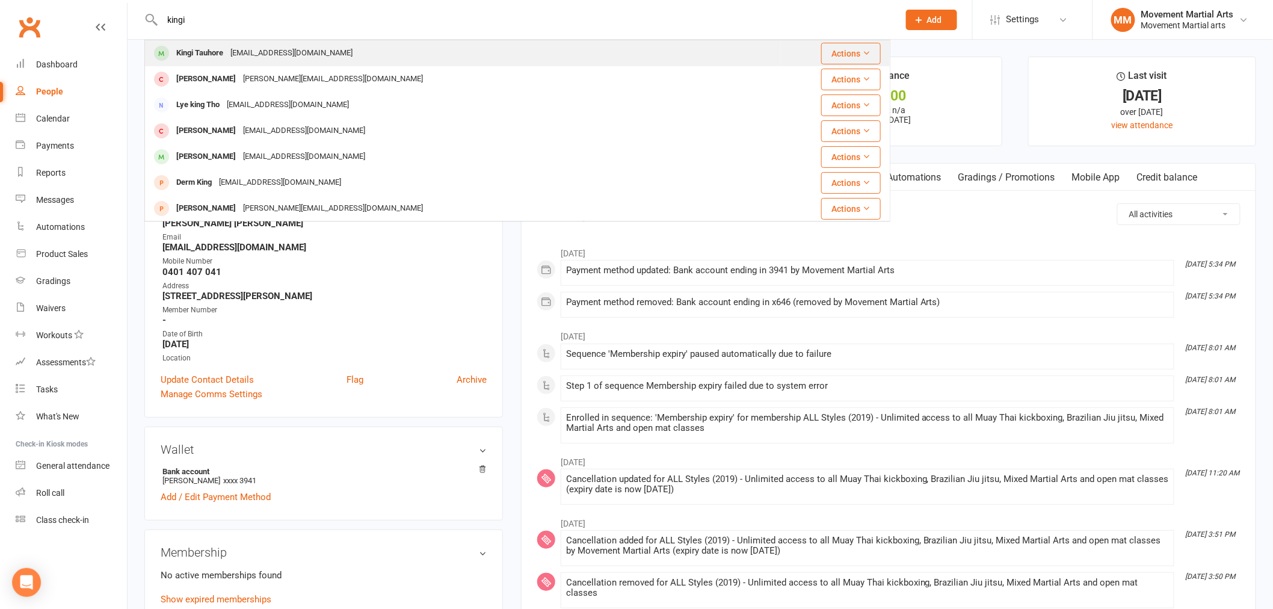
type input "kingi"
click at [253, 51] on div "[EMAIL_ADDRESS][DOMAIN_NAME]" at bounding box center [291, 53] width 129 height 17
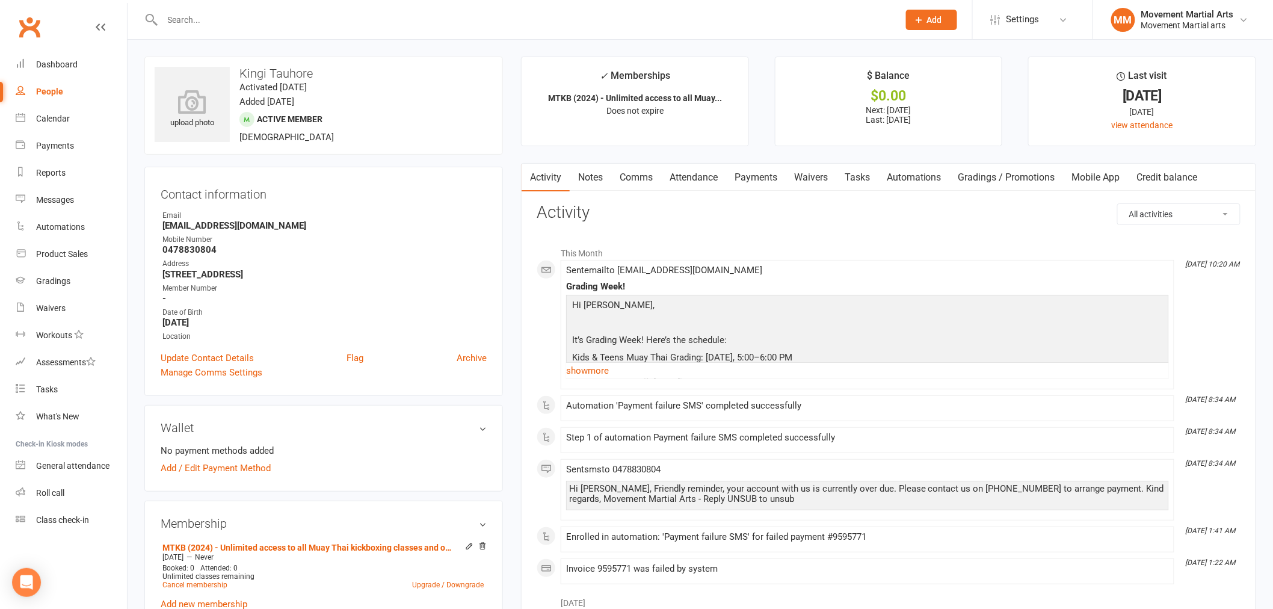
click at [769, 179] on link "Payments" at bounding box center [756, 178] width 60 height 28
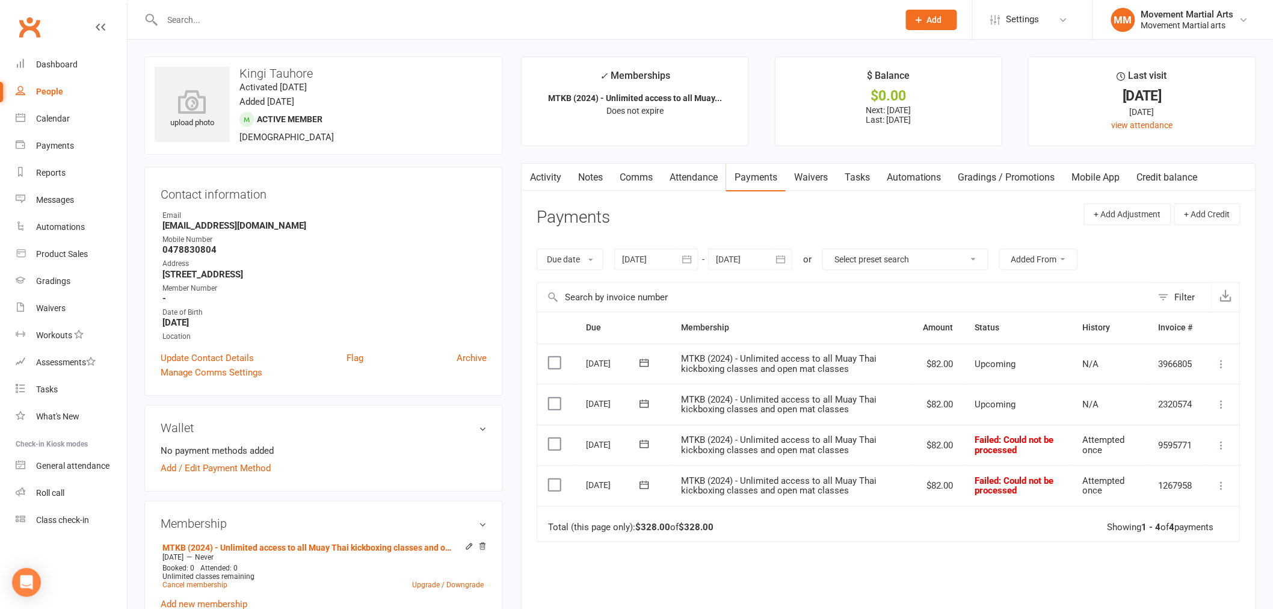
scroll to position [155, 0]
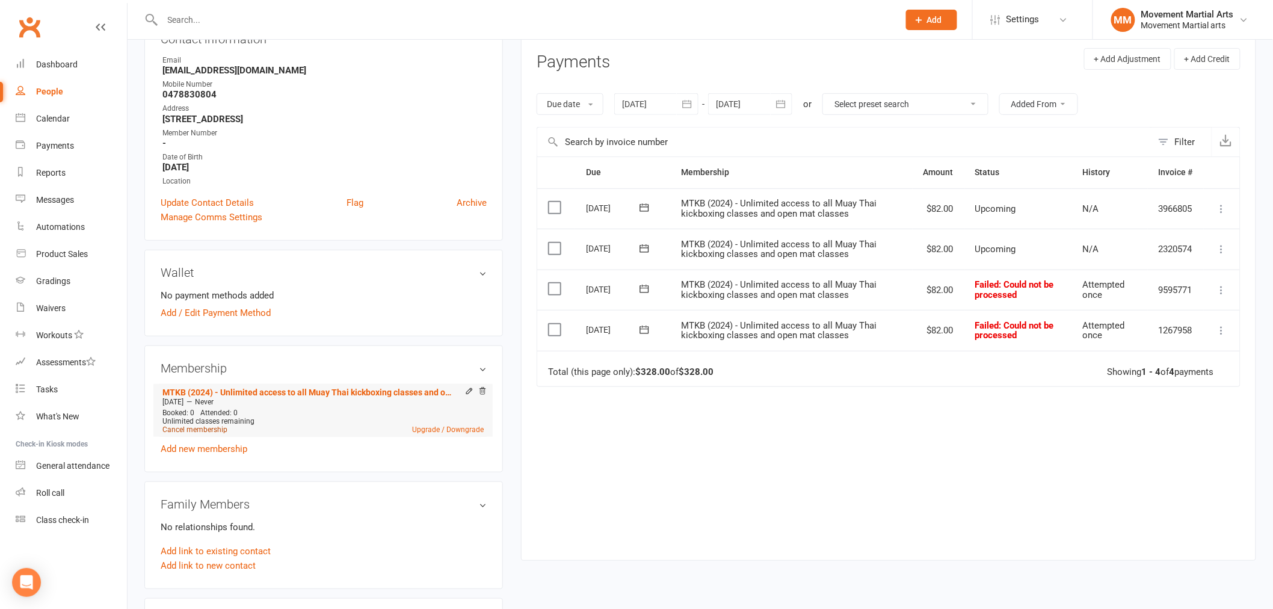
click at [215, 428] on link "Cancel membership" at bounding box center [194, 429] width 65 height 8
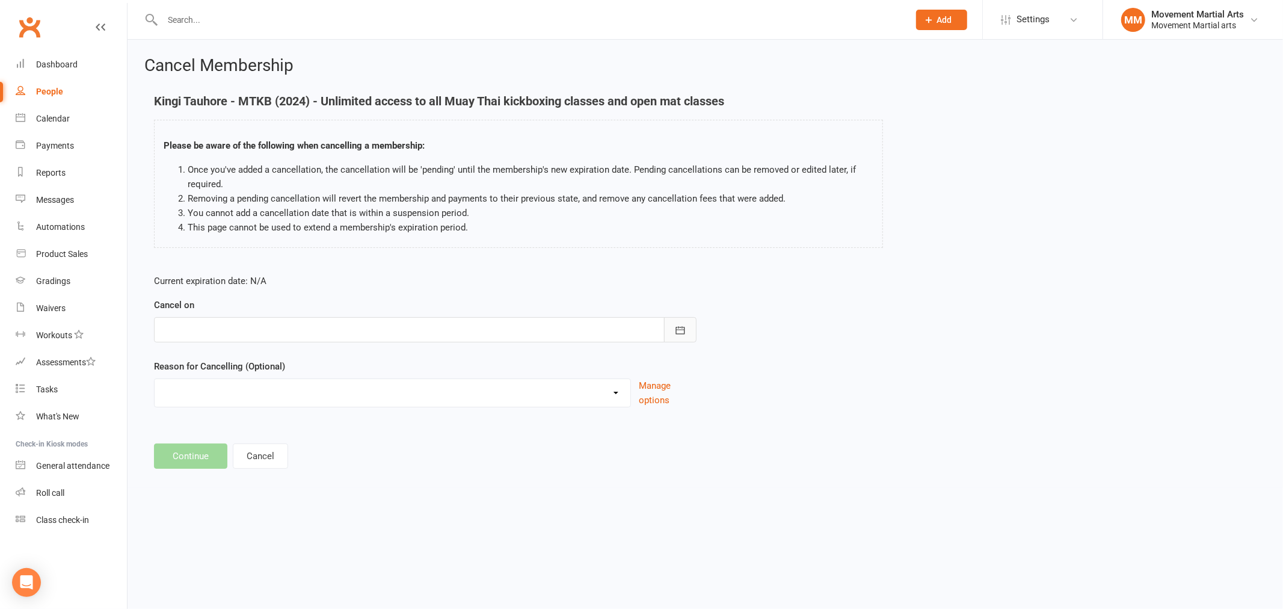
click at [682, 331] on icon "button" at bounding box center [680, 330] width 12 height 12
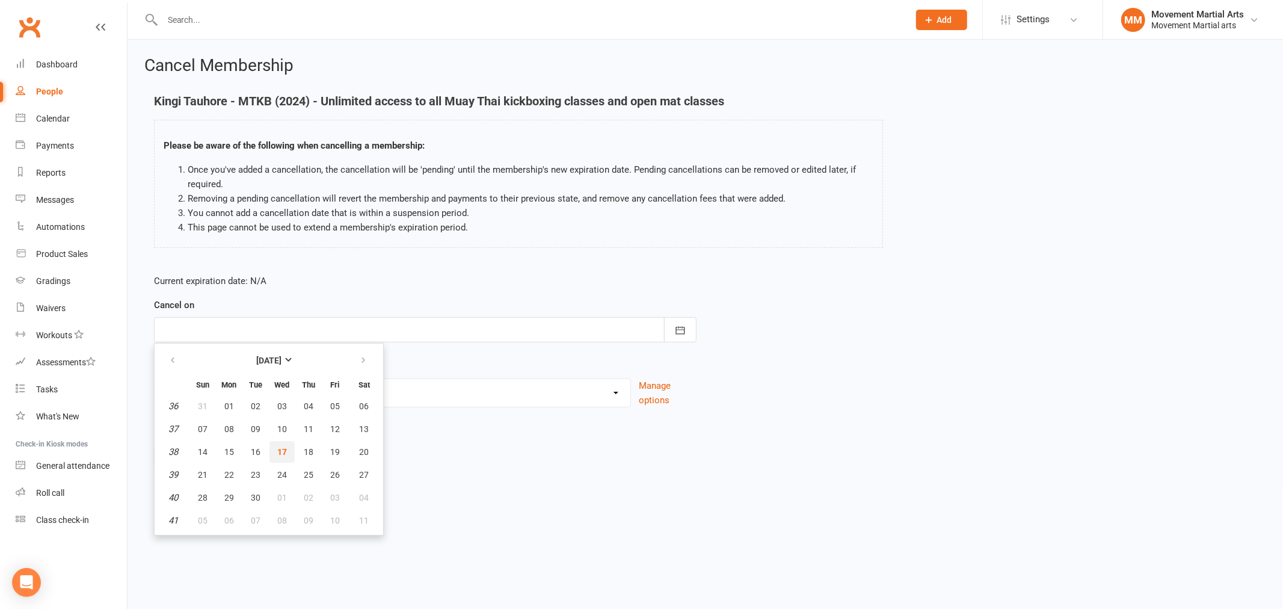
click at [269, 447] on button "17" at bounding box center [281, 452] width 25 height 22
type input "[DATE]"
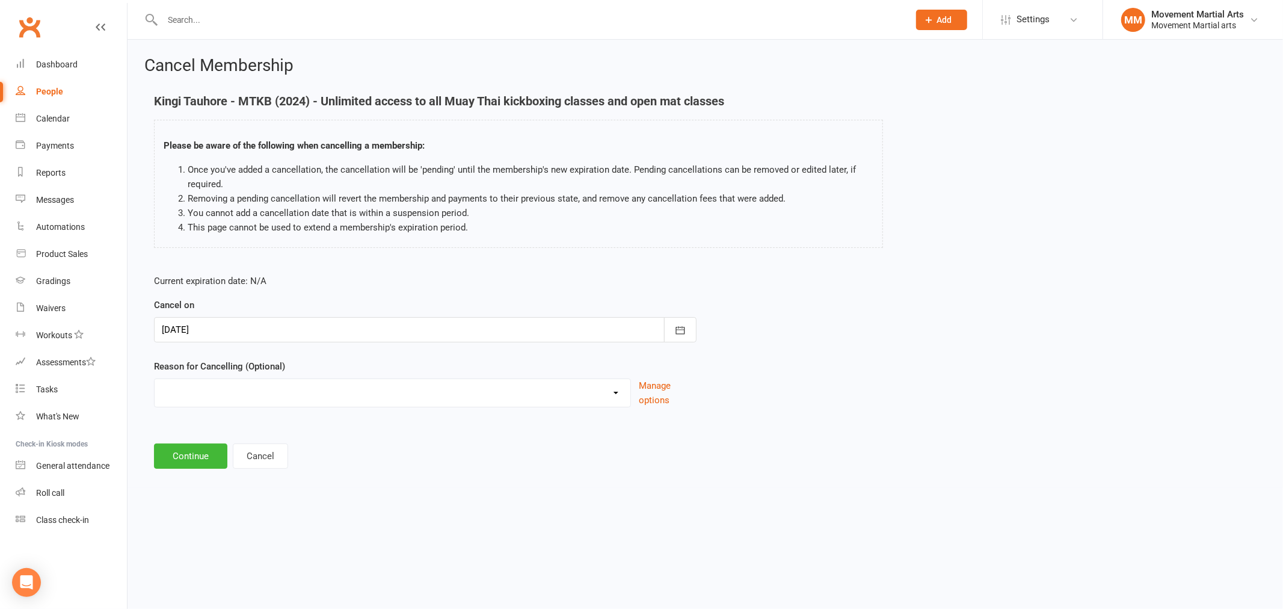
click at [615, 397] on select "Busy/Work Cooling off Financial Holiday Injury Lost interest Moving Upgrade/Dow…" at bounding box center [393, 391] width 476 height 24
select select "2"
click at [155, 379] on select "Busy/Work Cooling off Financial Holiday Injury Lost interest Moving Upgrade/Dow…" at bounding box center [393, 391] width 476 height 24
click at [212, 456] on button "Continue" at bounding box center [190, 455] width 73 height 25
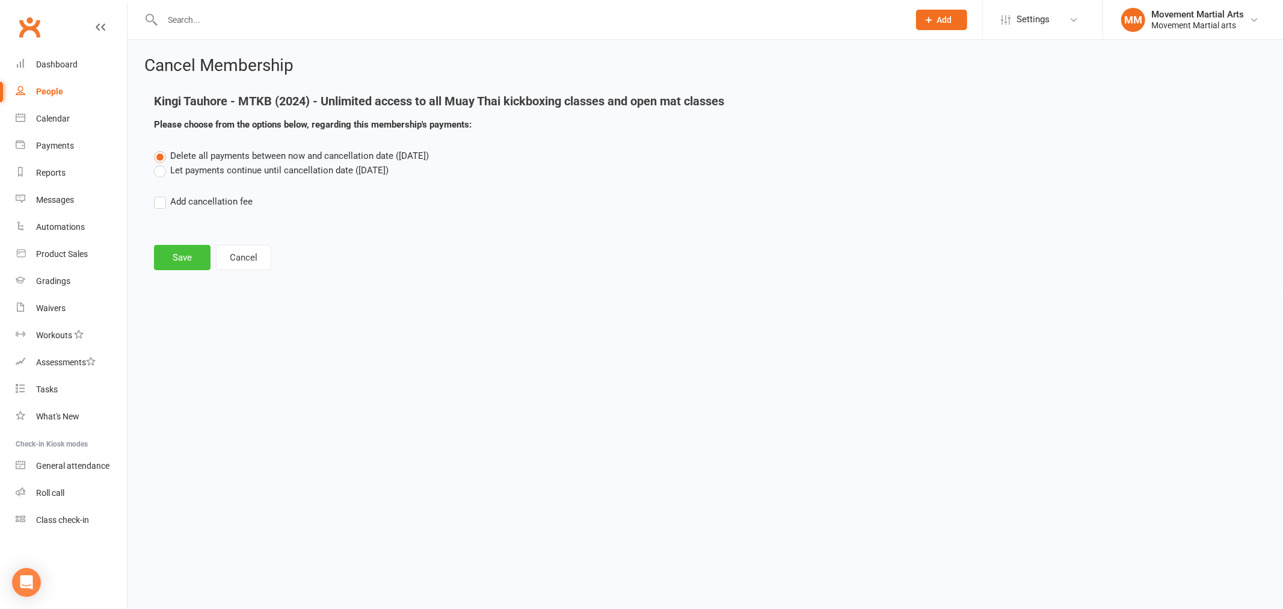
click at [188, 257] on button "Save" at bounding box center [182, 257] width 57 height 25
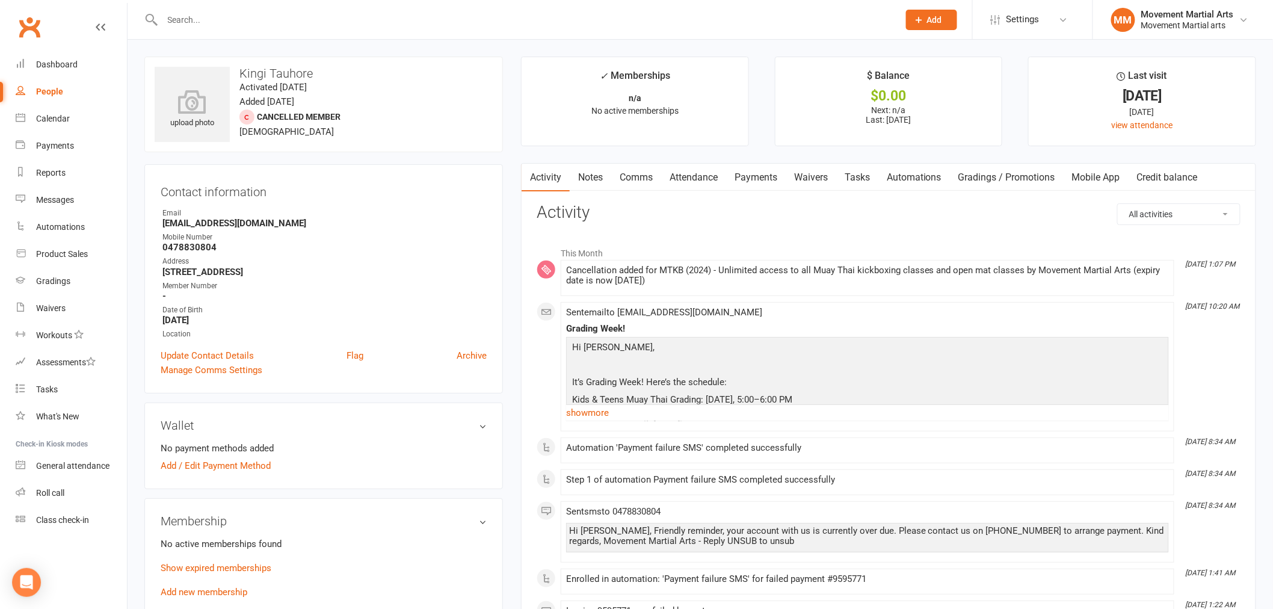
click at [236, 21] on input "text" at bounding box center [524, 19] width 731 height 17
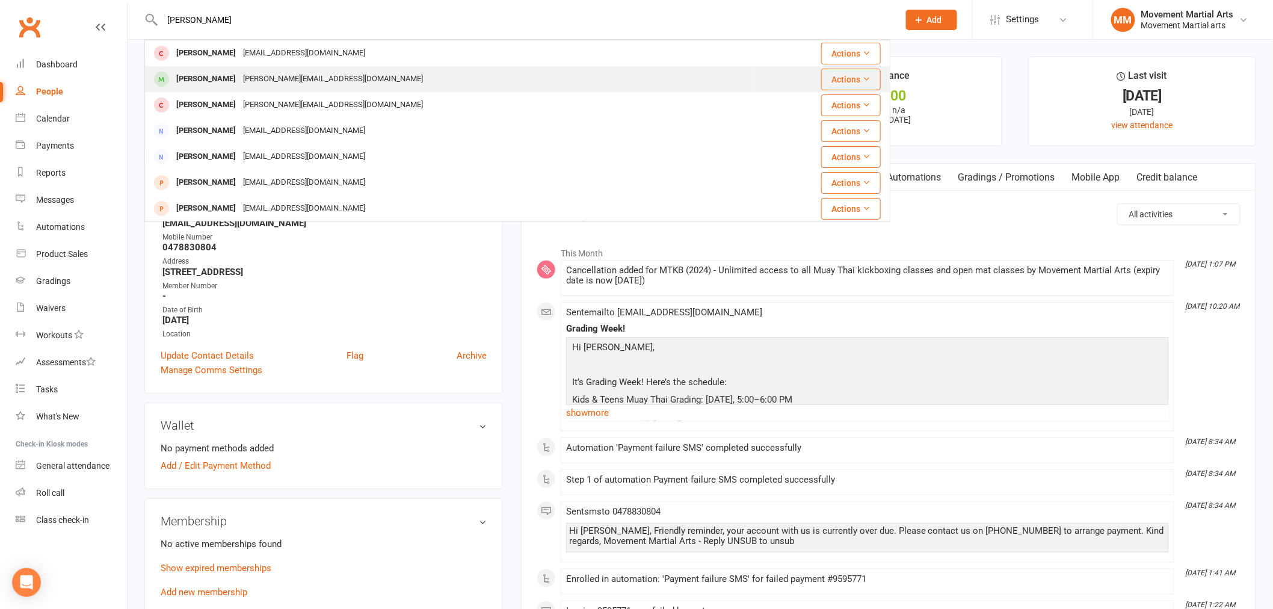
type input "[PERSON_NAME]"
click at [292, 79] on div "[PERSON_NAME][EMAIL_ADDRESS][DOMAIN_NAME]" at bounding box center [332, 78] width 187 height 17
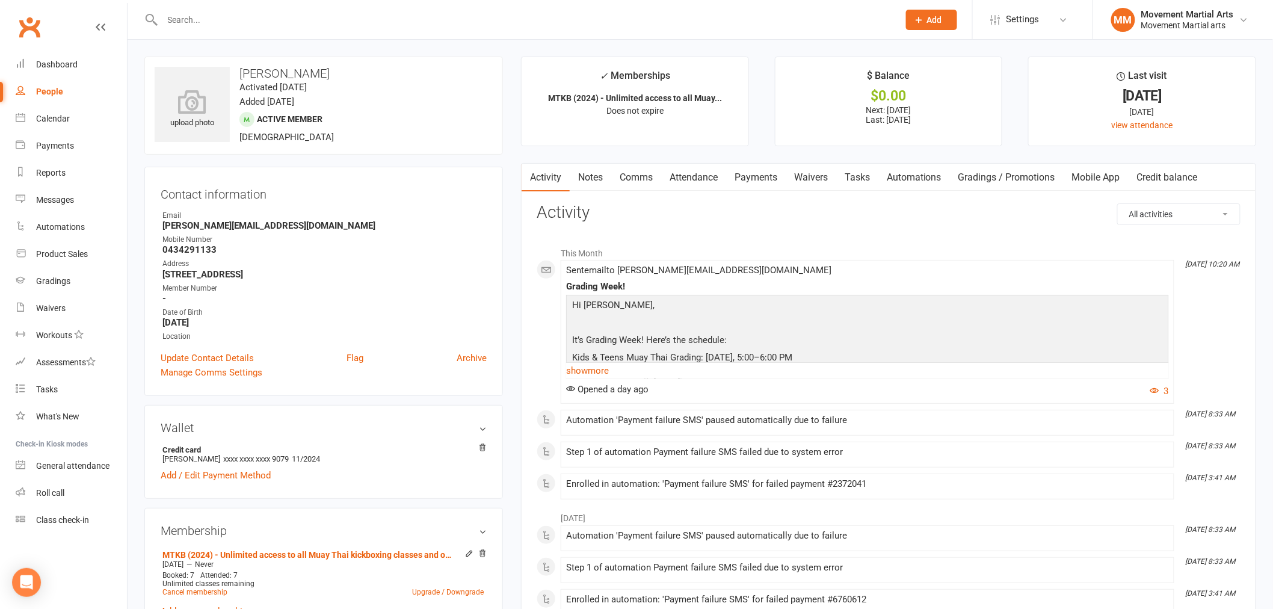
click at [764, 182] on link "Payments" at bounding box center [756, 178] width 60 height 28
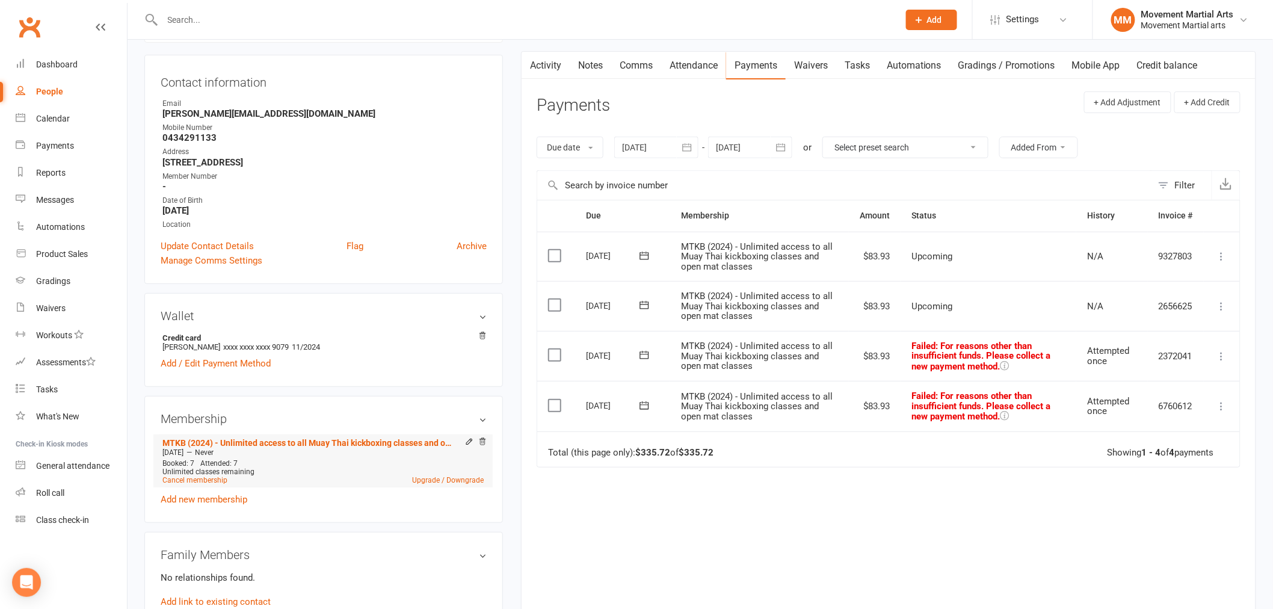
scroll to position [155, 0]
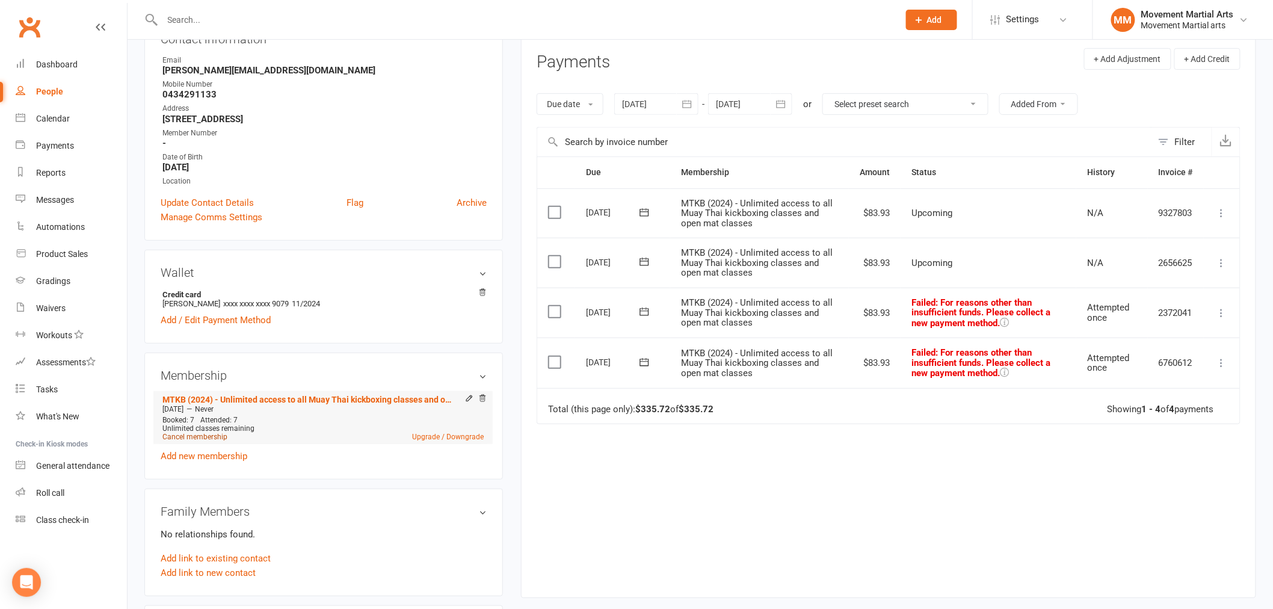
click at [215, 436] on link "Cancel membership" at bounding box center [194, 436] width 65 height 8
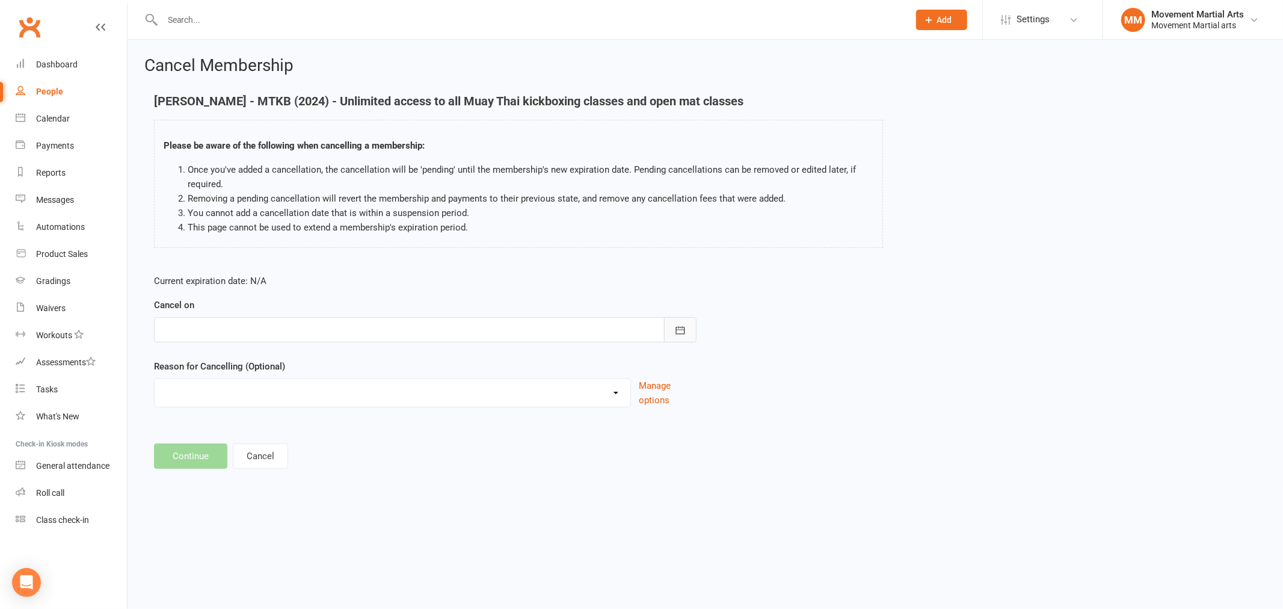
click at [676, 329] on icon "button" at bounding box center [679, 330] width 9 height 8
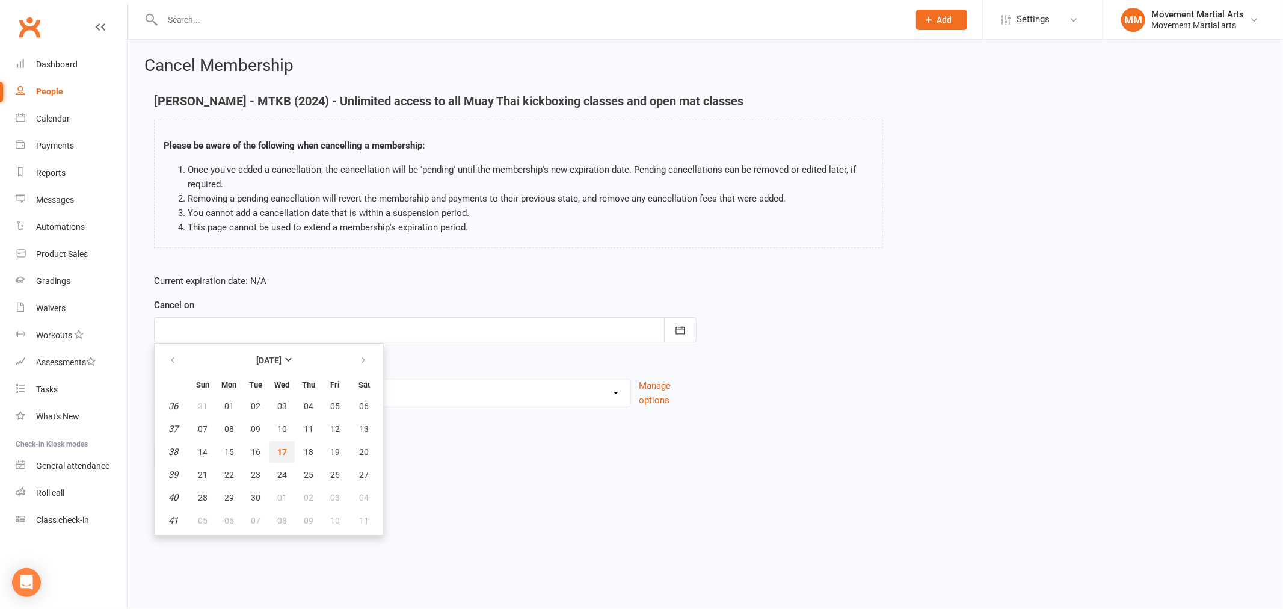
click at [277, 448] on span "17" at bounding box center [282, 452] width 10 height 10
type input "[DATE]"
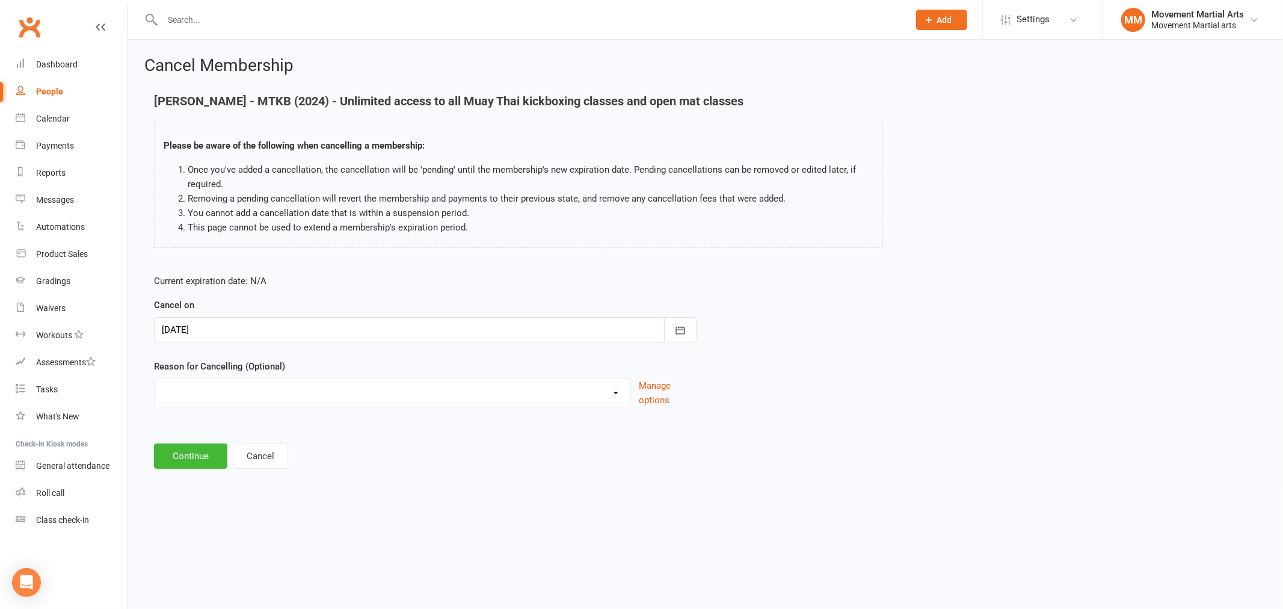
click at [331, 396] on select "Busy/Work Cooling off Financial Holiday Injury Lost interest Moving Upgrade/Dow…" at bounding box center [393, 391] width 476 height 24
select select "2"
click at [155, 379] on select "Busy/Work Cooling off Financial Holiday Injury Lost interest Moving Upgrade/Dow…" at bounding box center [393, 391] width 476 height 24
click at [214, 450] on button "Continue" at bounding box center [190, 455] width 73 height 25
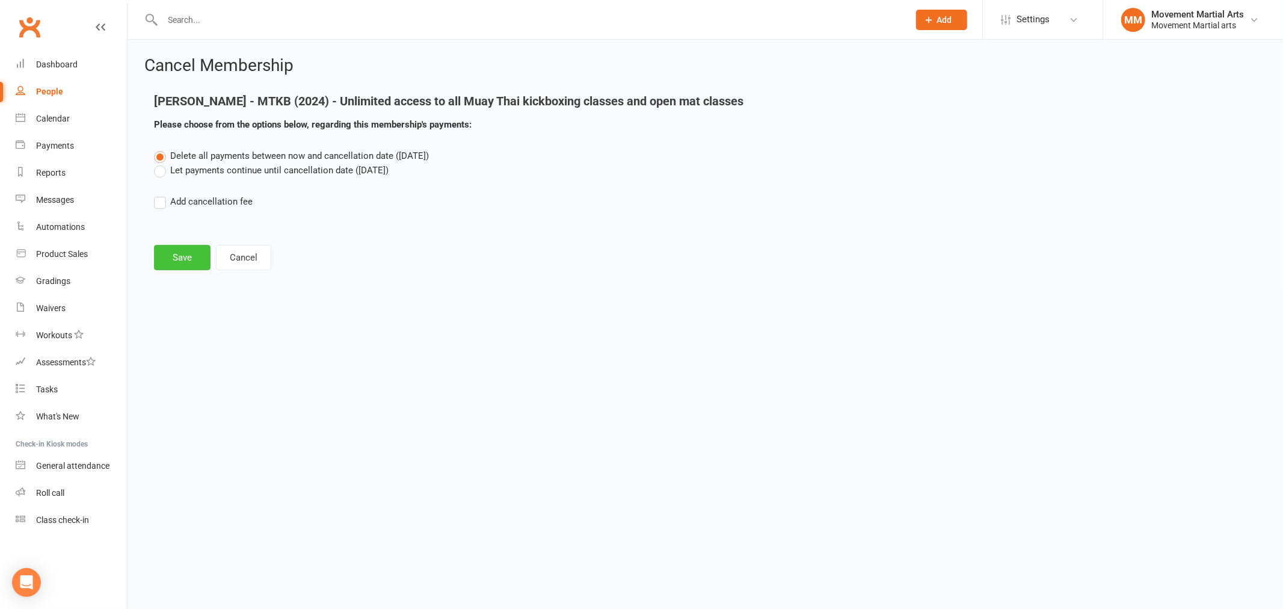
click at [183, 248] on button "Save" at bounding box center [182, 257] width 57 height 25
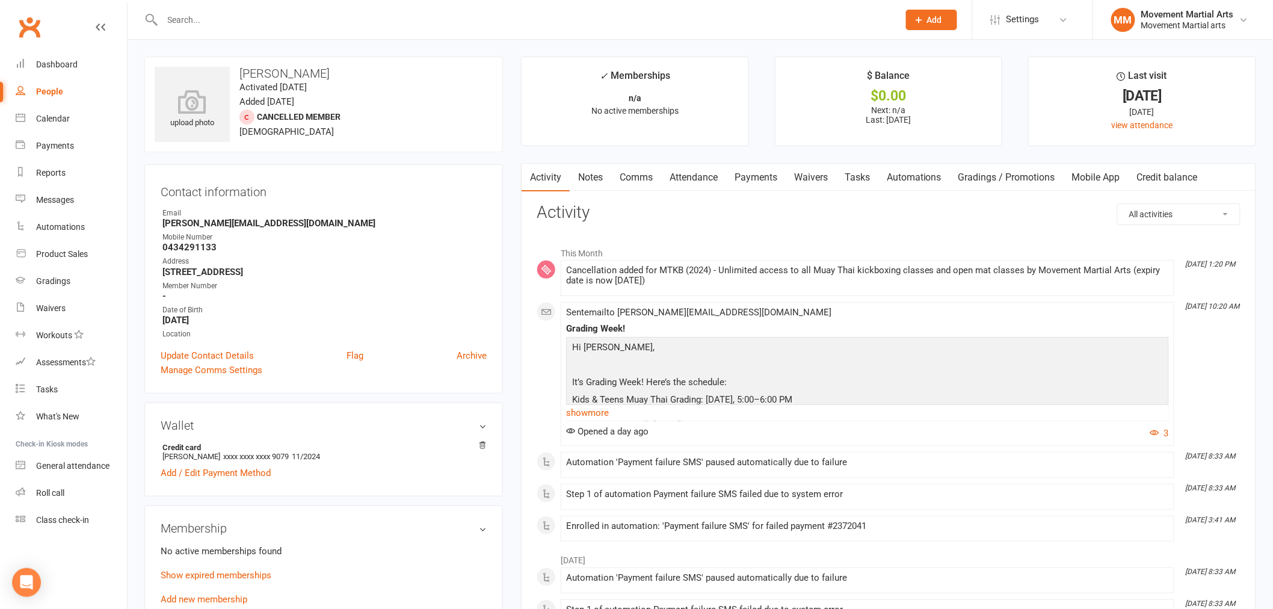
click at [238, 18] on input "text" at bounding box center [524, 19] width 731 height 17
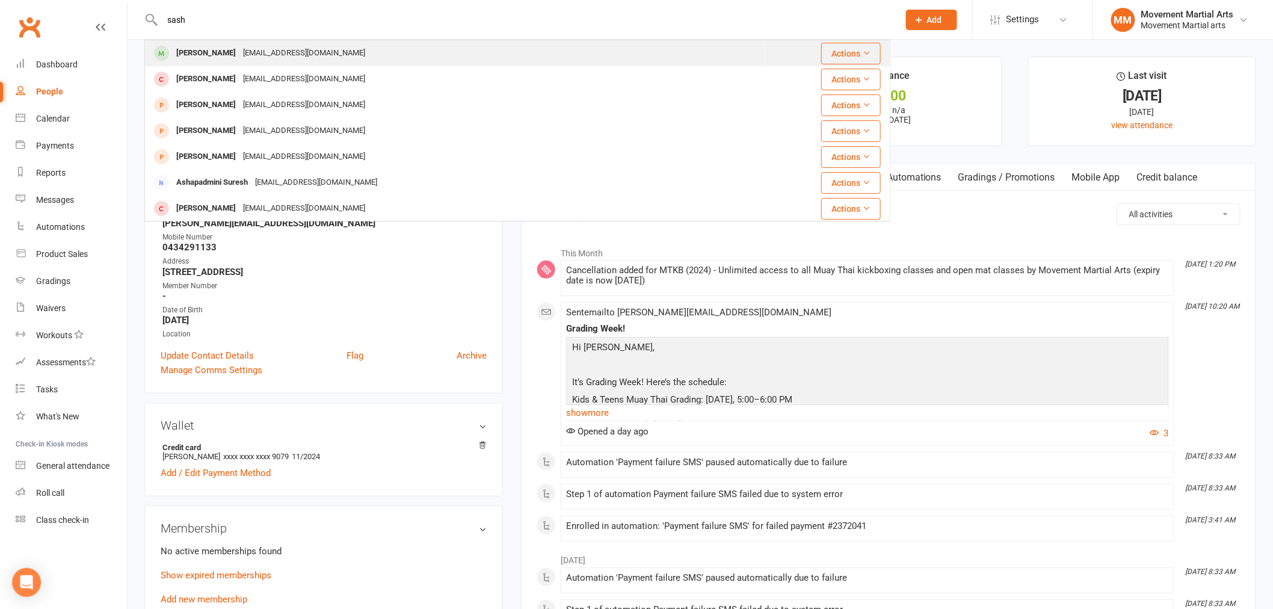
type input "sash"
click at [239, 51] on div "[EMAIL_ADDRESS][DOMAIN_NAME]" at bounding box center [303, 53] width 129 height 17
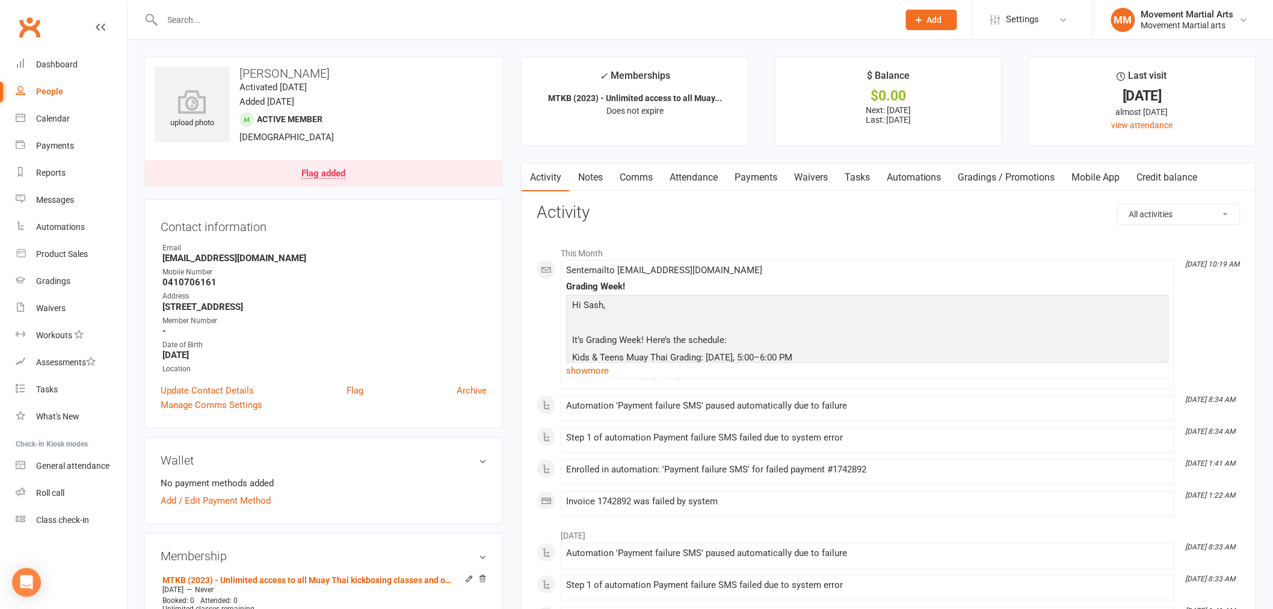
click at [774, 177] on link "Payments" at bounding box center [756, 178] width 60 height 28
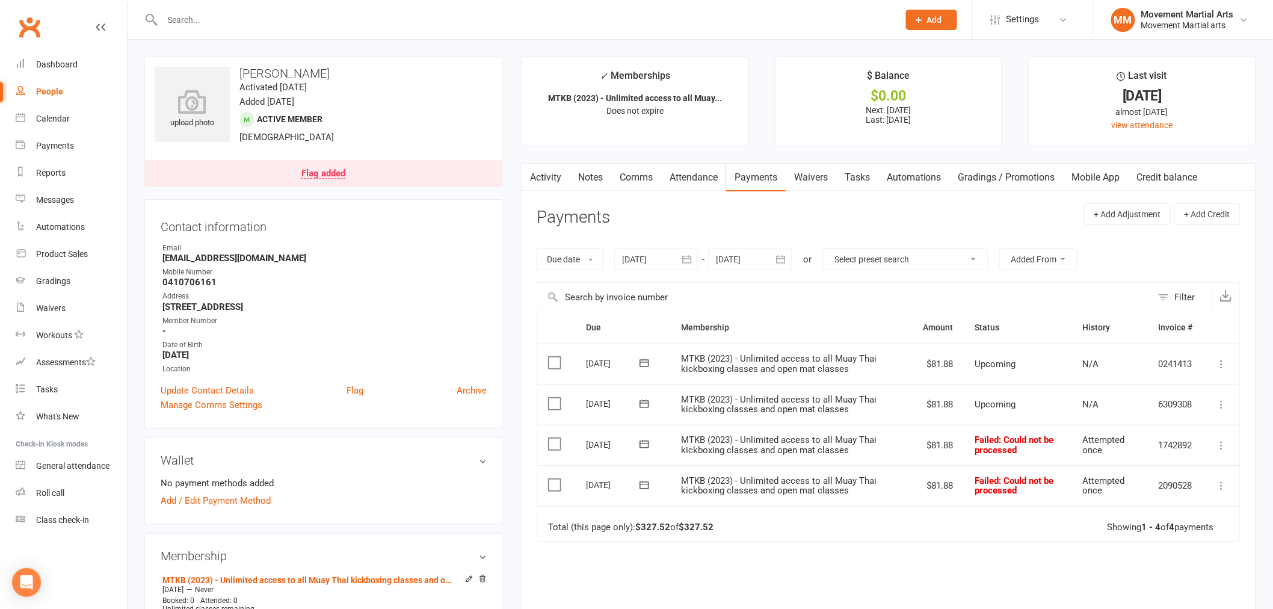
click at [675, 260] on div at bounding box center [656, 259] width 84 height 22
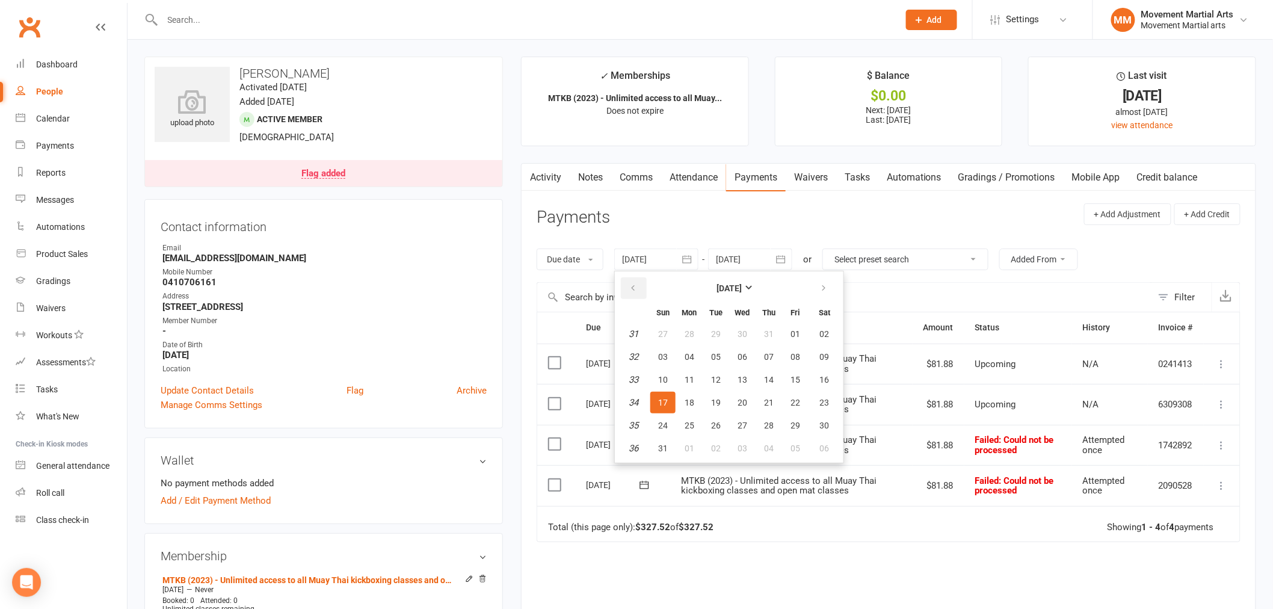
click at [640, 291] on button "button" at bounding box center [634, 288] width 26 height 22
click at [639, 291] on button "button" at bounding box center [634, 288] width 26 height 22
click at [639, 288] on button "button" at bounding box center [634, 288] width 26 height 22
click at [640, 286] on button "button" at bounding box center [634, 288] width 26 height 22
click at [784, 458] on ul "[DATE] Sun Mon Tue Wed Thu Fri Sat 14 30 31 01 02 03 04 05 15 06 07 08 09 10 11…" at bounding box center [729, 367] width 230 height 192
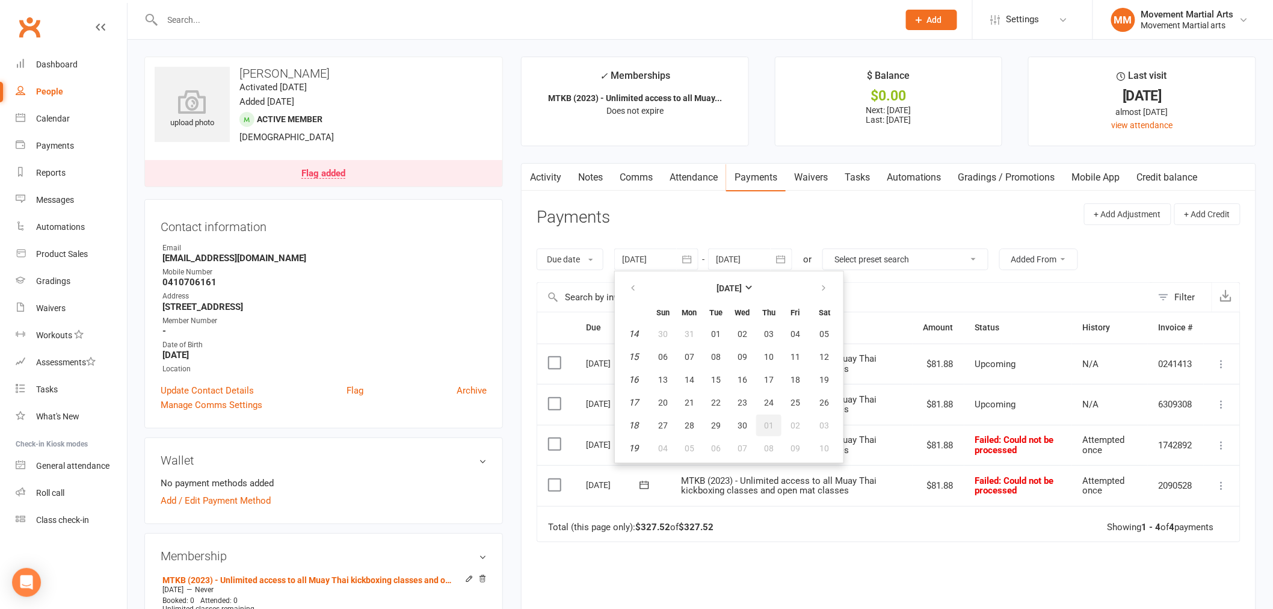
click at [767, 420] on span "01" at bounding box center [769, 425] width 10 height 10
type input "[DATE]"
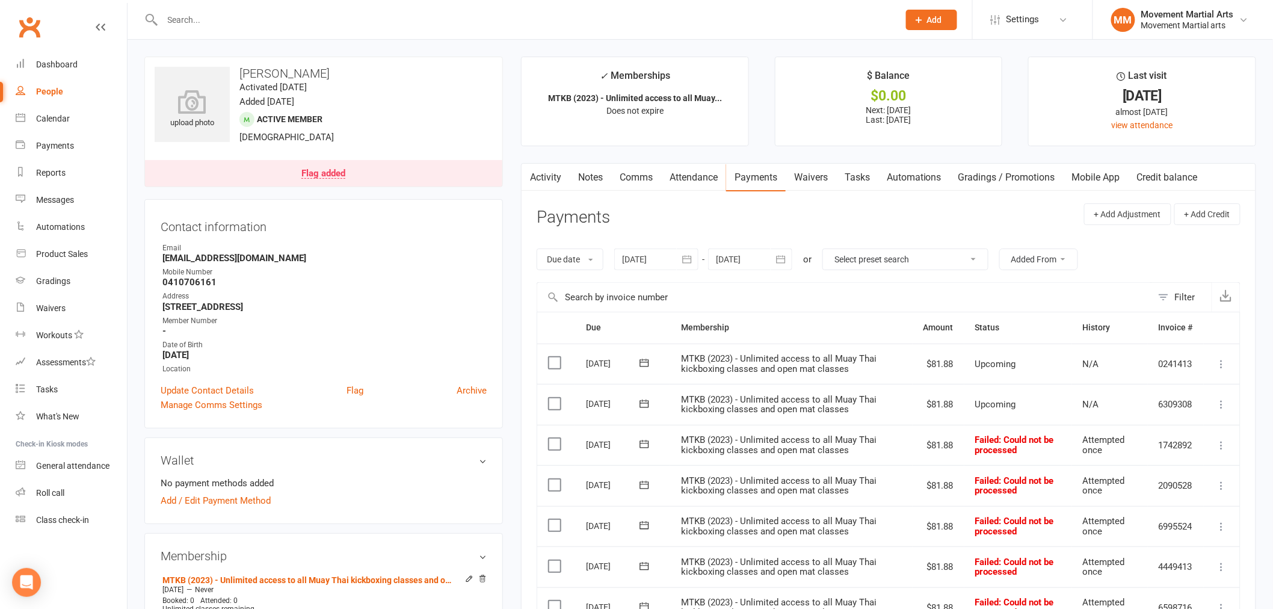
scroll to position [312, 0]
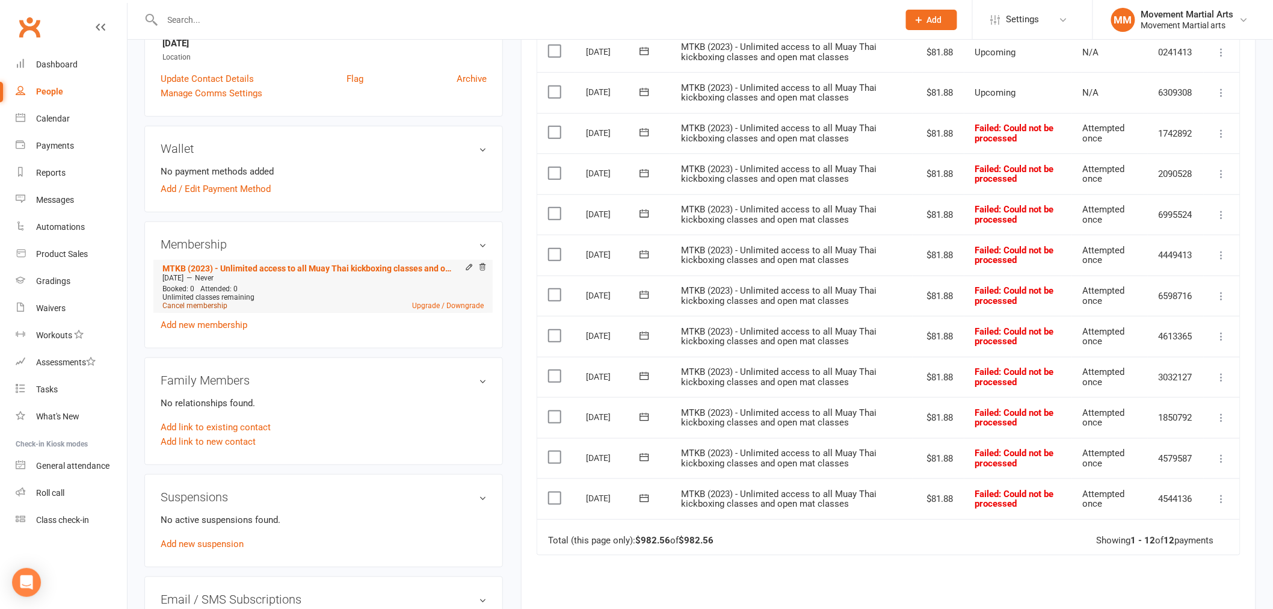
click at [201, 304] on link "Cancel membership" at bounding box center [194, 305] width 65 height 8
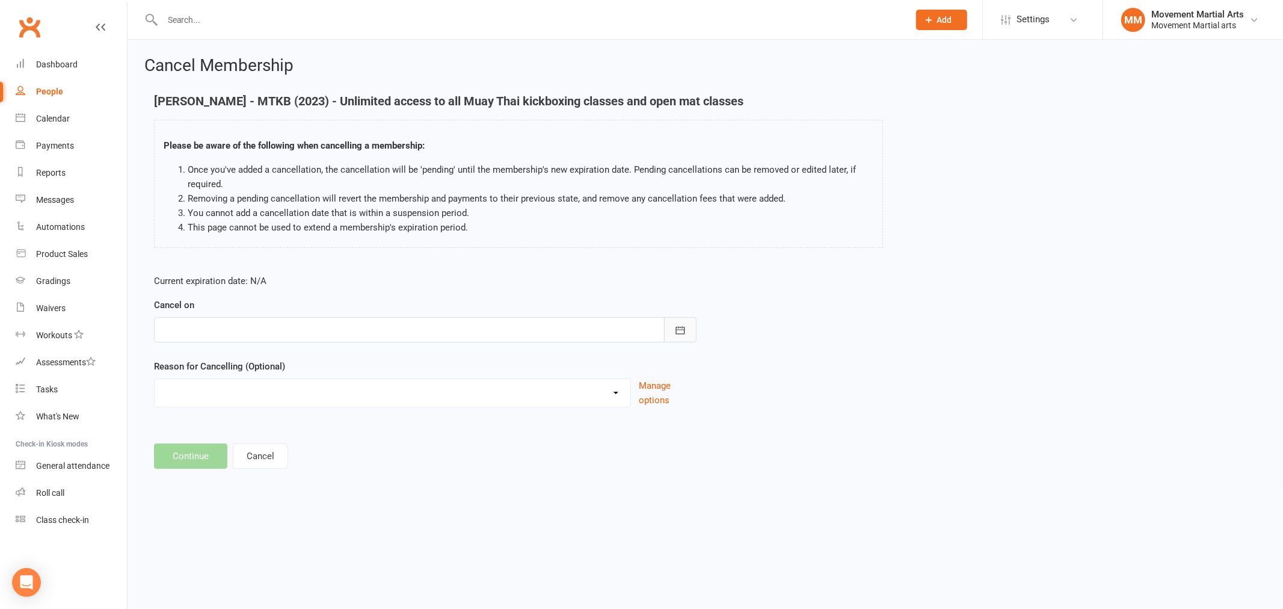
click at [678, 337] on button "button" at bounding box center [680, 329] width 32 height 25
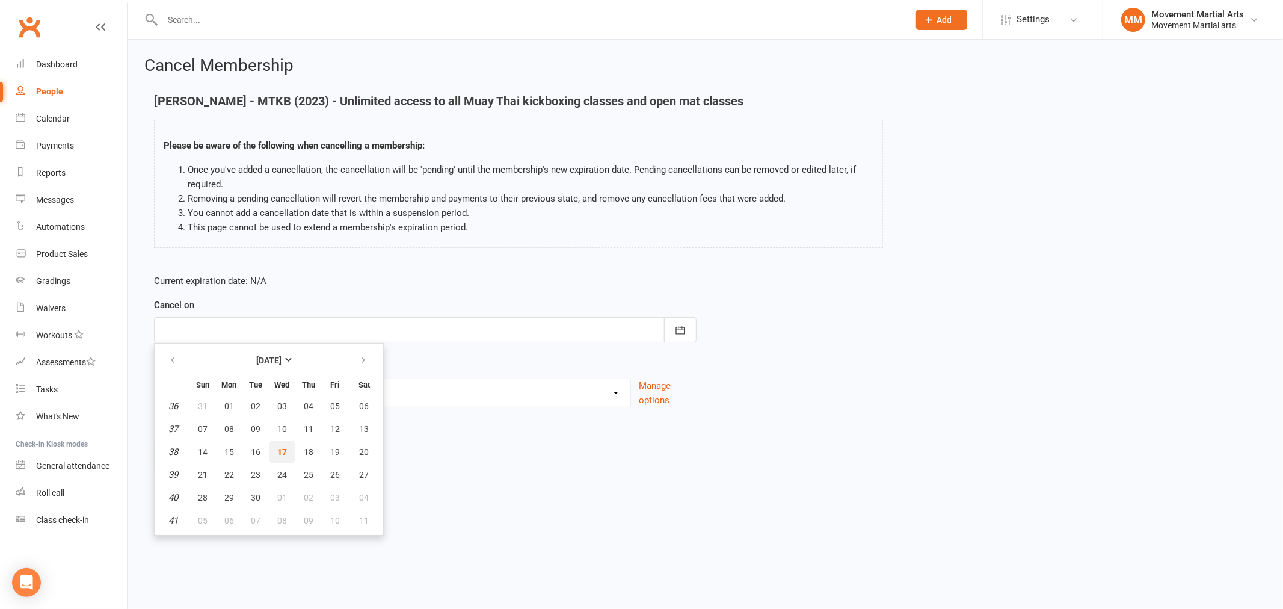
click at [278, 449] on span "17" at bounding box center [282, 452] width 10 height 10
type input "[DATE]"
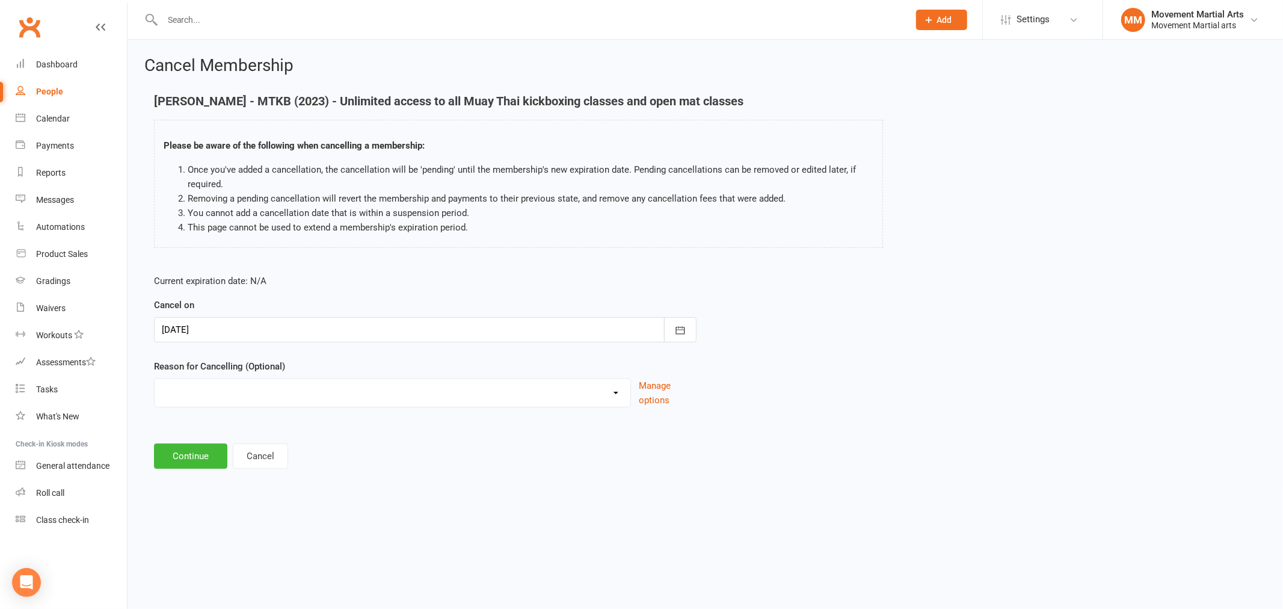
click at [546, 385] on select "Busy/Work Cooling off Financial Holiday Injury Lost interest Moving Upgrade/Dow…" at bounding box center [393, 391] width 476 height 24
select select "2"
click at [155, 379] on select "Busy/Work Cooling off Financial Holiday Injury Lost interest Moving Upgrade/Dow…" at bounding box center [393, 391] width 476 height 24
click at [205, 454] on button "Continue" at bounding box center [190, 455] width 73 height 25
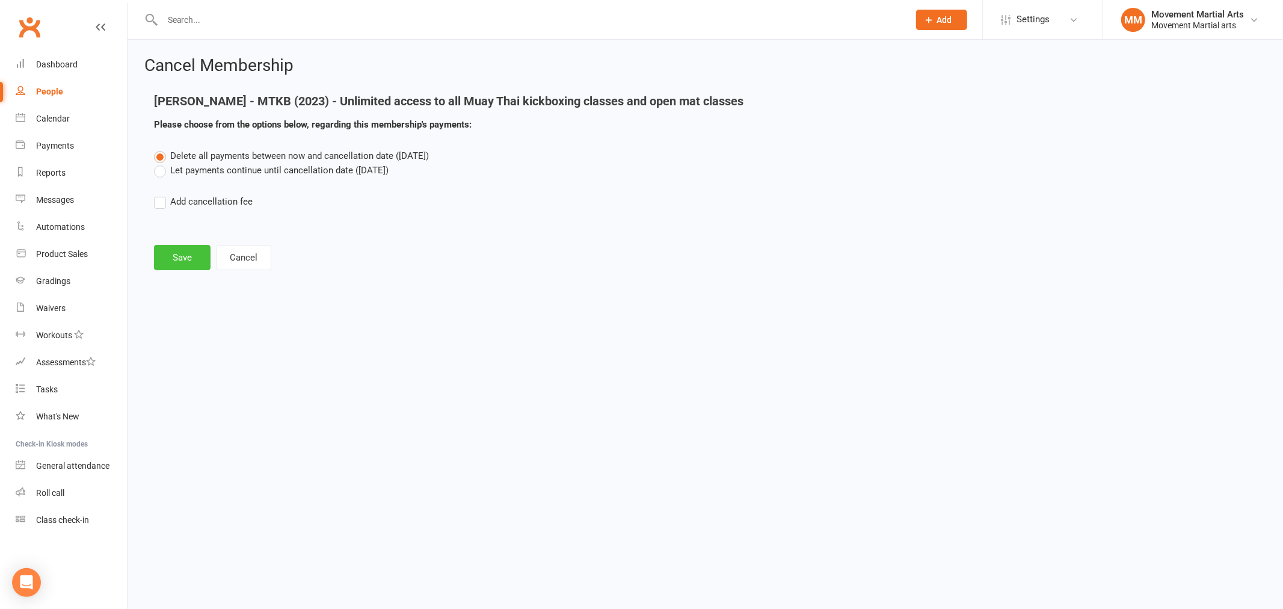
click at [175, 263] on button "Save" at bounding box center [182, 257] width 57 height 25
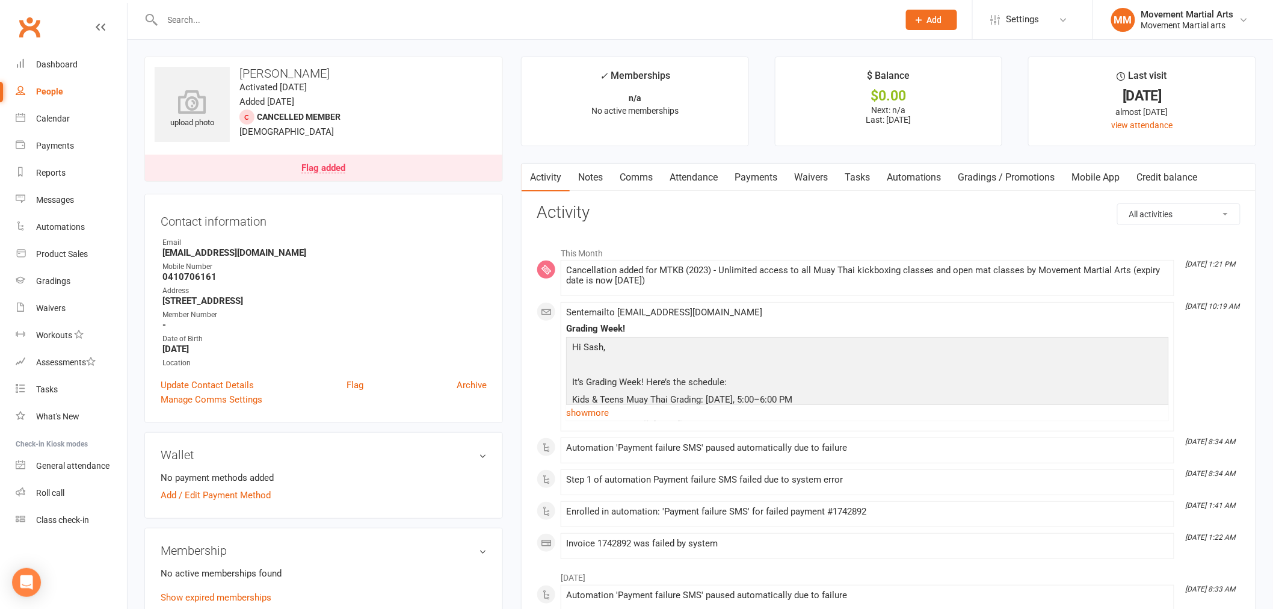
click at [212, 16] on input "text" at bounding box center [524, 19] width 731 height 17
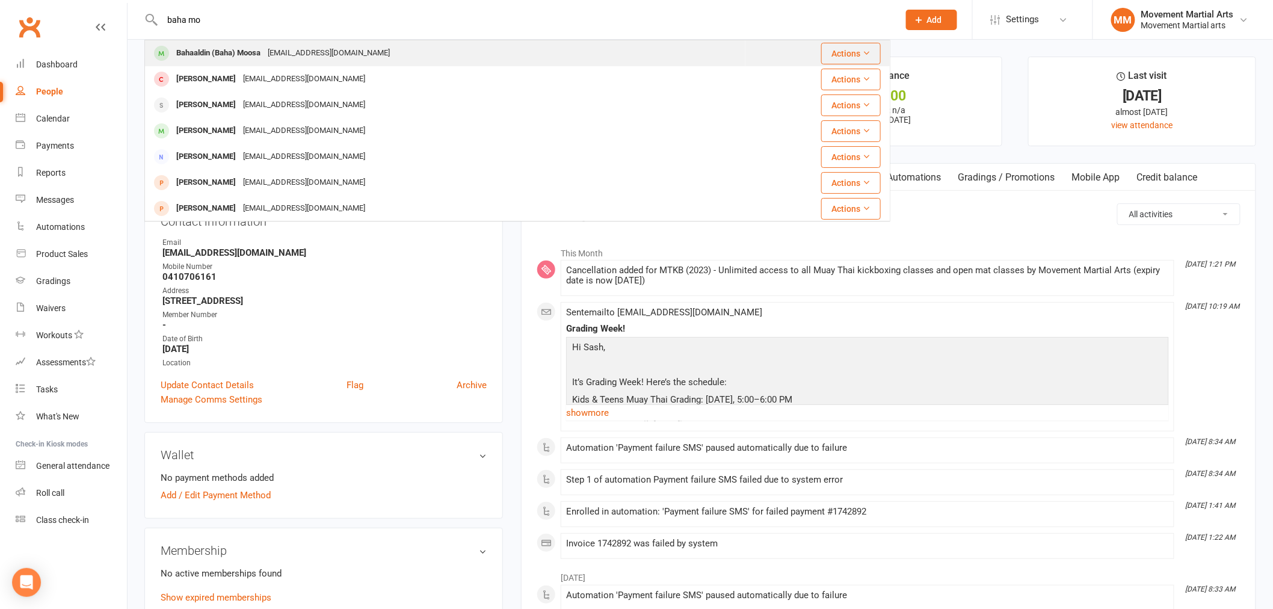
type input "baha mo"
click at [239, 58] on div "Bahaaldin (Baha) Moosa" at bounding box center [218, 53] width 91 height 17
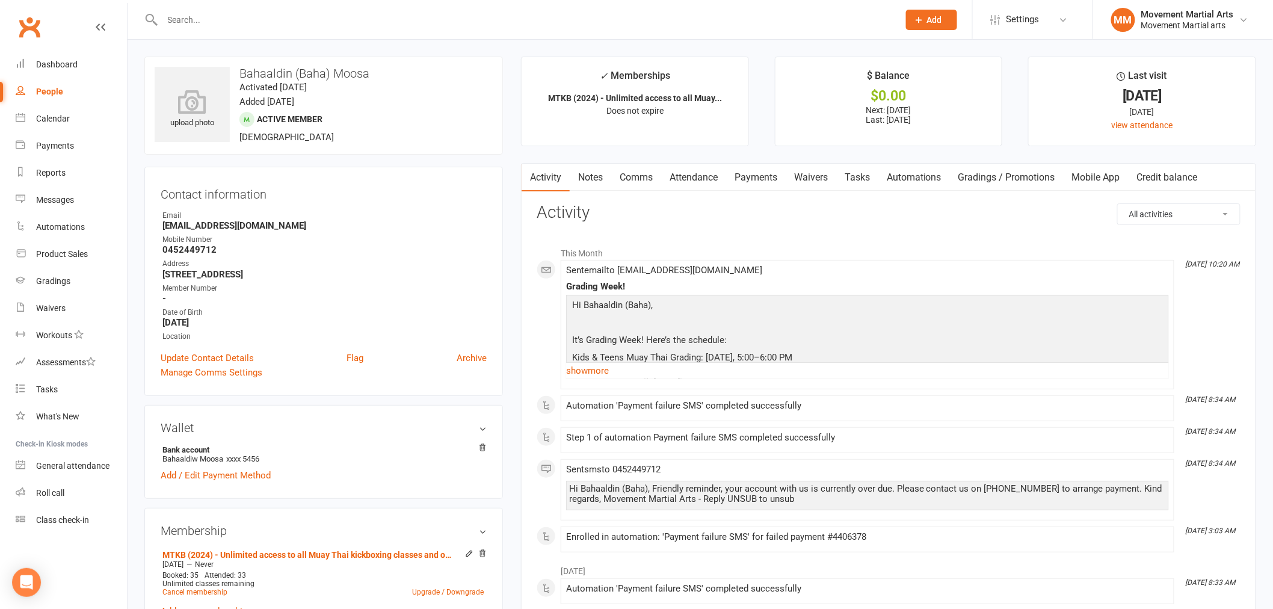
click at [775, 179] on link "Payments" at bounding box center [756, 178] width 60 height 28
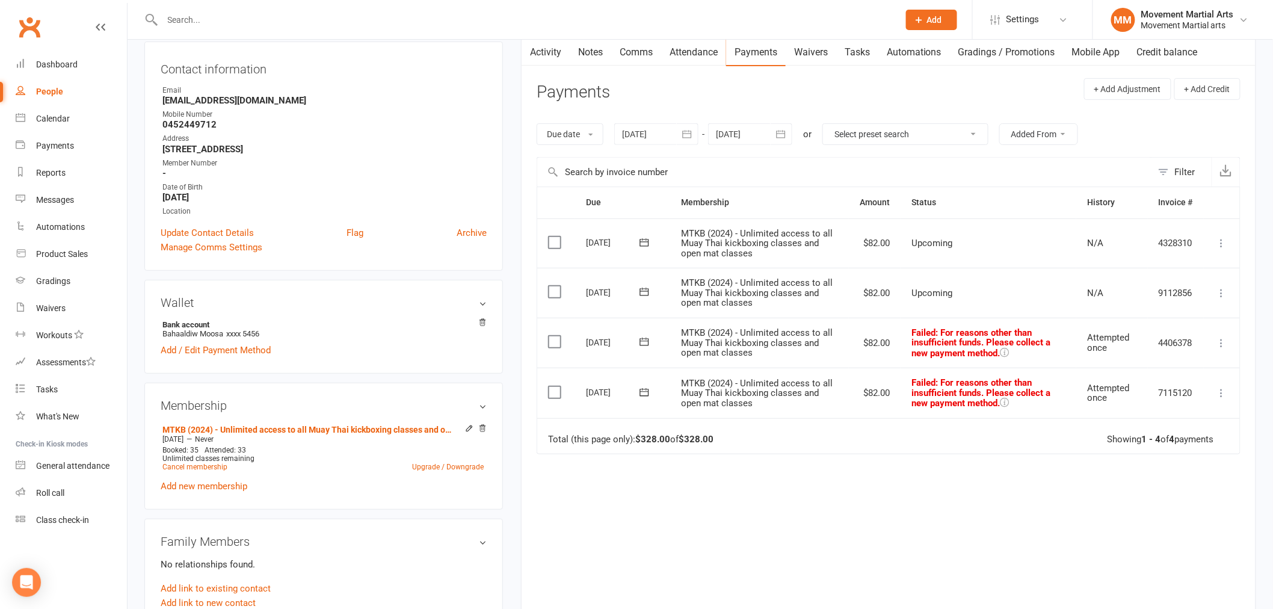
scroll to position [155, 0]
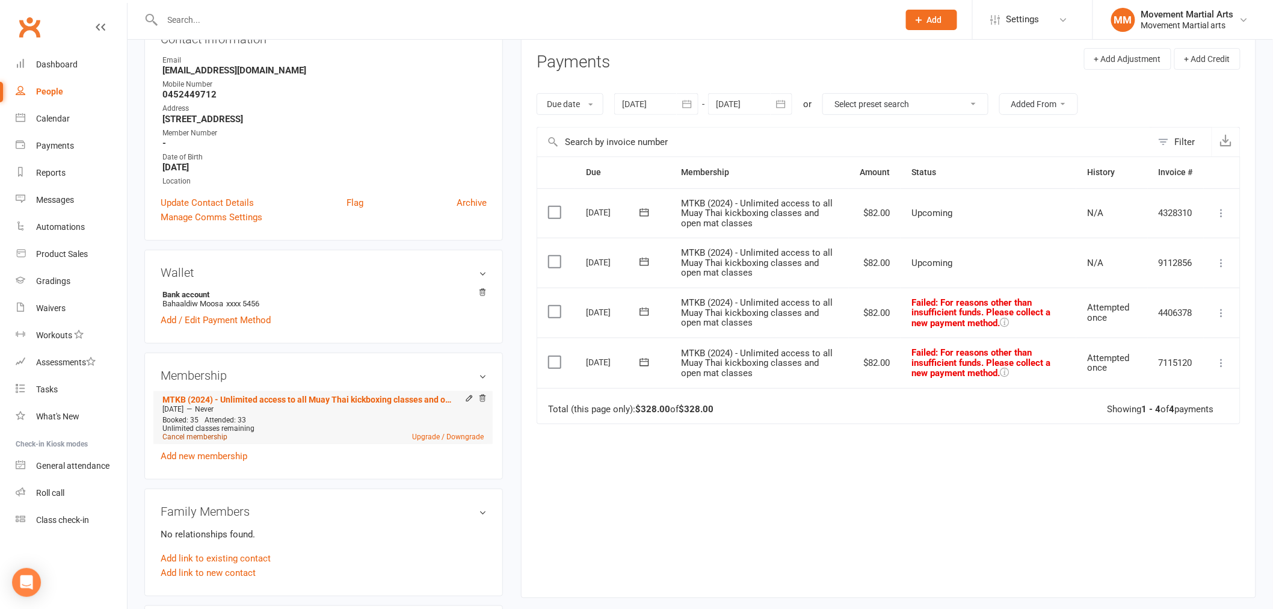
click at [203, 438] on link "Cancel membership" at bounding box center [194, 436] width 65 height 8
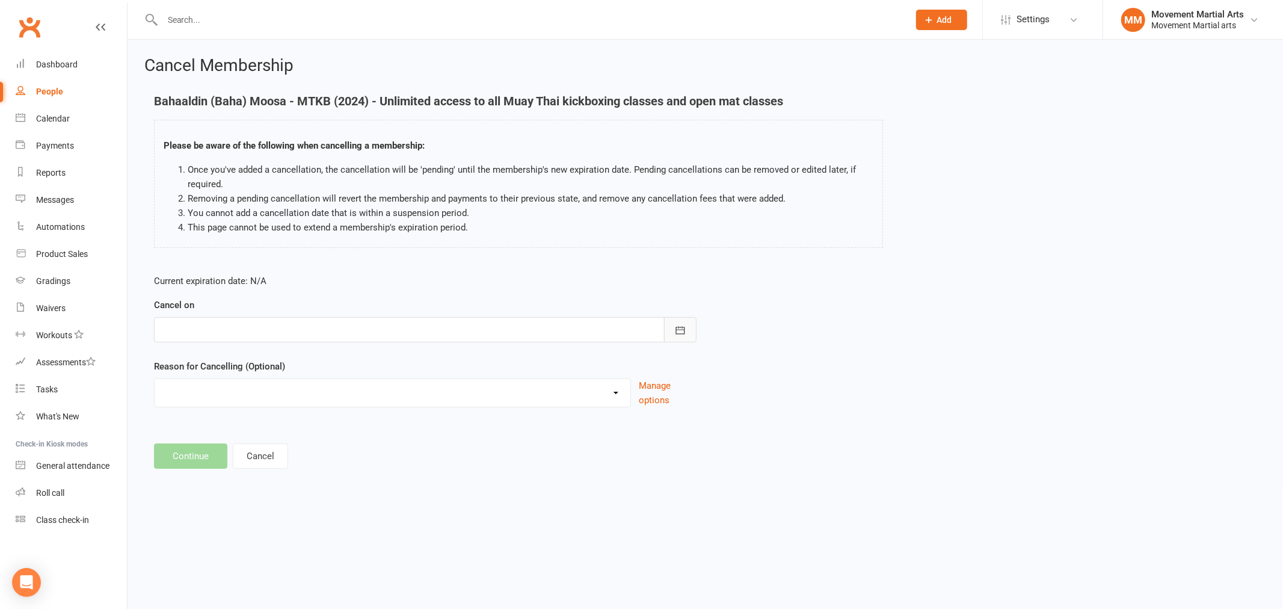
click at [676, 327] on icon "button" at bounding box center [680, 330] width 12 height 12
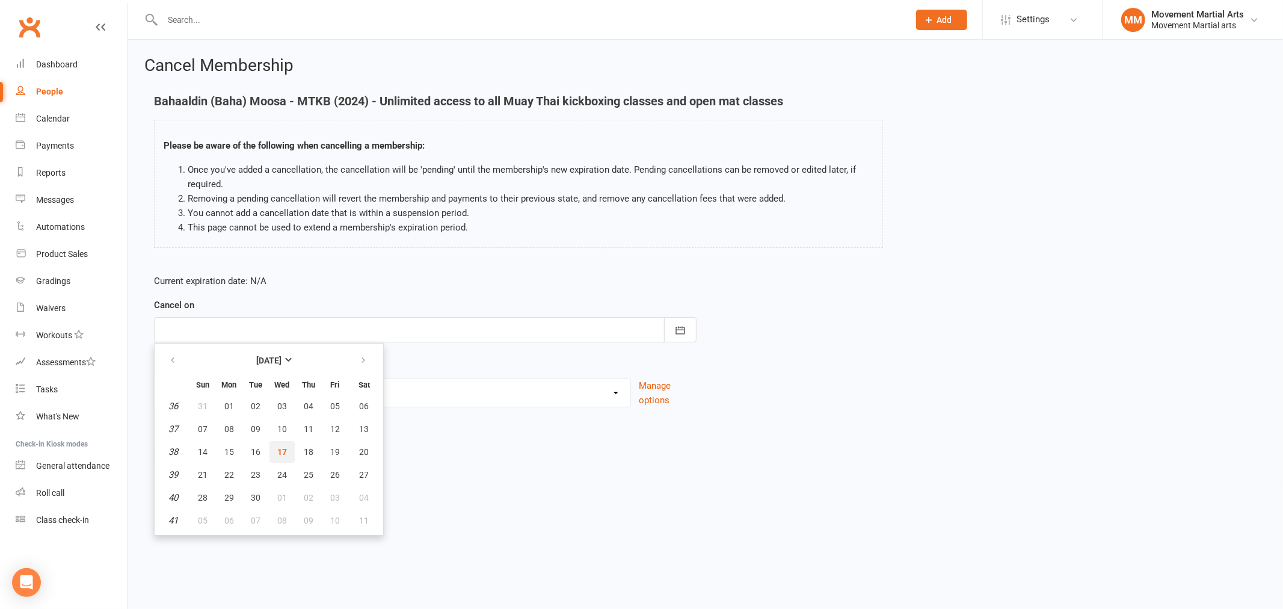
click at [273, 441] on button "17" at bounding box center [281, 452] width 25 height 22
type input "[DATE]"
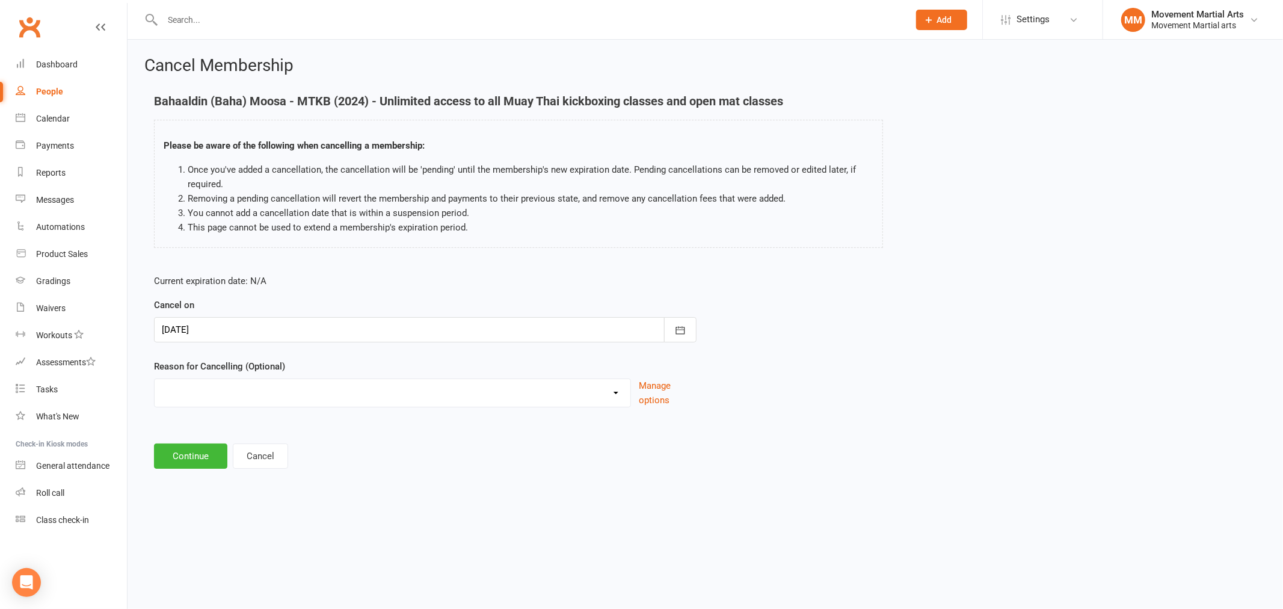
click at [341, 398] on select "Busy/Work Cooling off Financial Holiday Injury Lost interest Moving Upgrade/Dow…" at bounding box center [393, 391] width 476 height 24
select select "2"
click at [155, 379] on select "Busy/Work Cooling off Financial Holiday Injury Lost interest Moving Upgrade/Dow…" at bounding box center [393, 391] width 476 height 24
click at [188, 462] on button "Continue" at bounding box center [190, 455] width 73 height 25
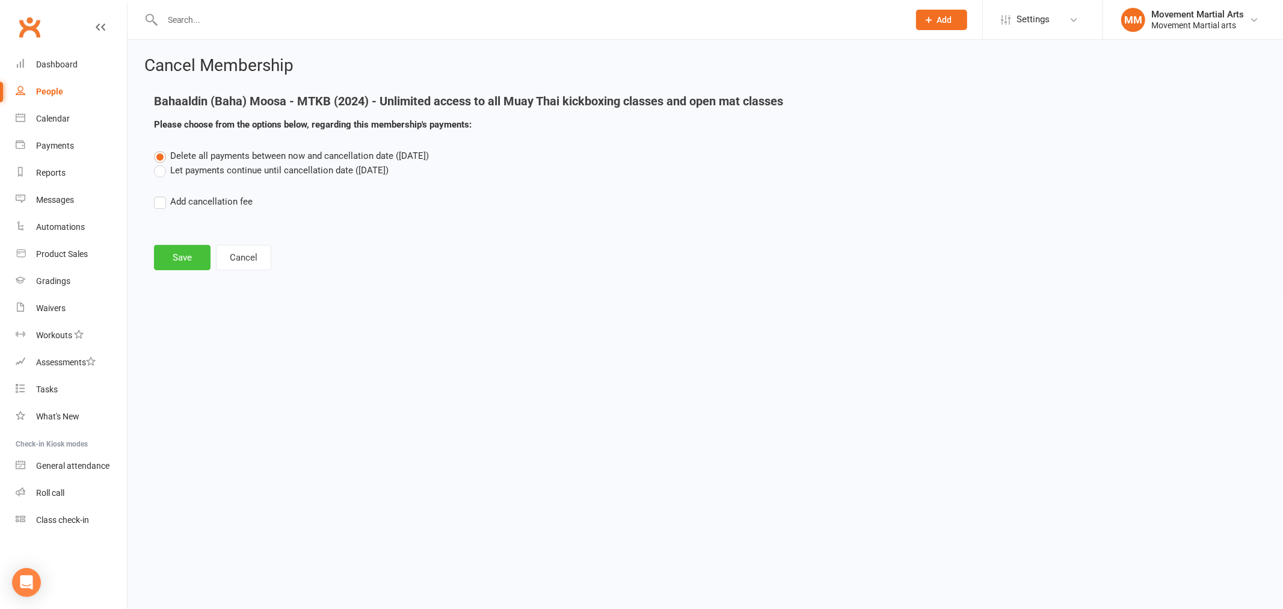
click at [198, 269] on button "Save" at bounding box center [182, 257] width 57 height 25
